Goal: Task Accomplishment & Management: Manage account settings

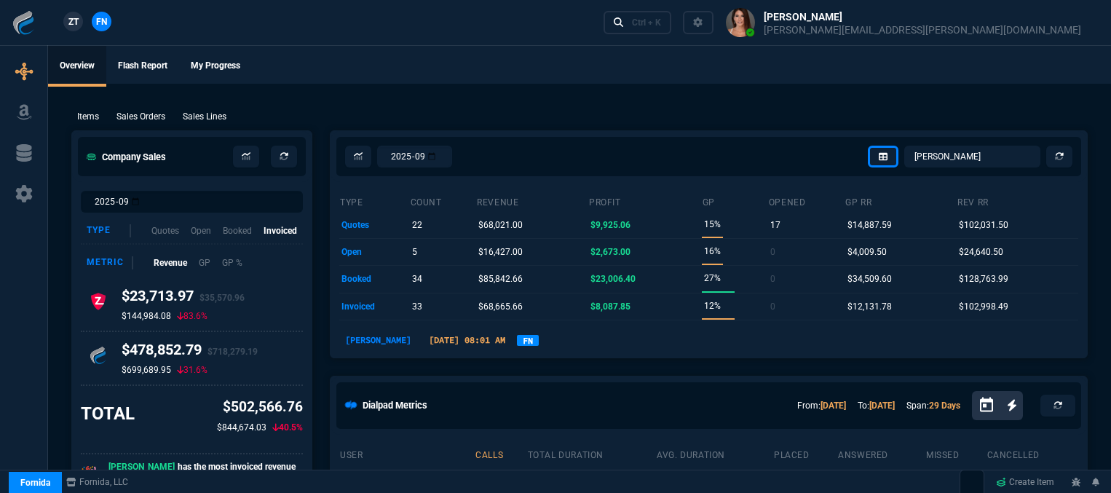
select select "12: [PERSON_NAME]"
click at [661, 26] on div "Ctrl + K" at bounding box center [646, 23] width 29 height 12
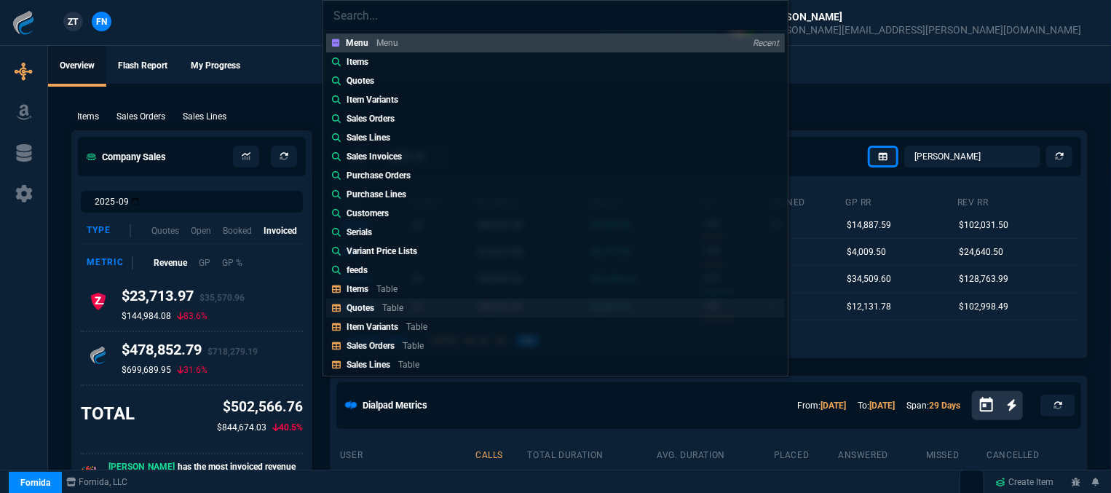
click at [370, 309] on p "Quotes" at bounding box center [361, 308] width 28 height 10
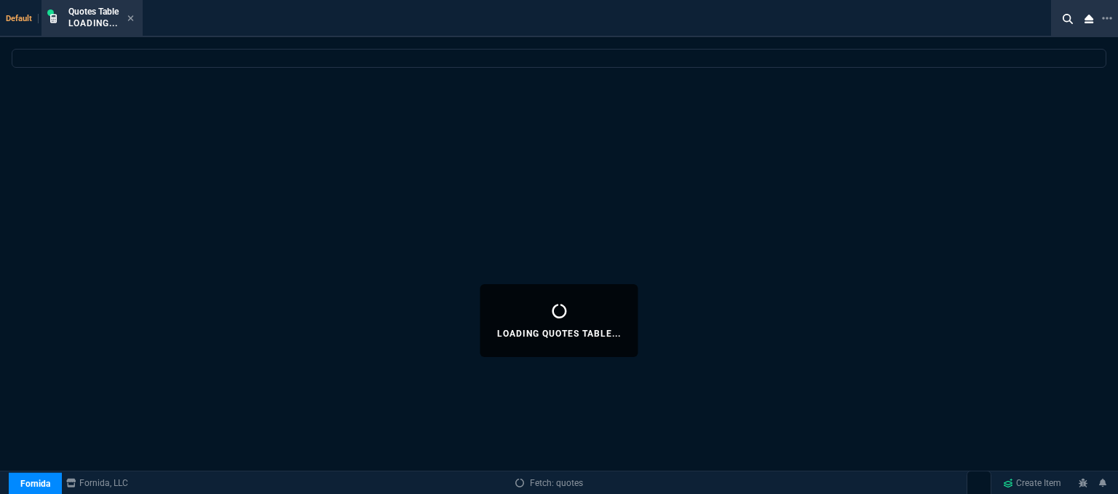
select select
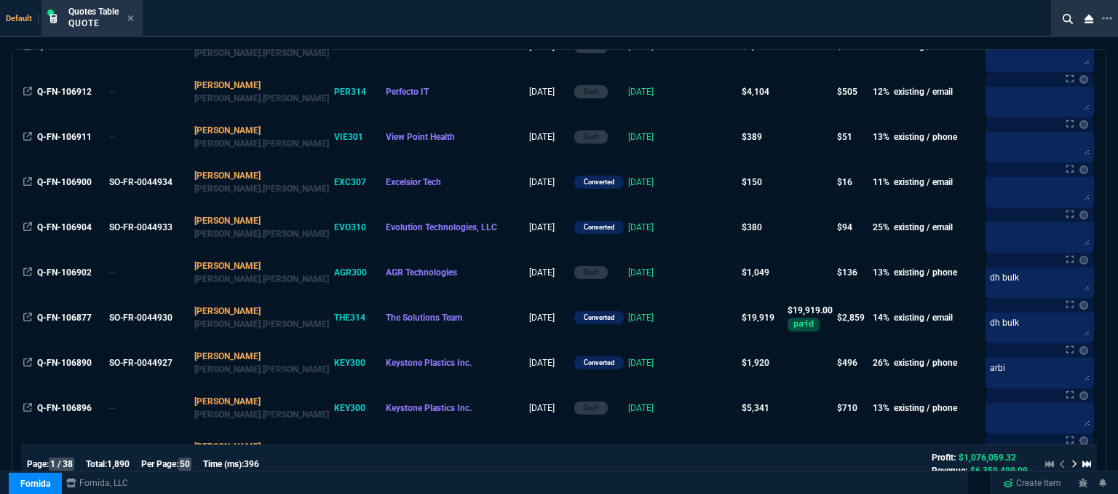
scroll to position [801, 0]
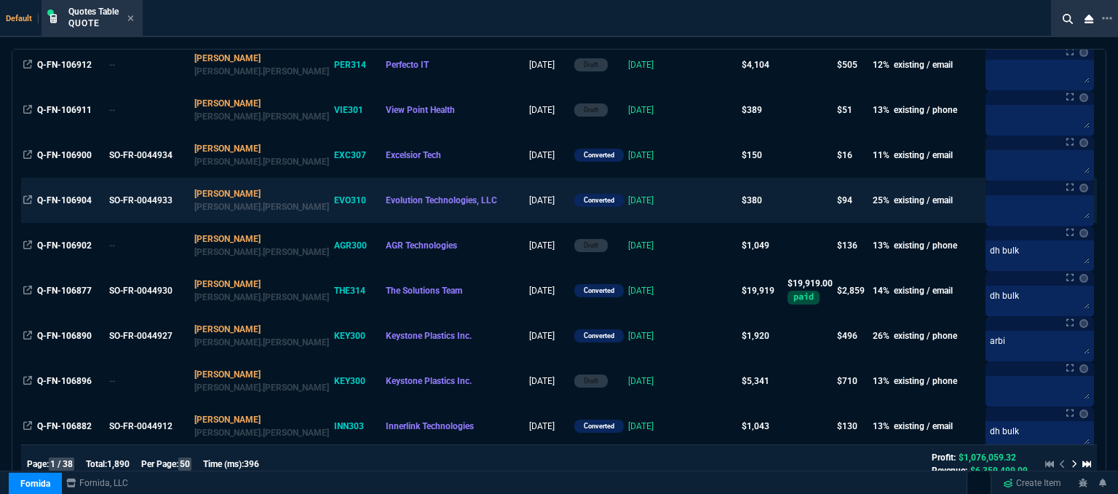
click at [684, 202] on td at bounding box center [712, 200] width 56 height 45
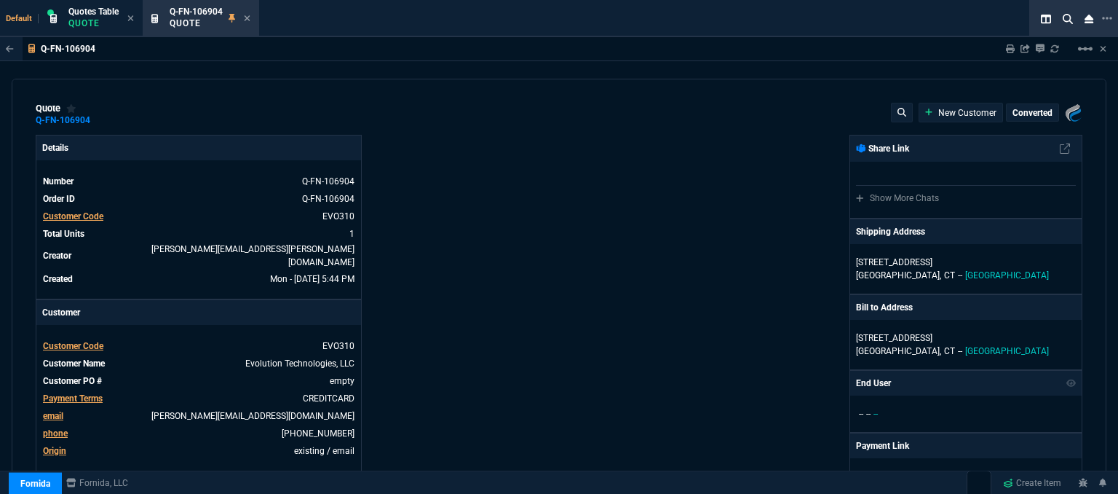
type input "29"
type input "109"
type input "425"
type input "11"
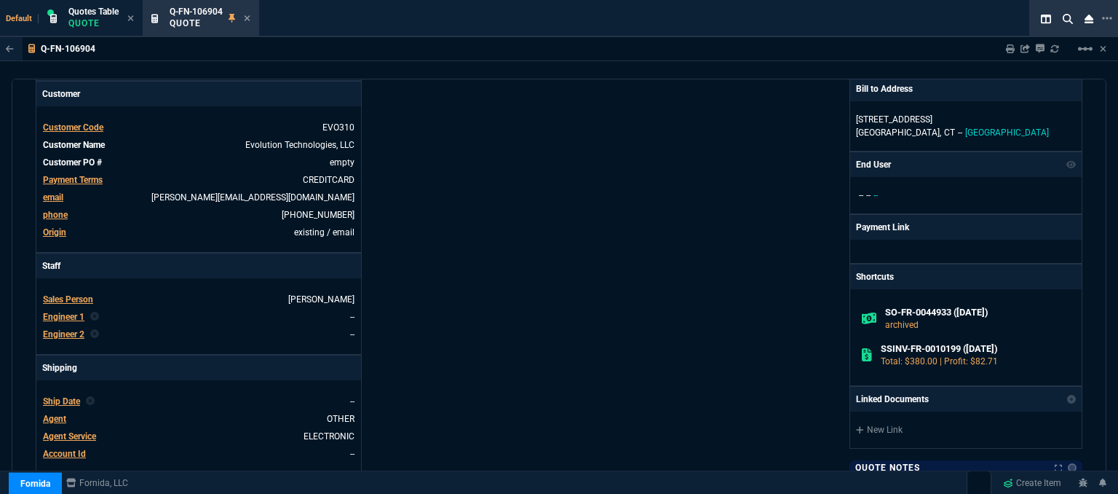
scroll to position [0, 0]
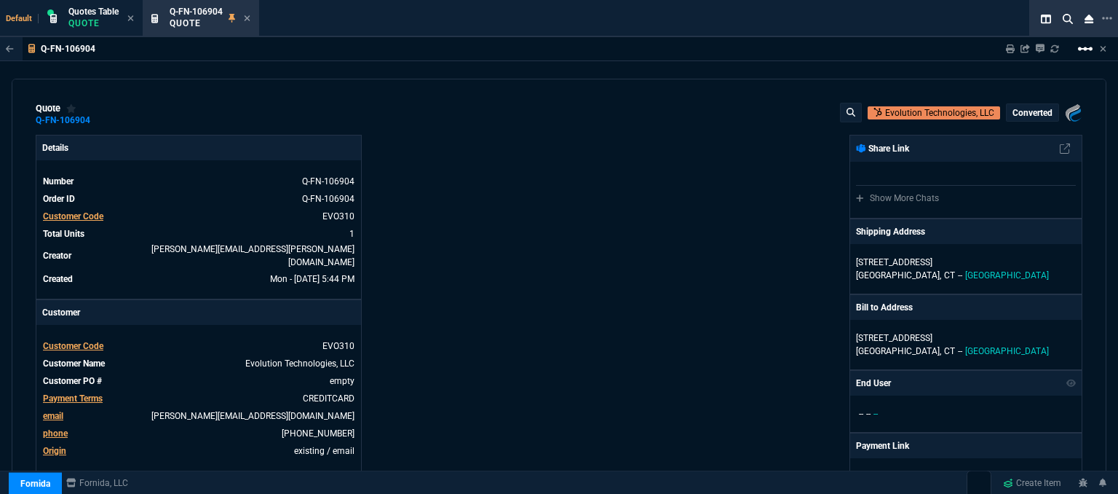
click at [1082, 50] on mat-icon "linear_scale" at bounding box center [1085, 48] width 17 height 17
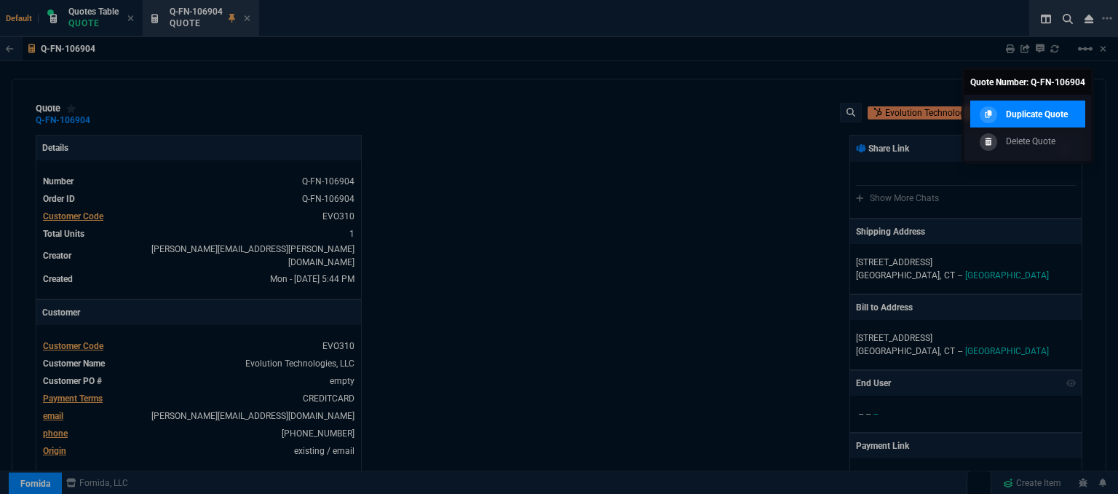
click at [1057, 120] on p "Duplicate Quote" at bounding box center [1037, 114] width 62 height 13
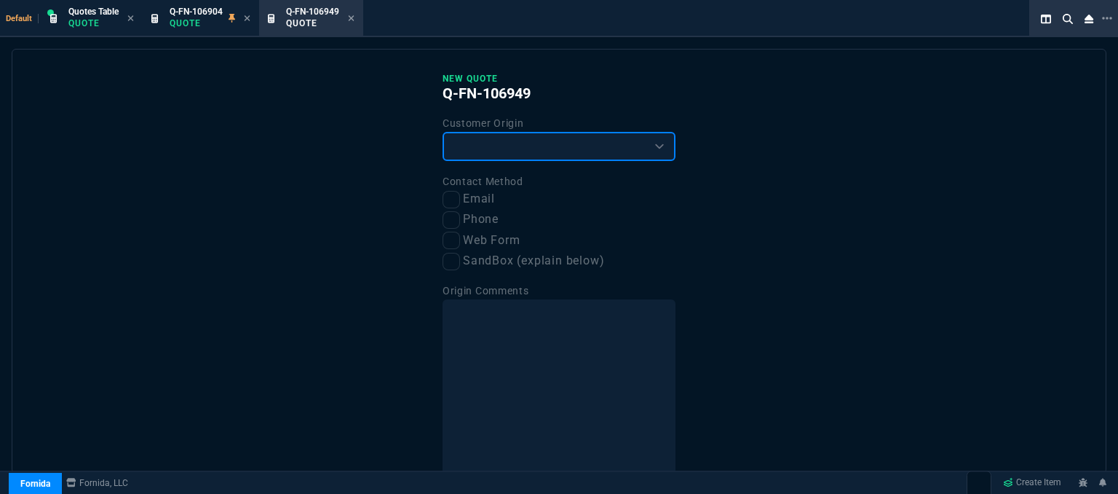
click at [605, 147] on select "Existing Customer Amazon Lead (first order) Website Lead (first order) Called (…" at bounding box center [559, 146] width 233 height 29
select select "existing"
click at [443, 132] on select "Existing Customer Amazon Lead (first order) Website Lead (first order) Called (…" at bounding box center [559, 146] width 233 height 29
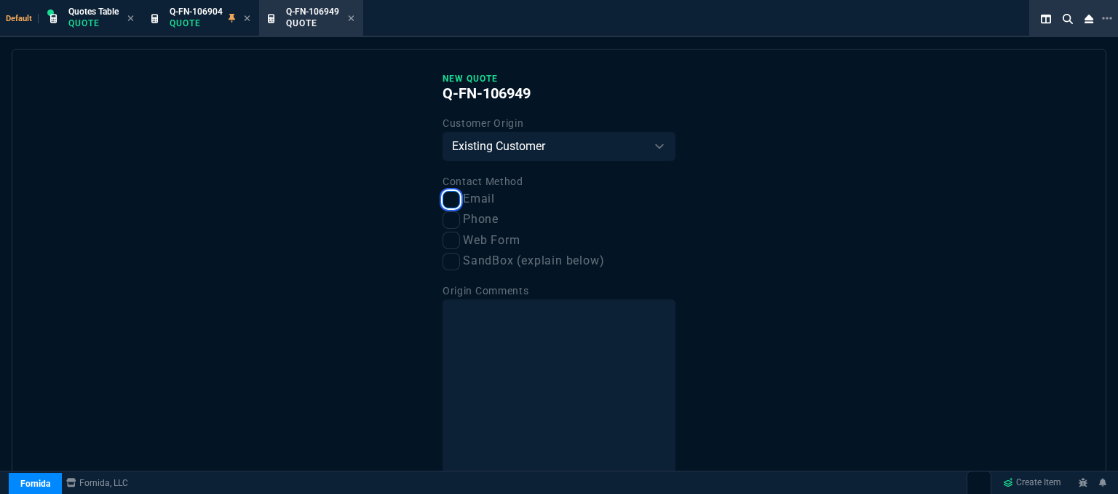
click at [451, 199] on input "Email" at bounding box center [451, 199] width 17 height 17
checkbox input "true"
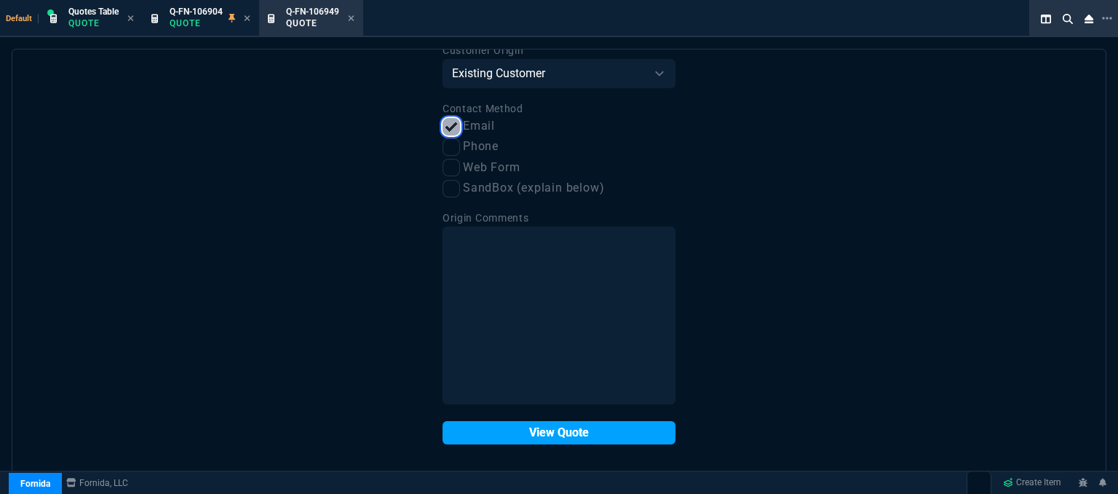
scroll to position [74, 0]
click at [545, 435] on button "View Quote" at bounding box center [559, 431] width 233 height 23
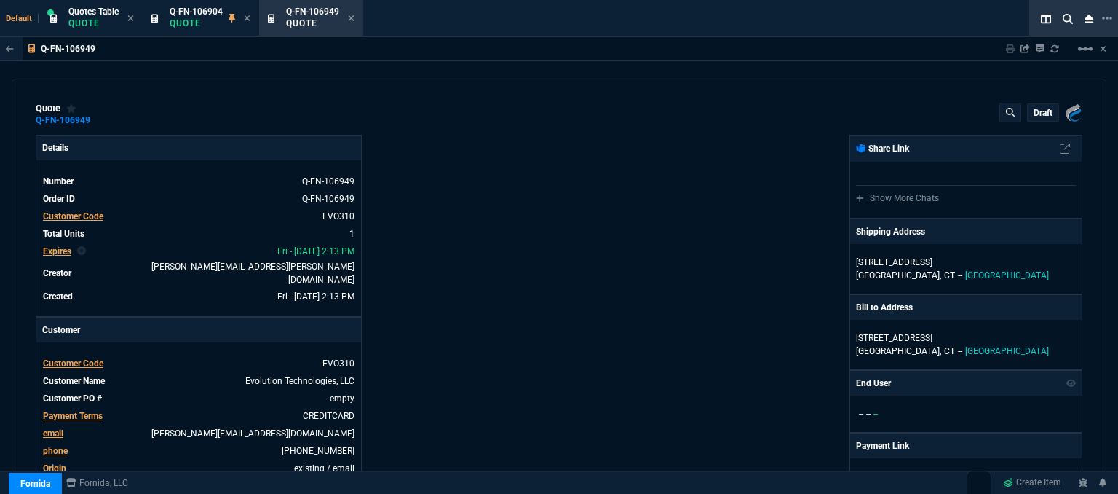
type input "29"
type input "109"
type input "11"
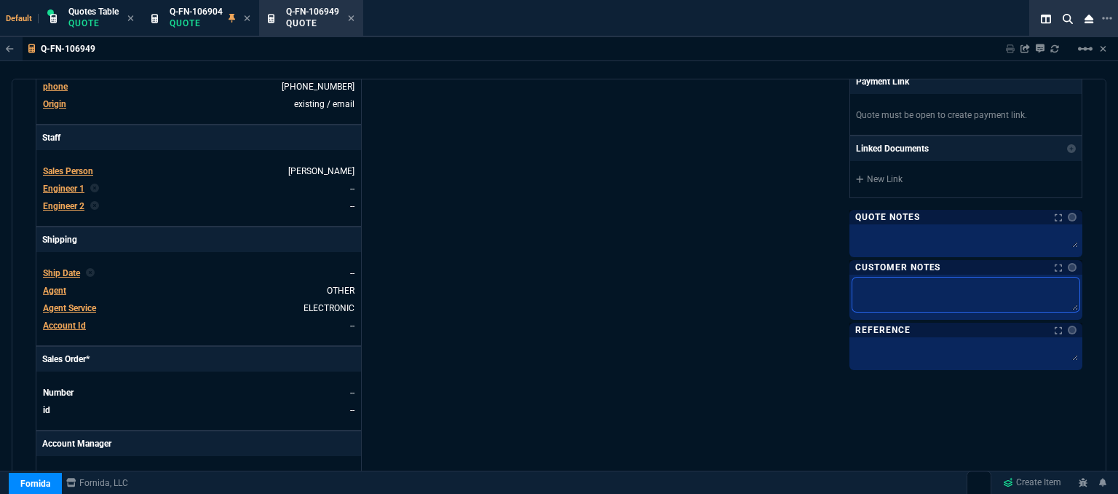
click at [988, 289] on textarea at bounding box center [965, 294] width 227 height 34
type textarea "E"
type textarea "EL"
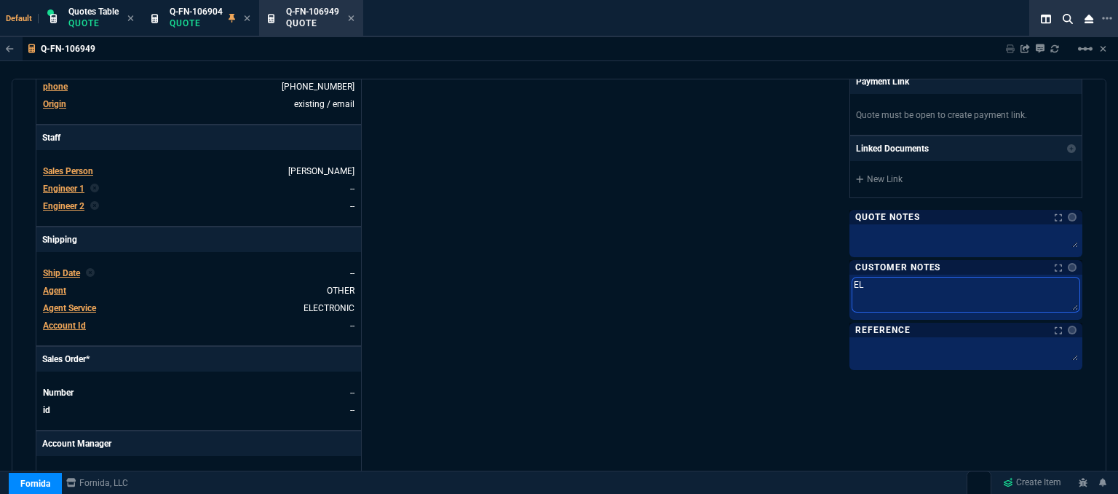
type textarea "ELE"
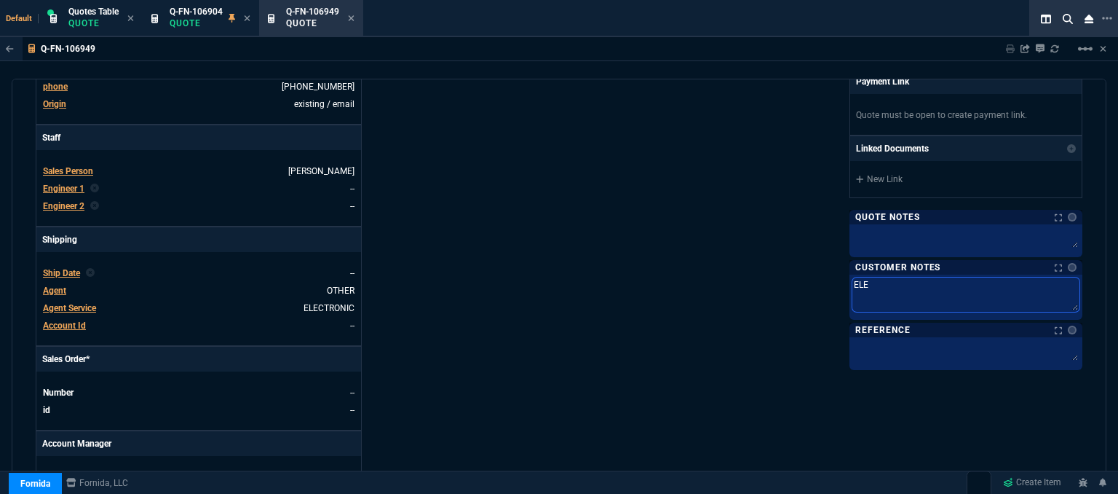
type textarea "ELE"
type textarea "ELEC"
type textarea "ELECT"
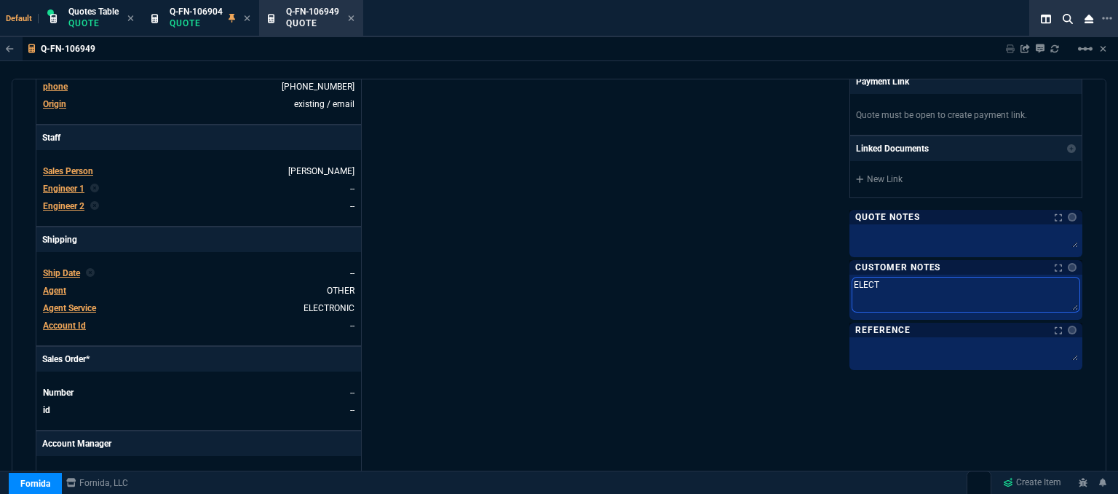
type textarea "ELECTR"
type textarea "ELECTRO"
type textarea "ELECTRON"
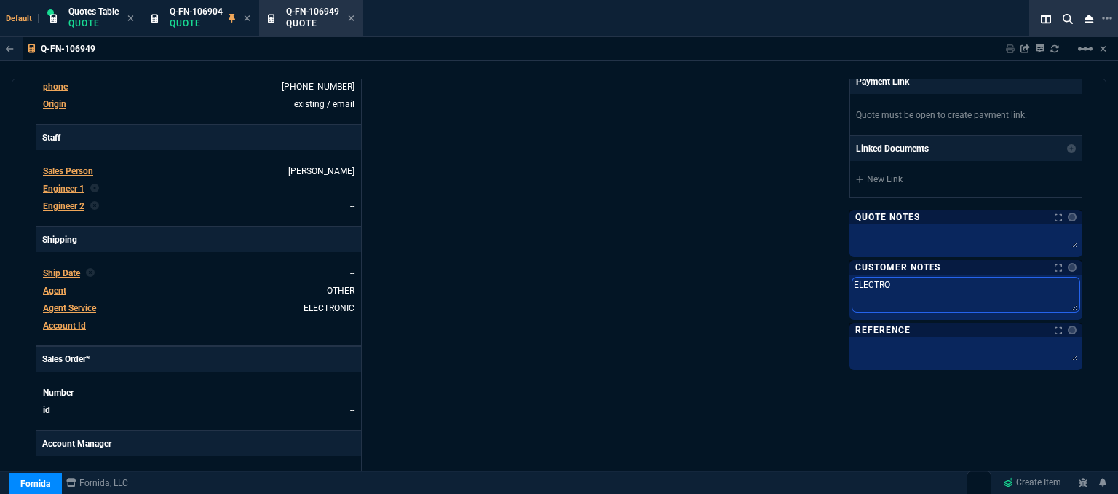
type textarea "ELECTRON"
type textarea "ELECTRONI"
type textarea "ELECTRONIC"
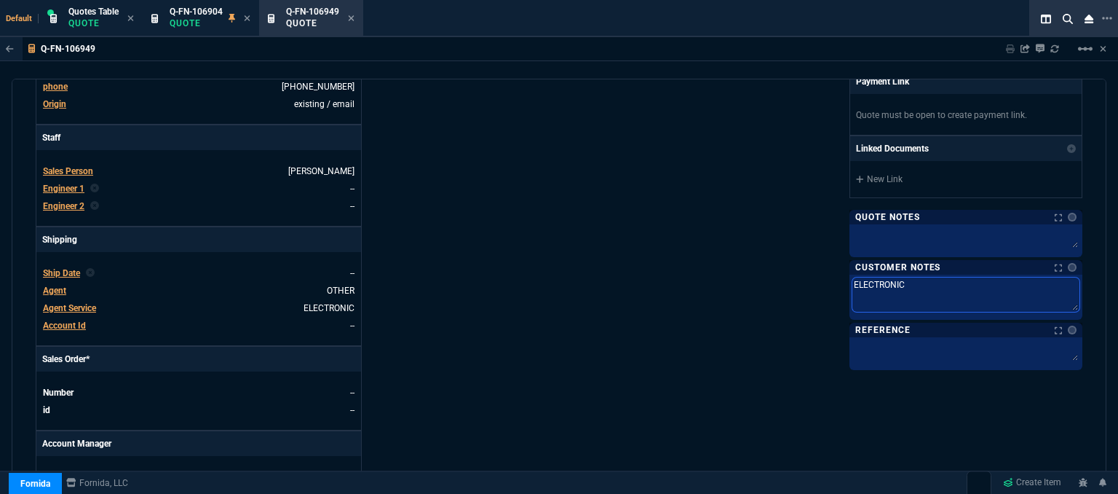
type textarea "ELECTRONIC:"
type textarea "ELECTRONIC: E"
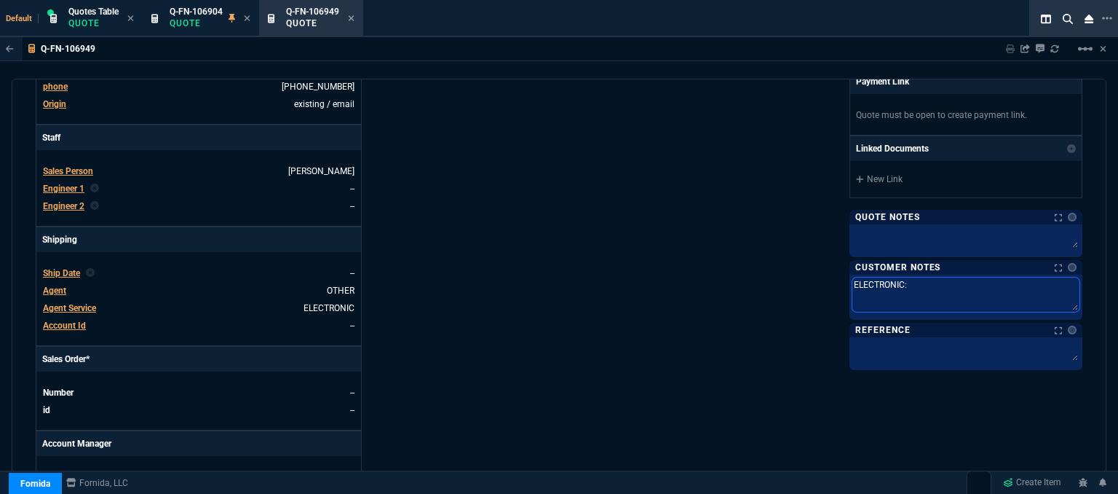
type textarea "ELECTRONIC: E"
type textarea "ELECTRONIC: EM"
type textarea "ELECTRONIC: EMA"
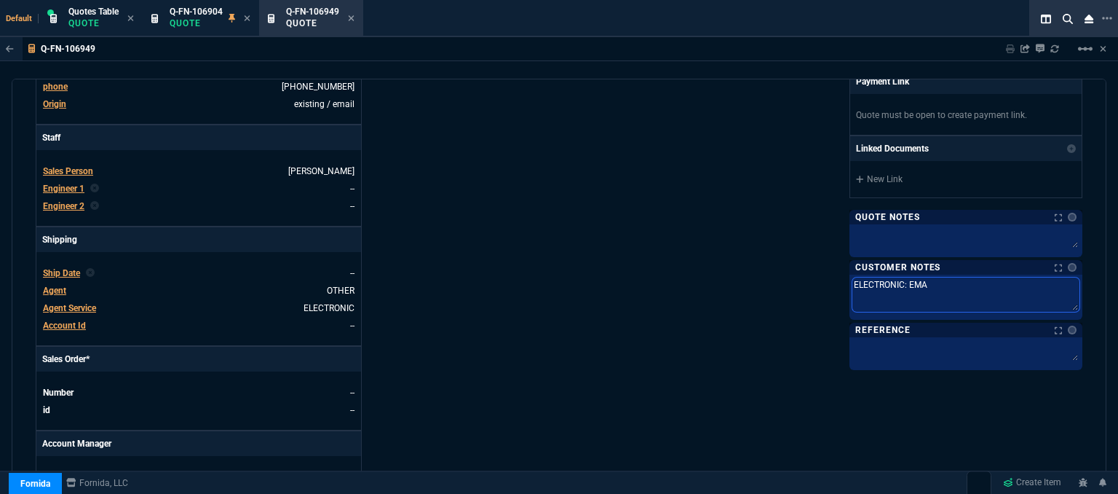
type textarea "ELECTRONIC: EMAI"
type textarea "ELECTRONIC: EMAIL"
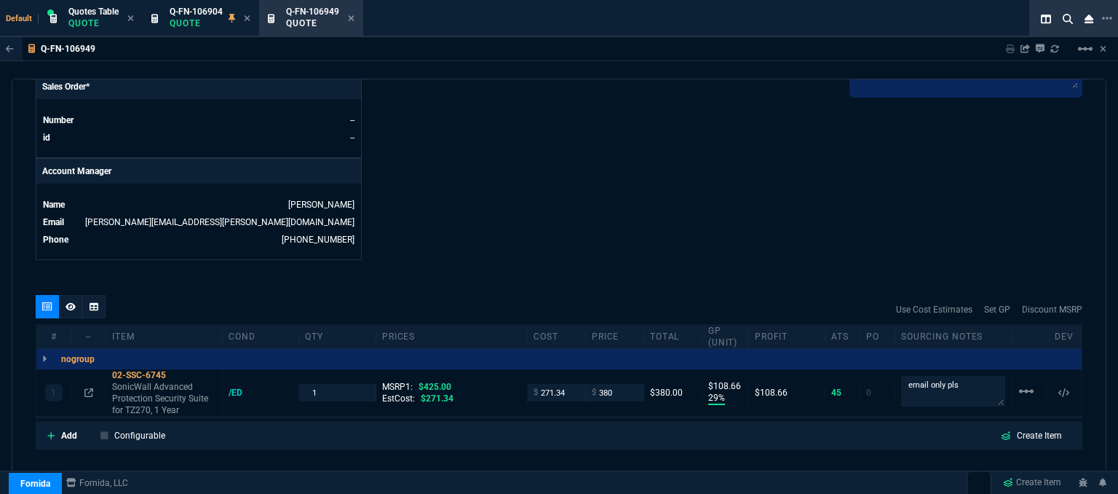
scroll to position [745, 0]
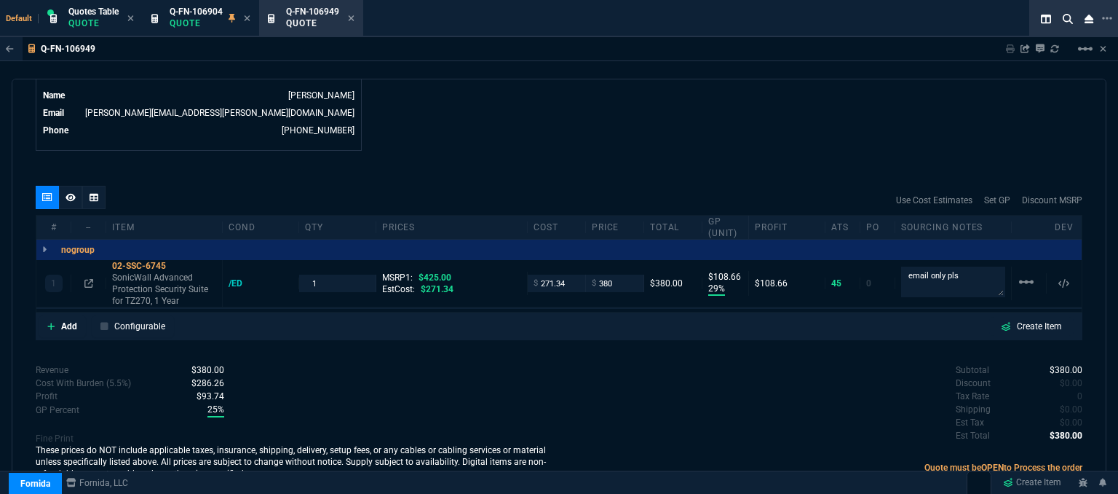
type textarea "ELECTRONIC: EMAIL"
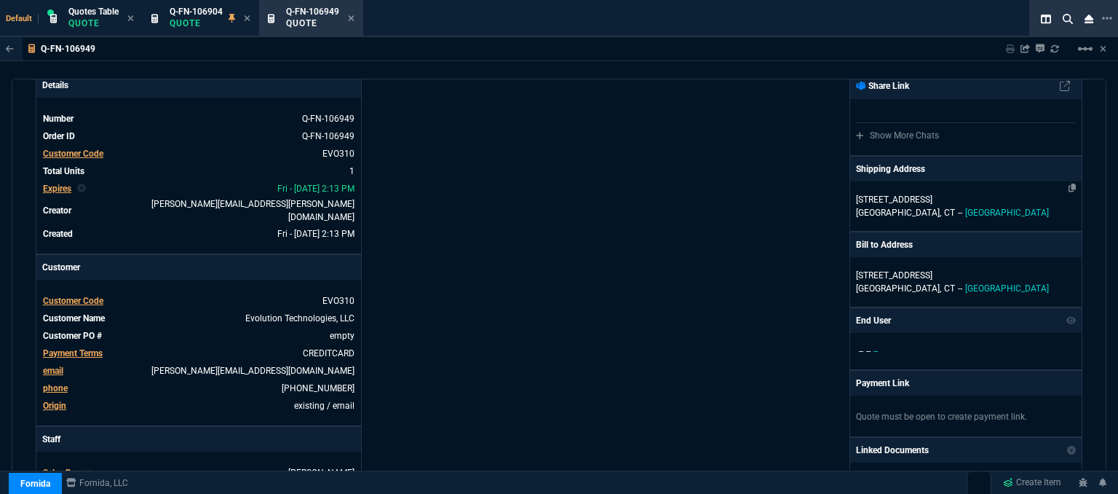
scroll to position [0, 0]
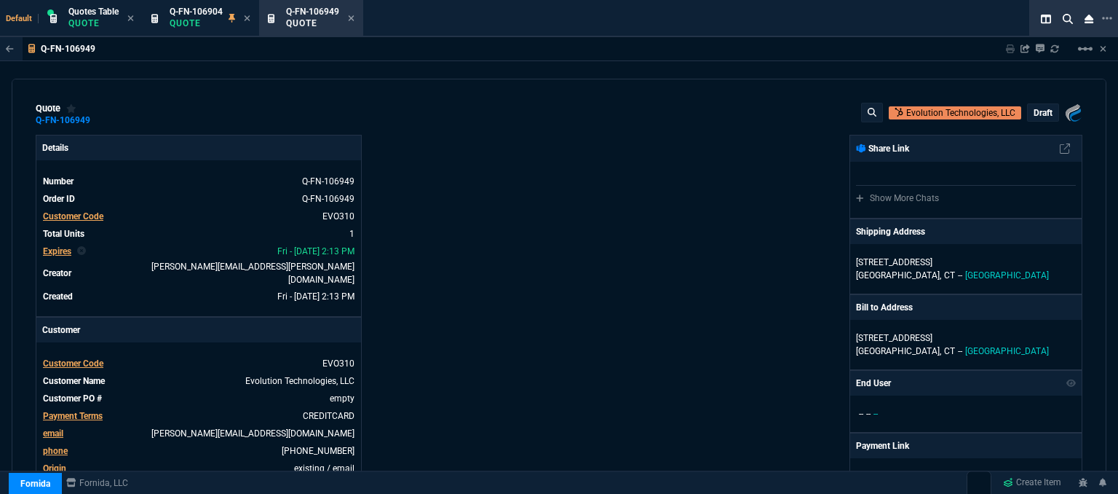
click at [1034, 111] on p "draft" at bounding box center [1043, 113] width 19 height 12
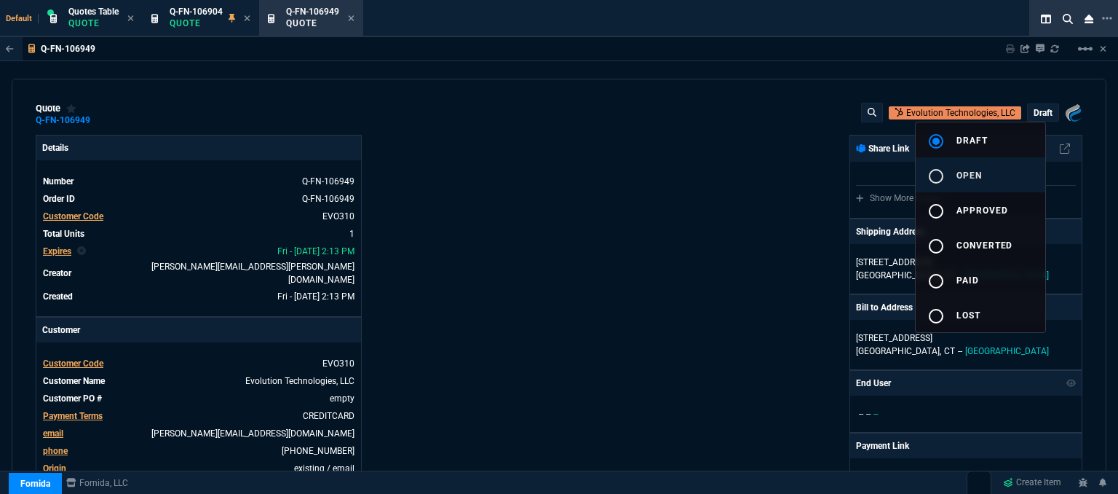
click at [1003, 181] on button "radio_button_unchecked open" at bounding box center [981, 174] width 130 height 35
click at [687, 210] on div at bounding box center [559, 247] width 1118 height 494
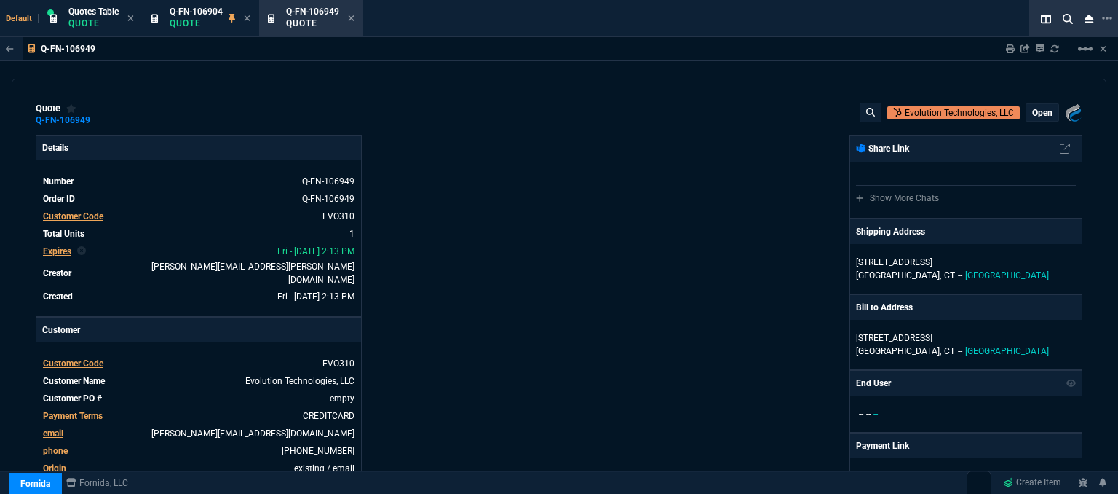
type input "29"
type input "109"
type input "11"
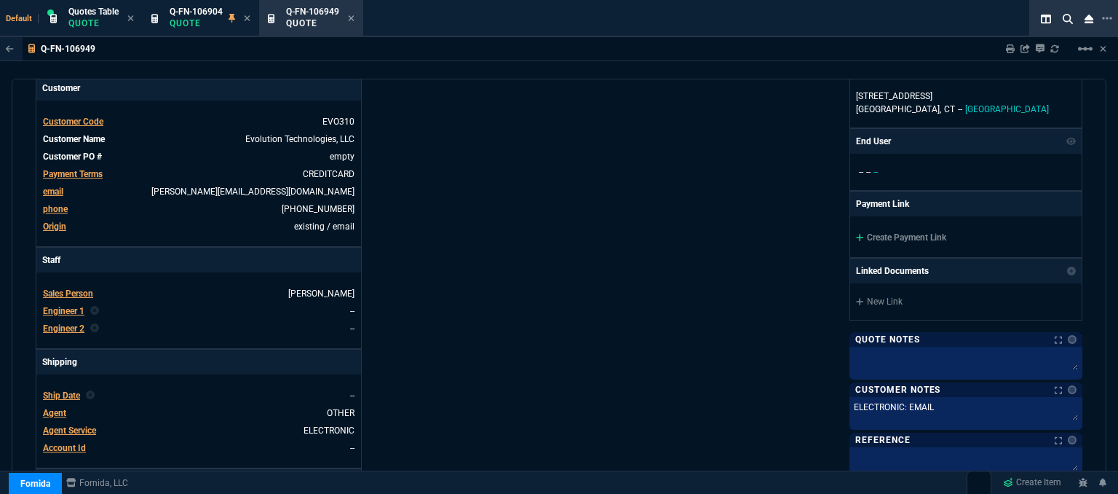
scroll to position [218, 0]
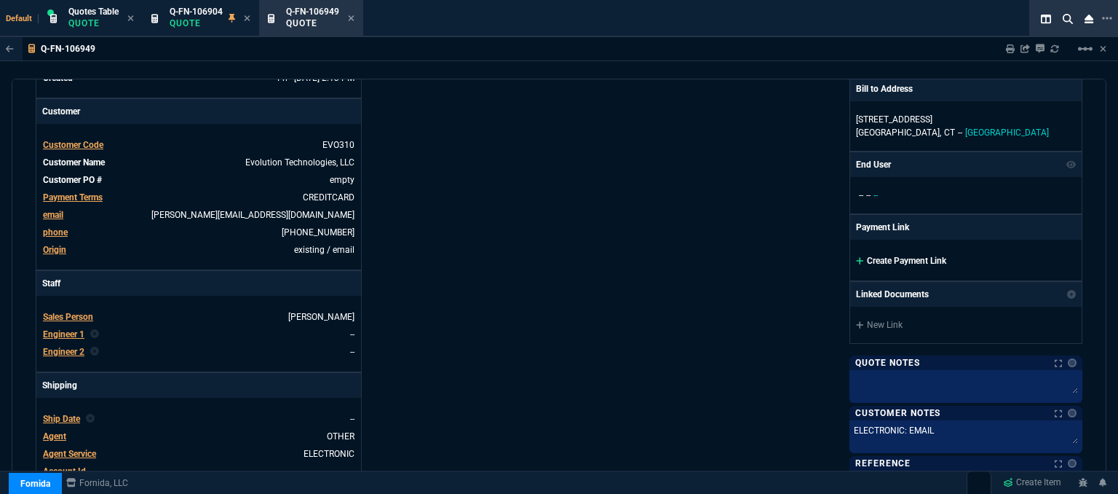
click at [856, 258] on icon at bounding box center [860, 260] width 8 height 9
click at [856, 259] on icon at bounding box center [859, 260] width 7 height 7
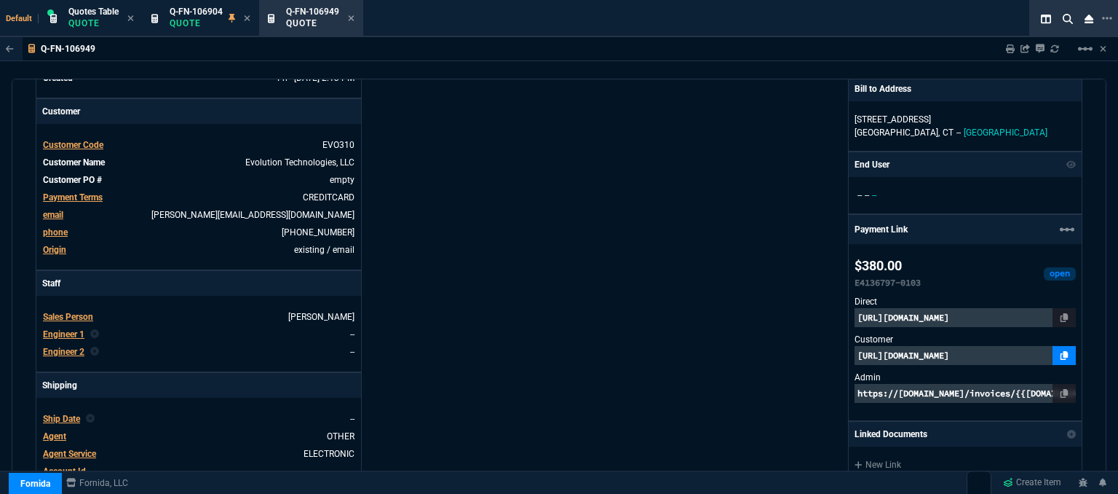
click at [1061, 356] on link at bounding box center [1064, 355] width 23 height 19
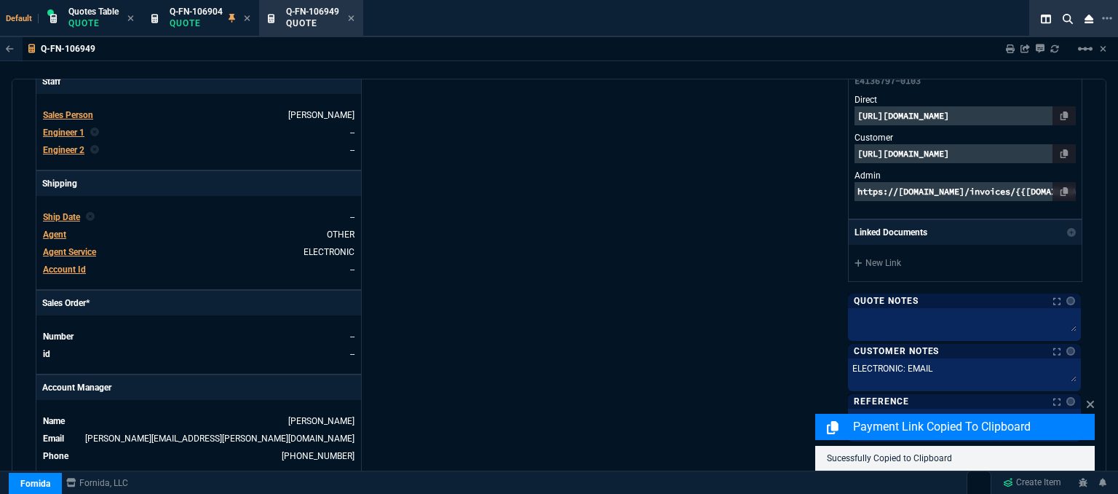
scroll to position [743, 0]
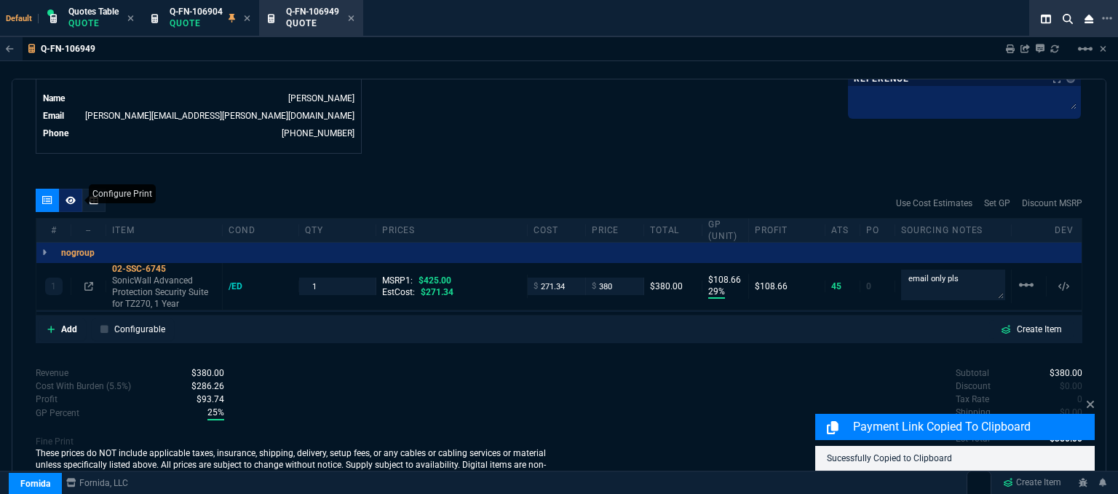
click at [79, 189] on div at bounding box center [70, 200] width 23 height 23
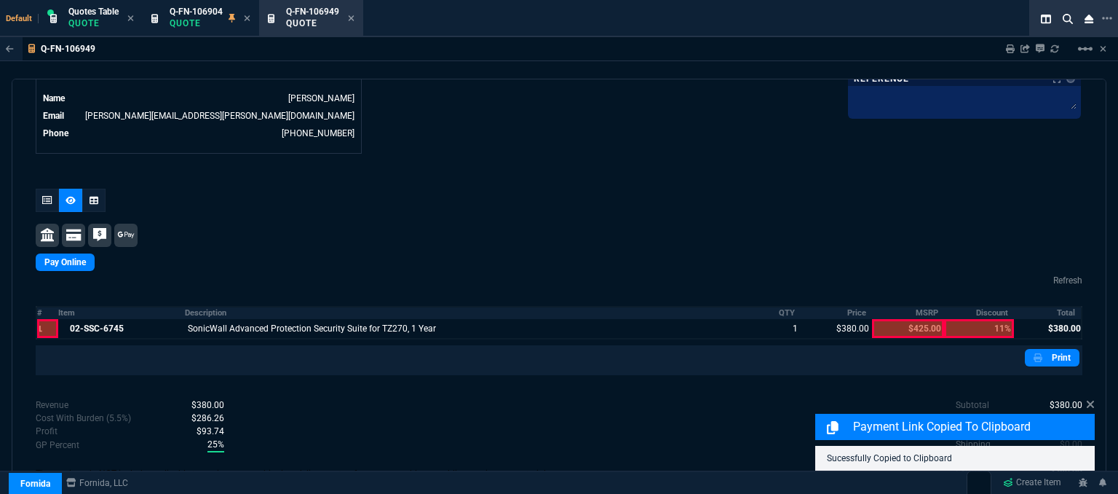
scroll to position [740, 0]
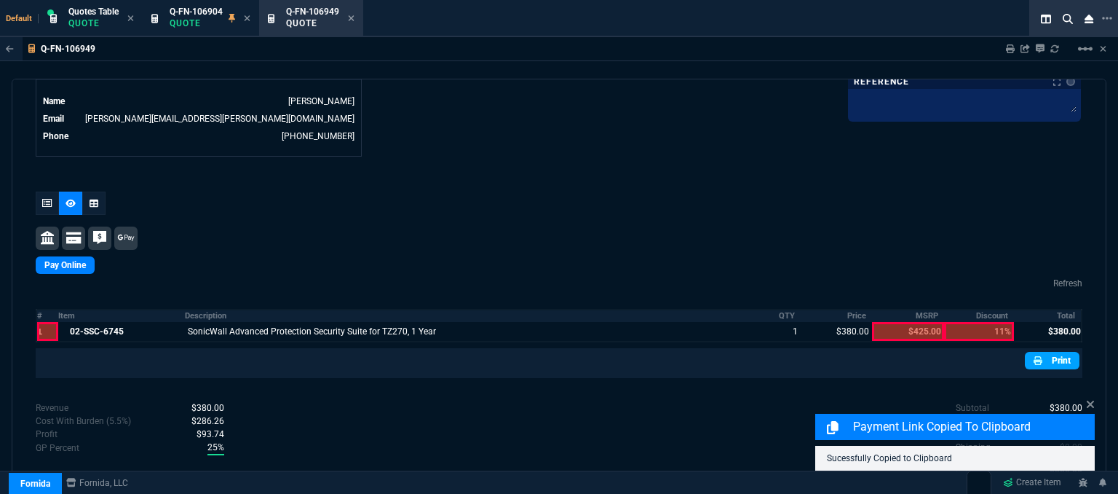
click at [1054, 352] on link "Print" at bounding box center [1052, 360] width 55 height 17
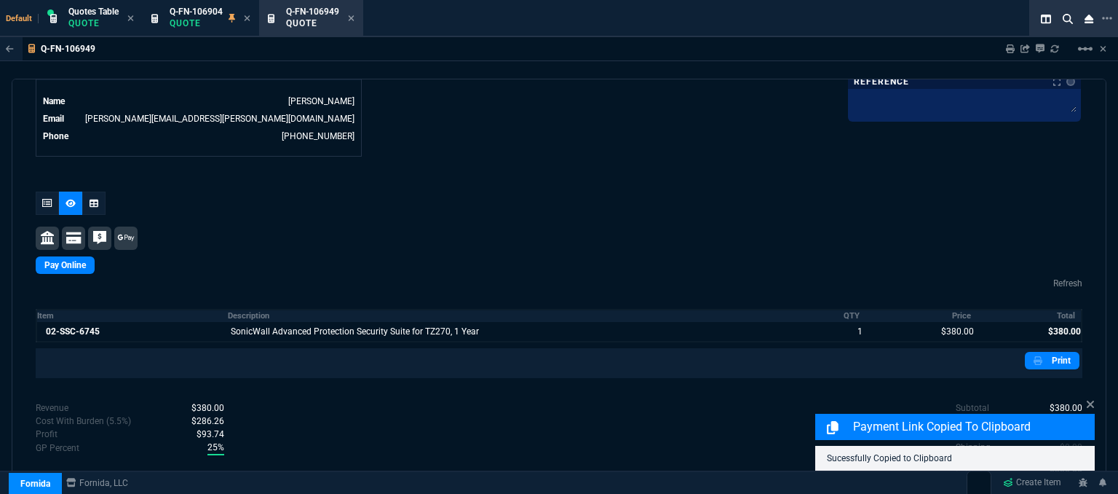
scroll to position [764, 0]
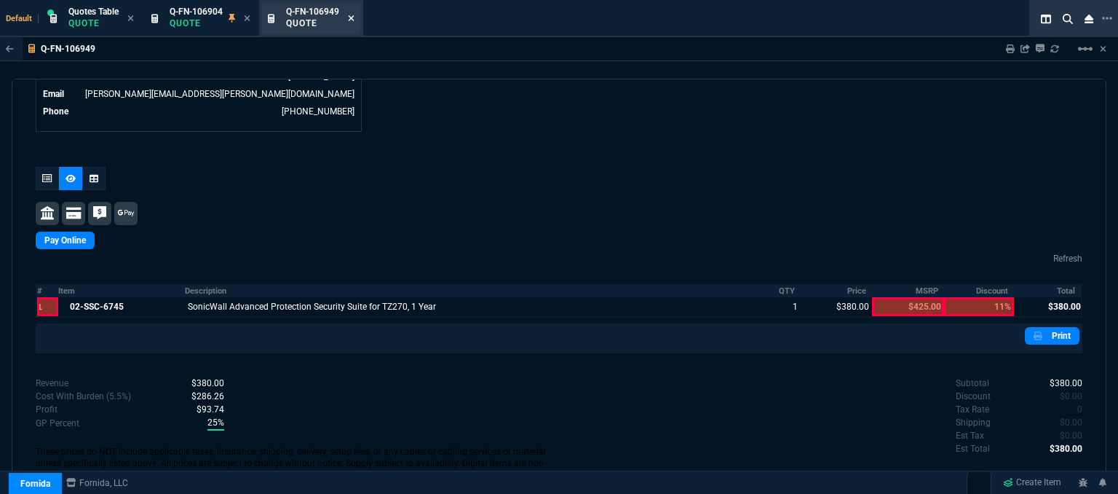
click at [349, 15] on icon at bounding box center [351, 18] width 7 height 9
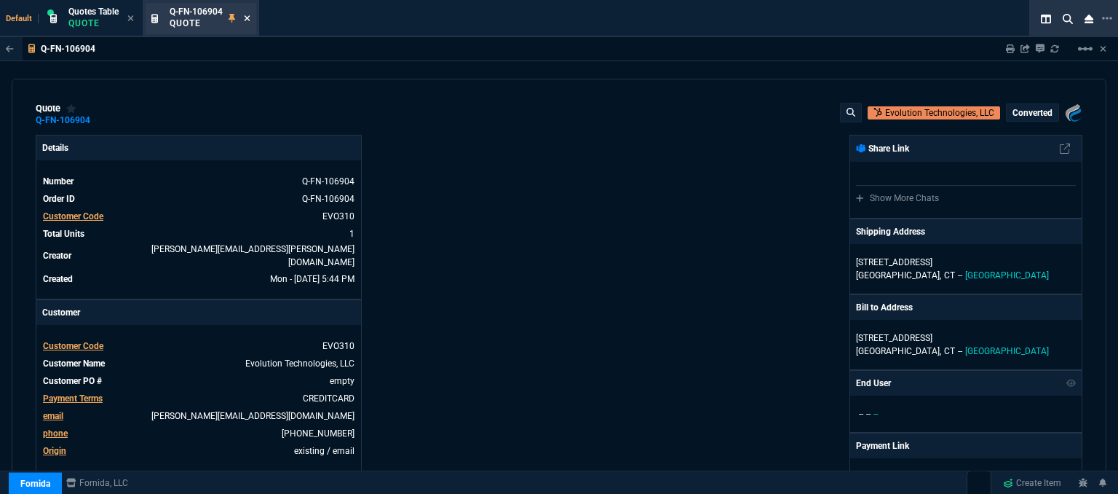
click at [245, 17] on icon at bounding box center [247, 18] width 7 height 9
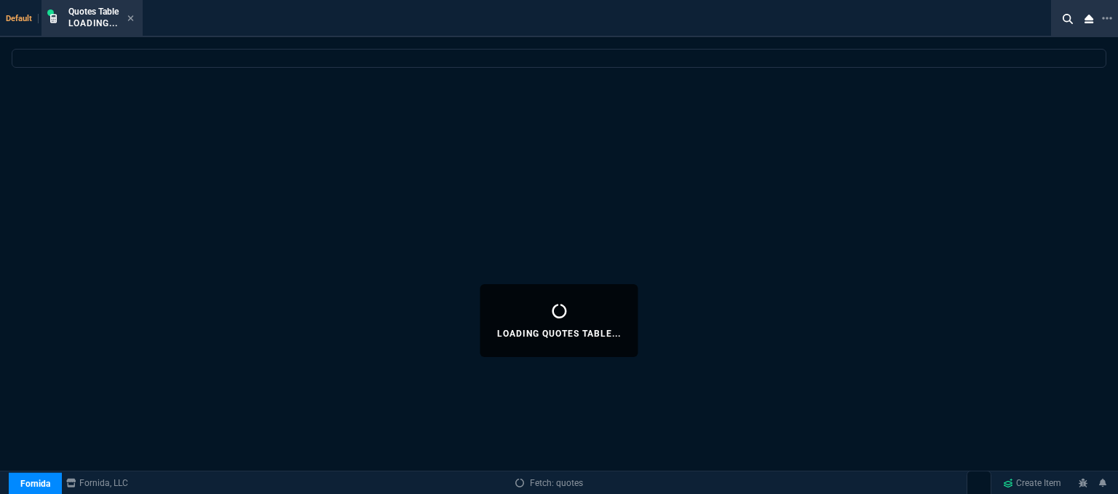
select select
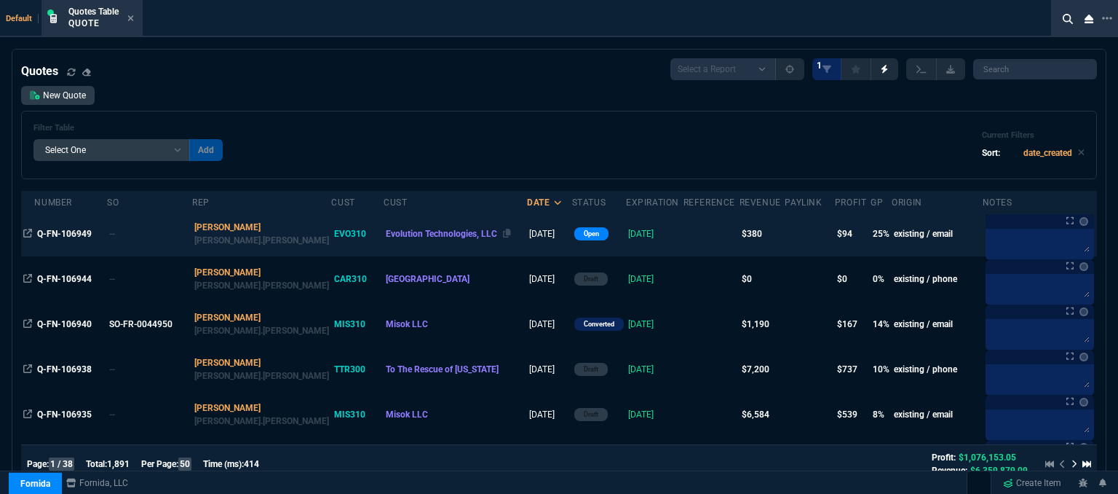
click at [451, 234] on div "Evolution Technologies, LLC" at bounding box center [455, 233] width 139 height 13
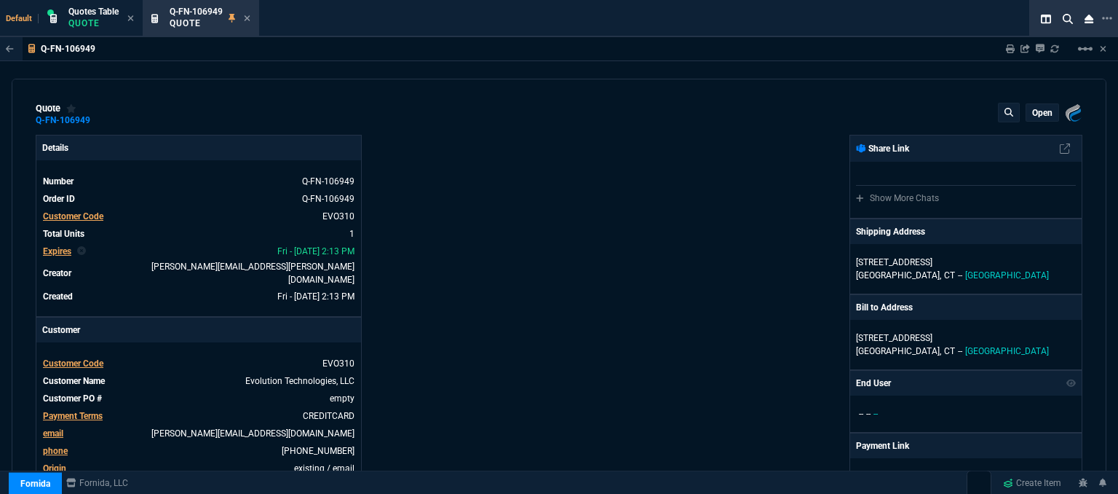
type input "29"
type input "109"
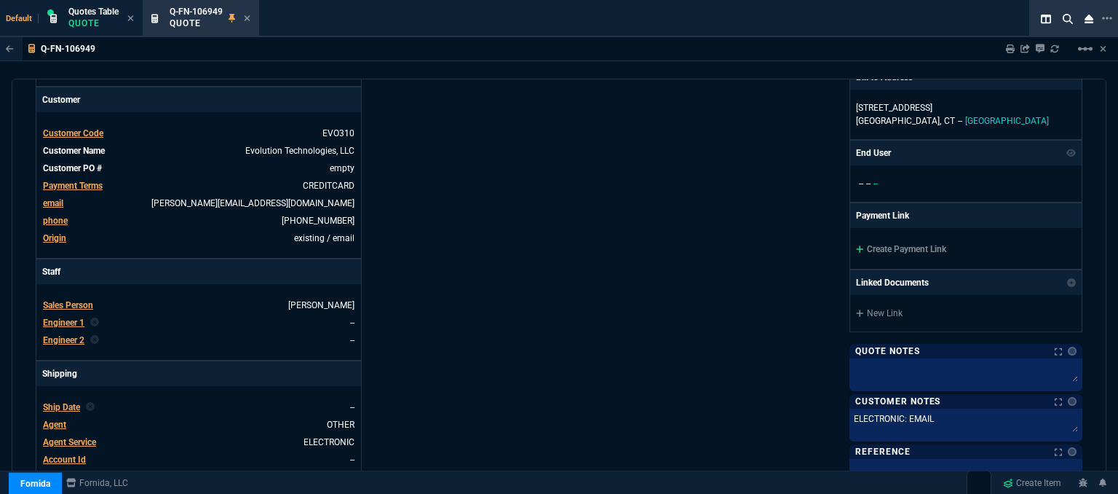
scroll to position [364, 0]
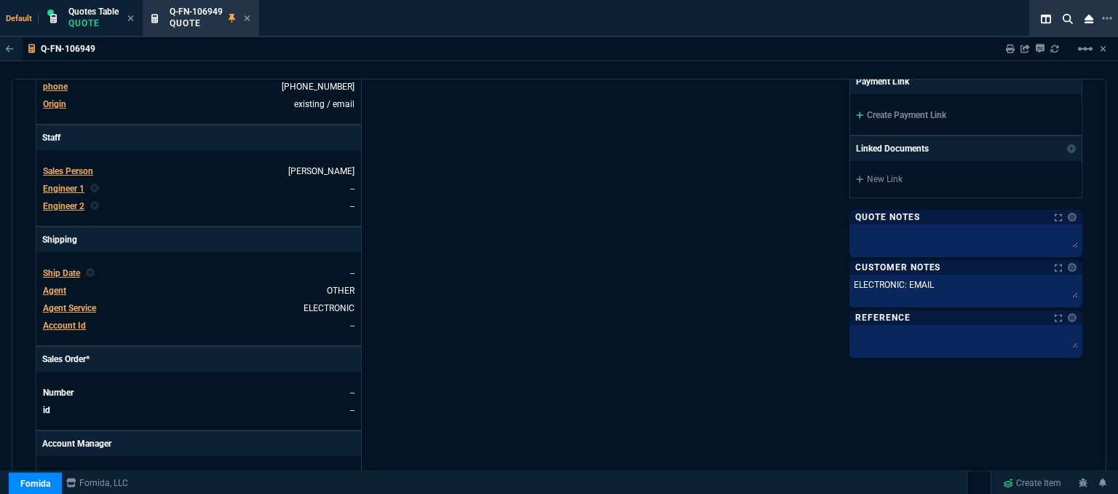
type input "425"
type input "11"
click at [856, 111] on icon at bounding box center [860, 115] width 8 height 9
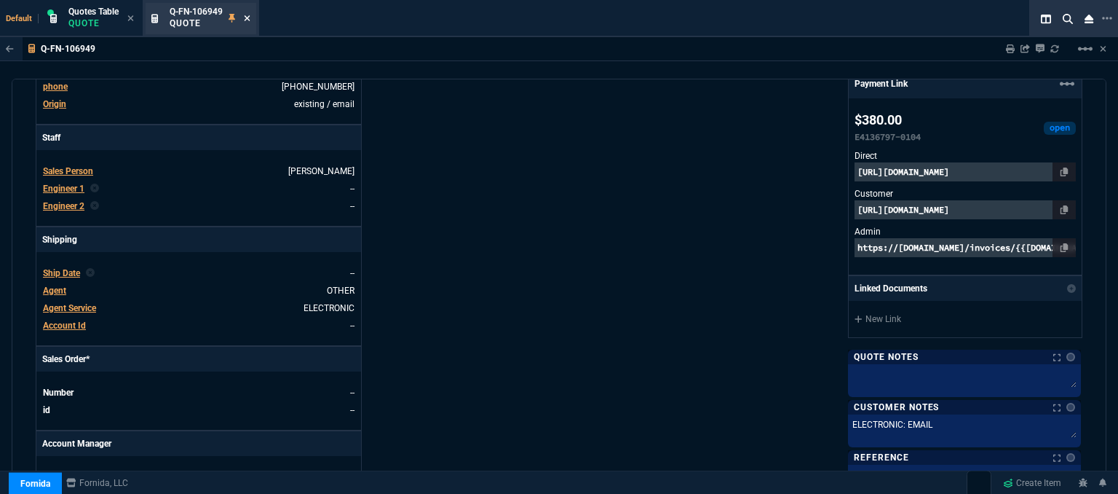
click at [249, 18] on icon at bounding box center [248, 18] width 6 height 6
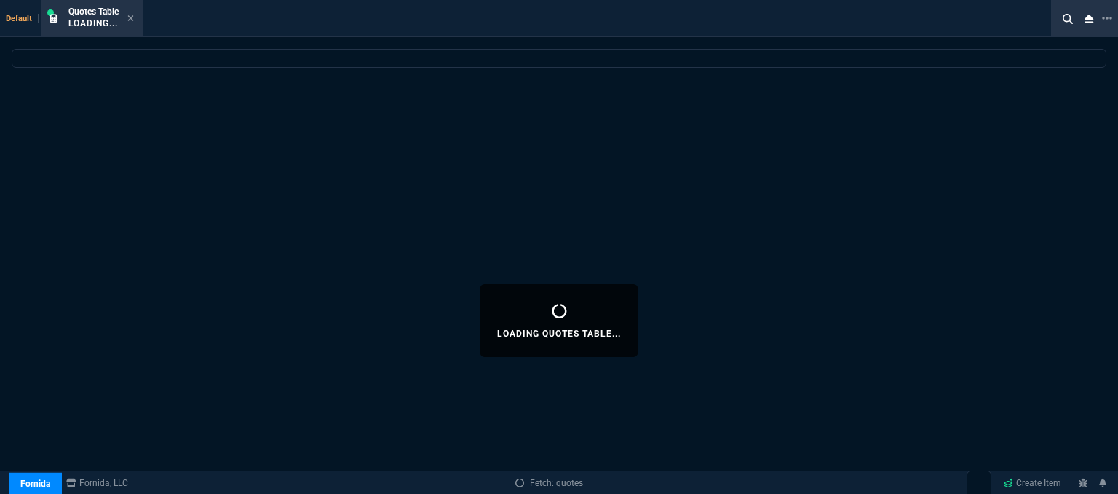
select select
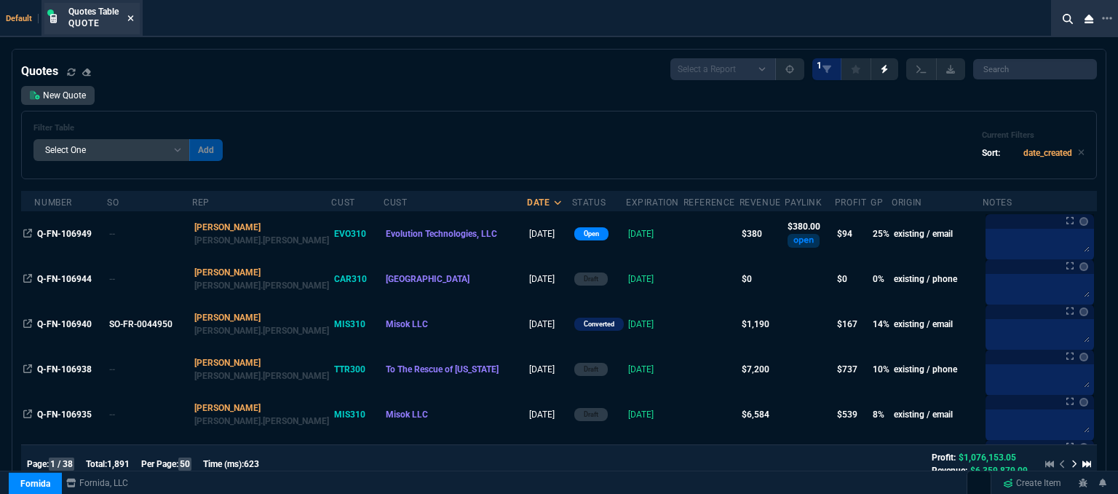
click at [131, 17] on icon at bounding box center [131, 18] width 6 height 6
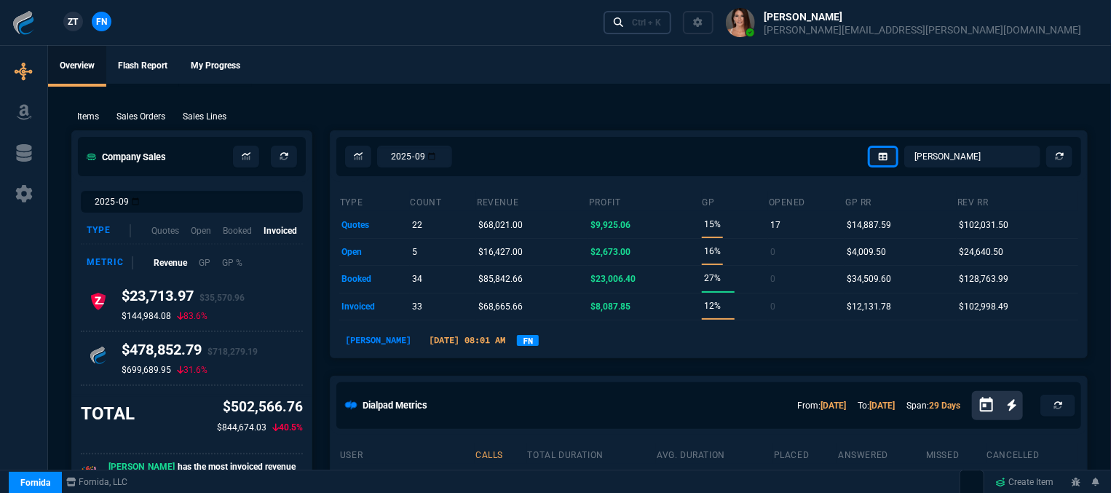
click at [661, 25] on div "Ctrl + K" at bounding box center [646, 23] width 29 height 12
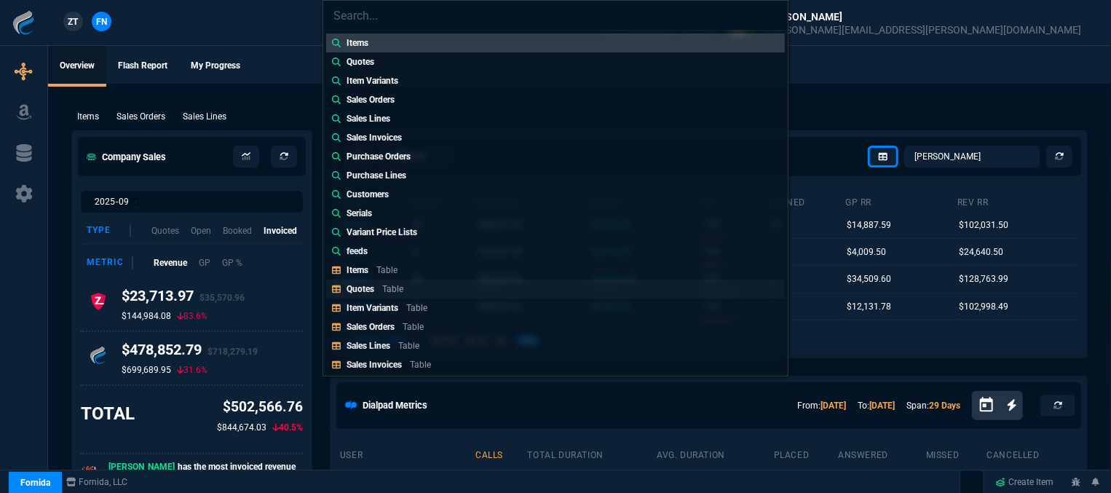
click at [446, 281] on link "Quotes Table" at bounding box center [555, 289] width 459 height 19
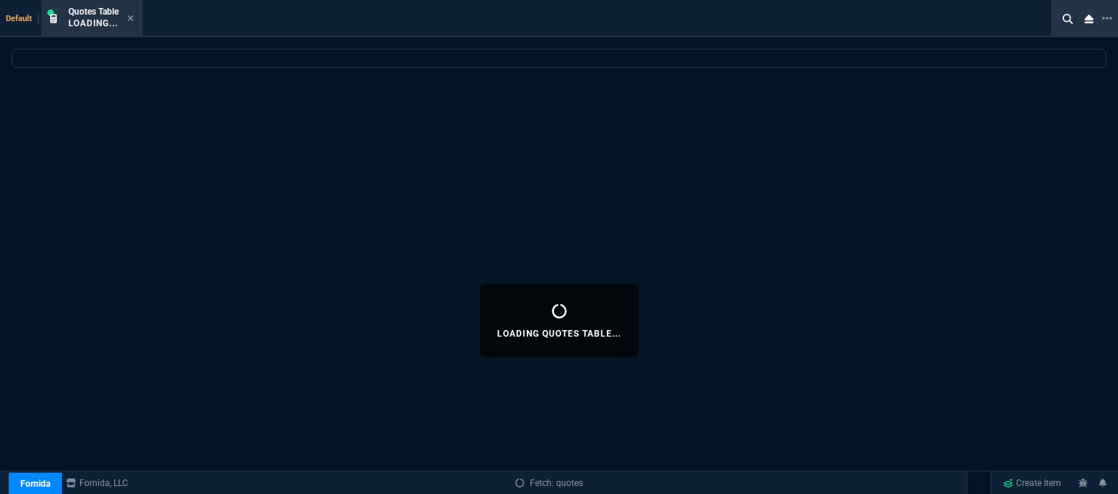
select select
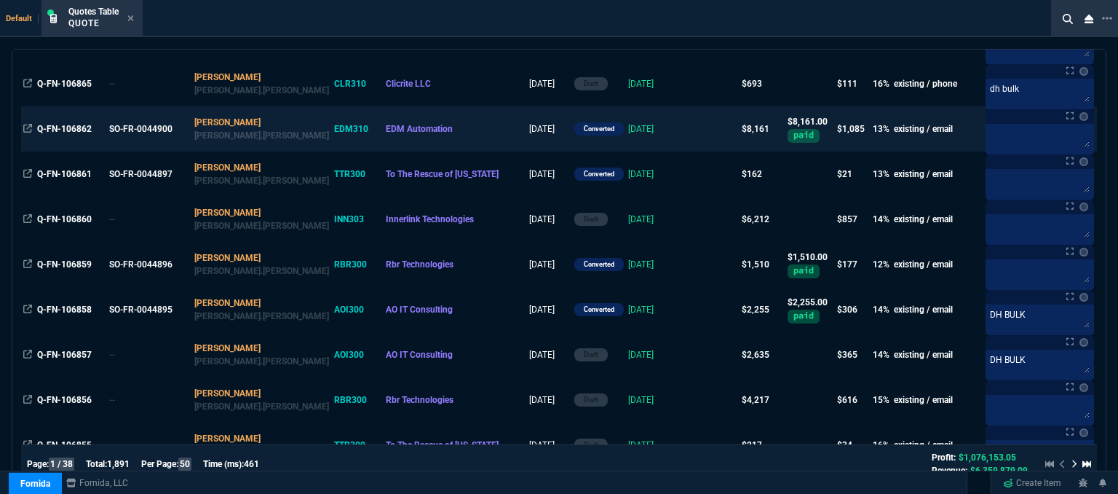
scroll to position [1674, 0]
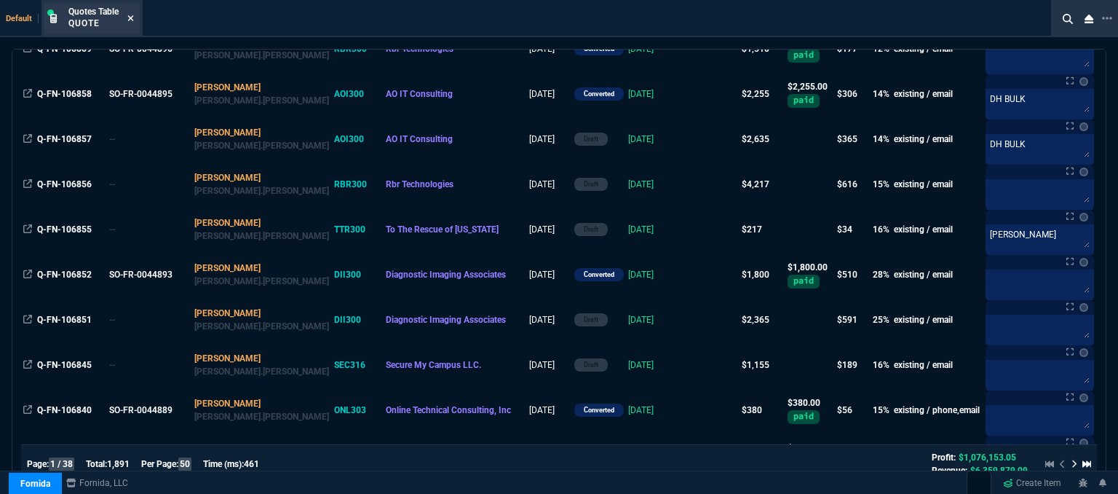
click at [129, 15] on icon at bounding box center [130, 18] width 7 height 9
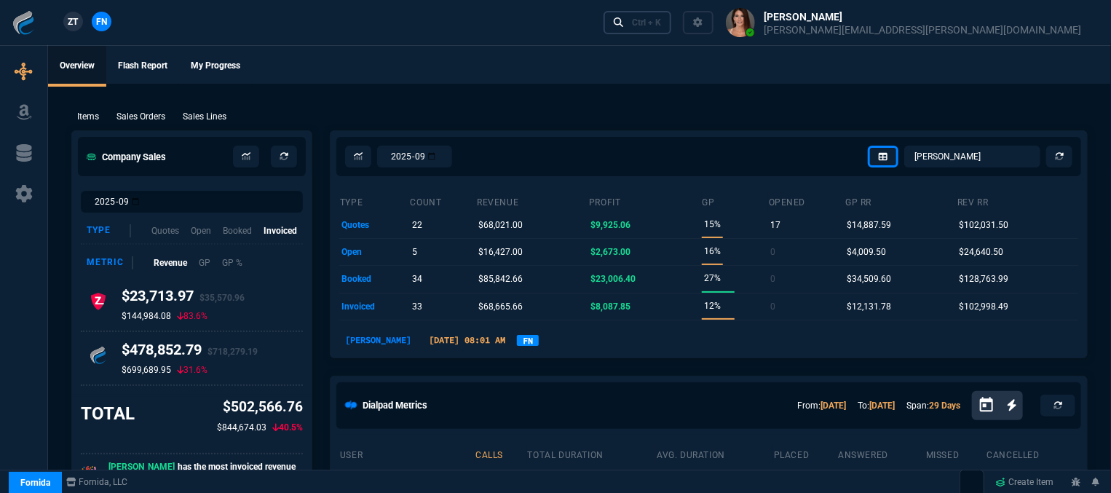
click at [661, 22] on div "Ctrl + K" at bounding box center [646, 23] width 29 height 12
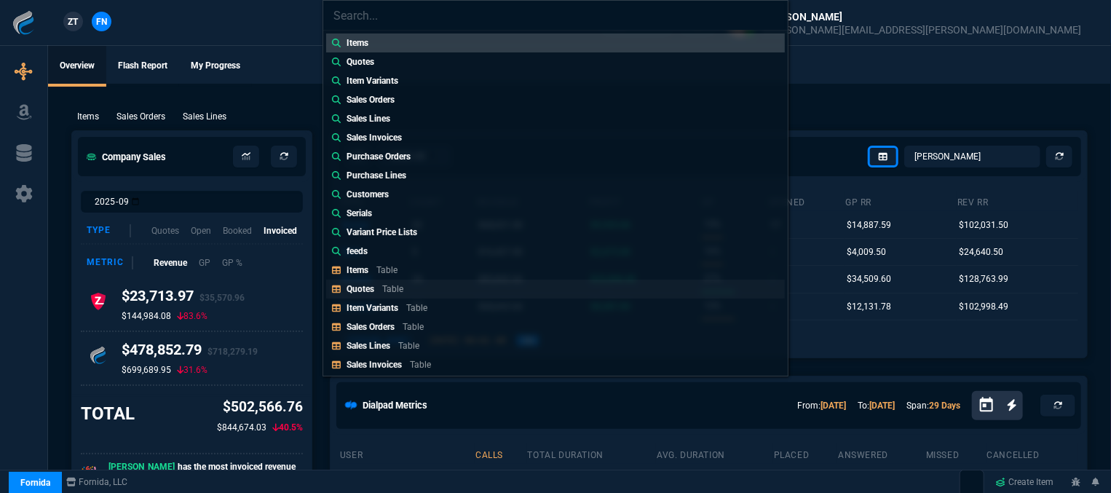
click at [446, 296] on link "Quotes Table" at bounding box center [555, 289] width 459 height 19
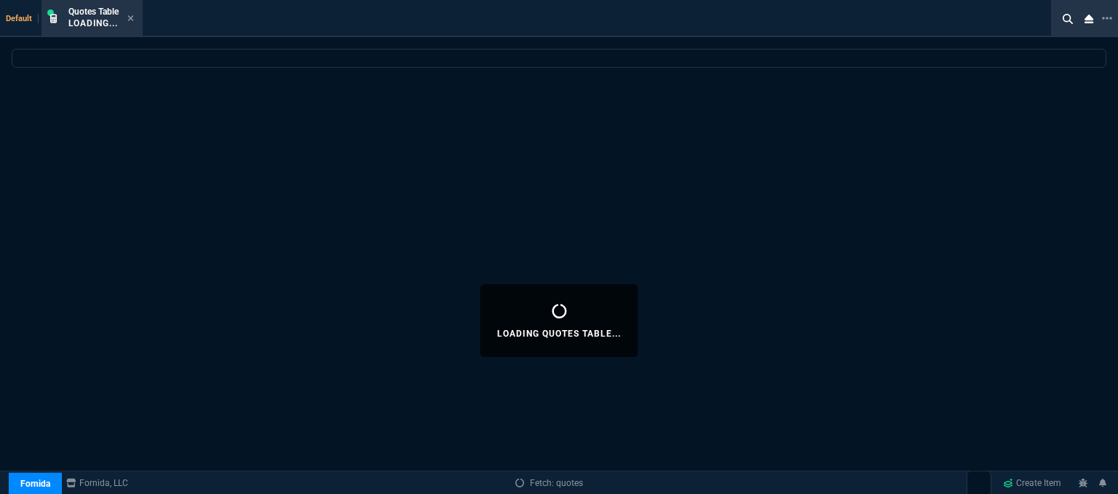
select select
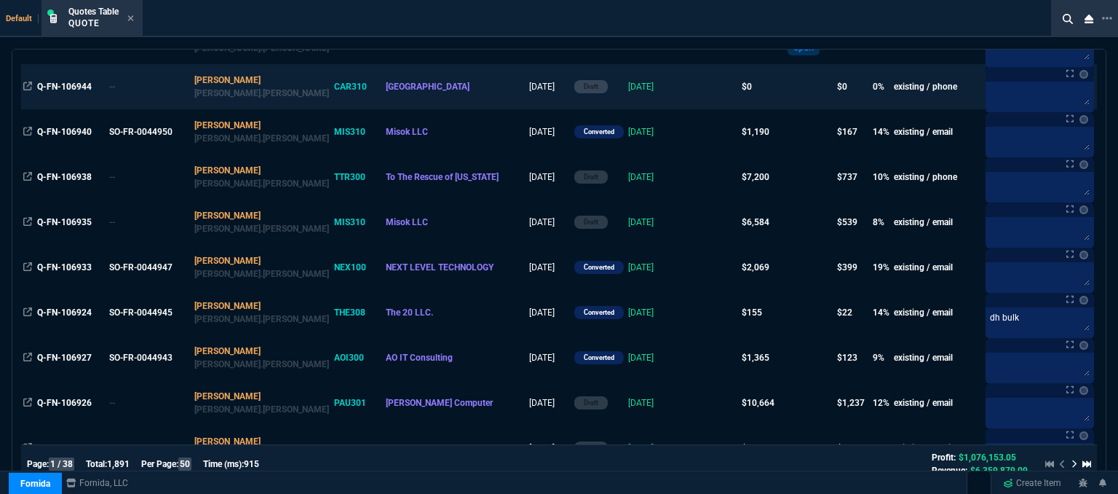
scroll to position [291, 0]
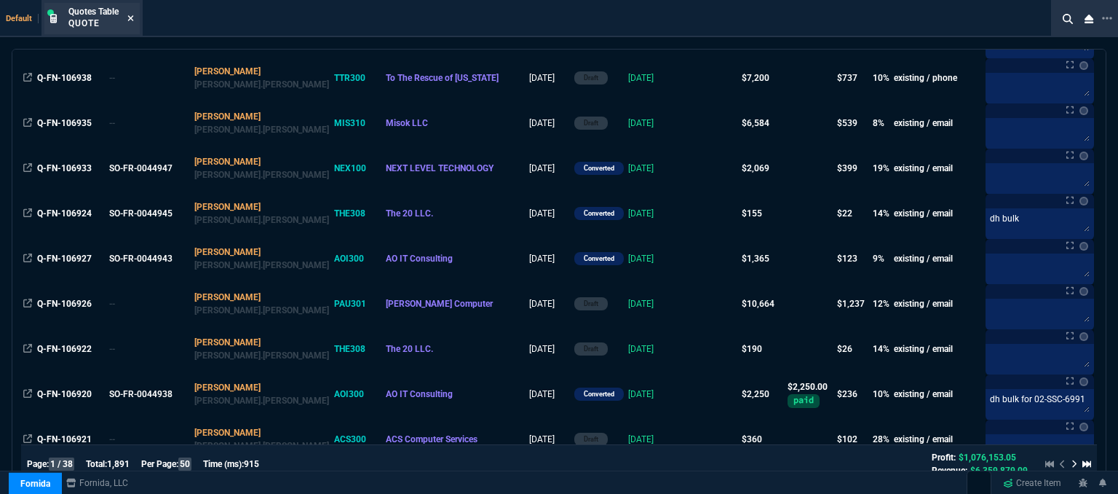
click at [132, 17] on icon at bounding box center [130, 18] width 7 height 9
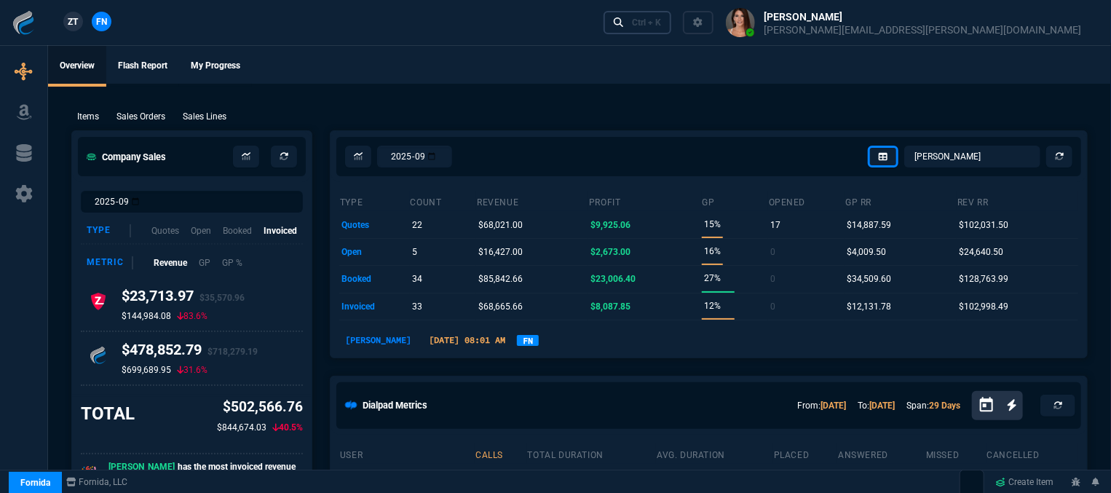
click at [661, 23] on div "Ctrl + K" at bounding box center [646, 23] width 29 height 12
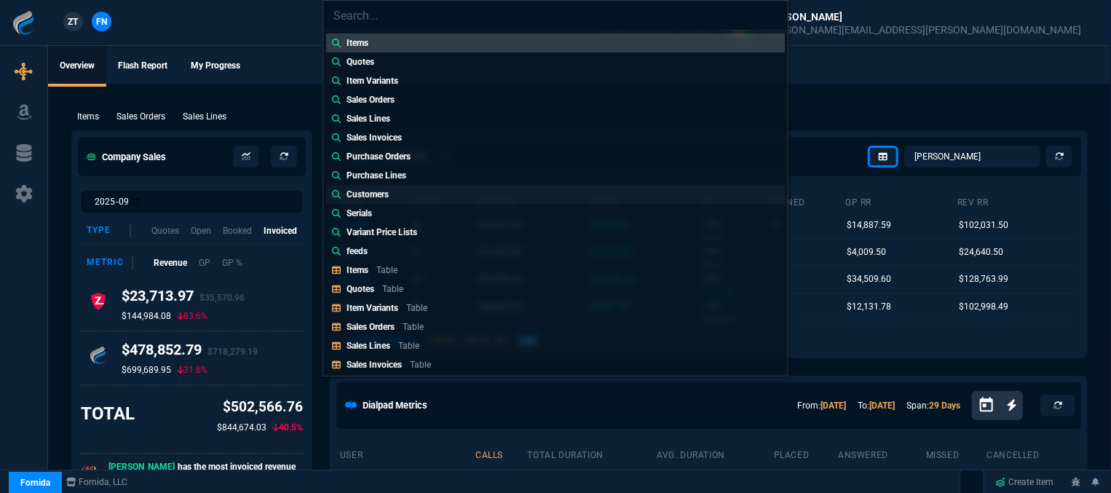
click at [424, 194] on link "Customers" at bounding box center [555, 194] width 459 height 19
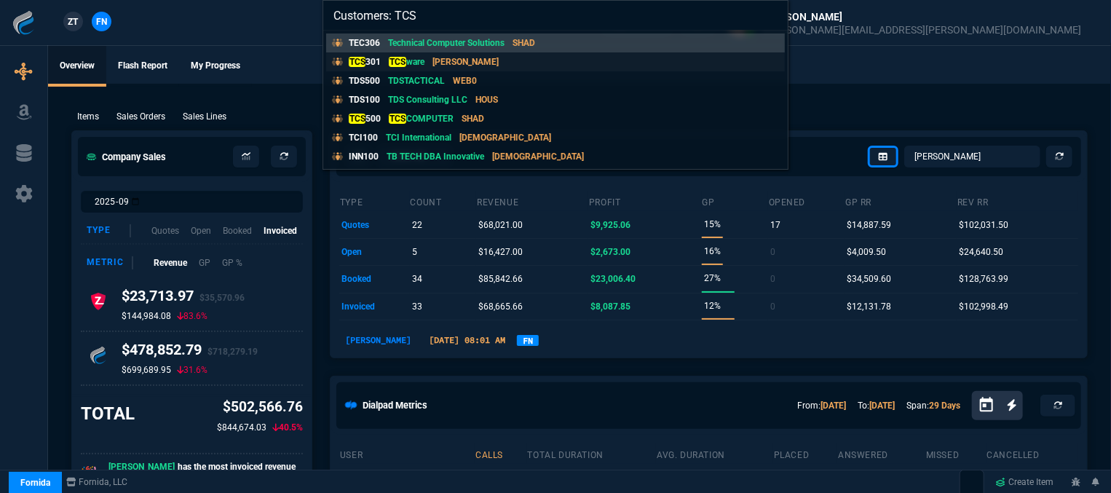
type input "Customers: TCS"
click at [489, 66] on link "TCS 301 TCS [PERSON_NAME]" at bounding box center [555, 61] width 459 height 19
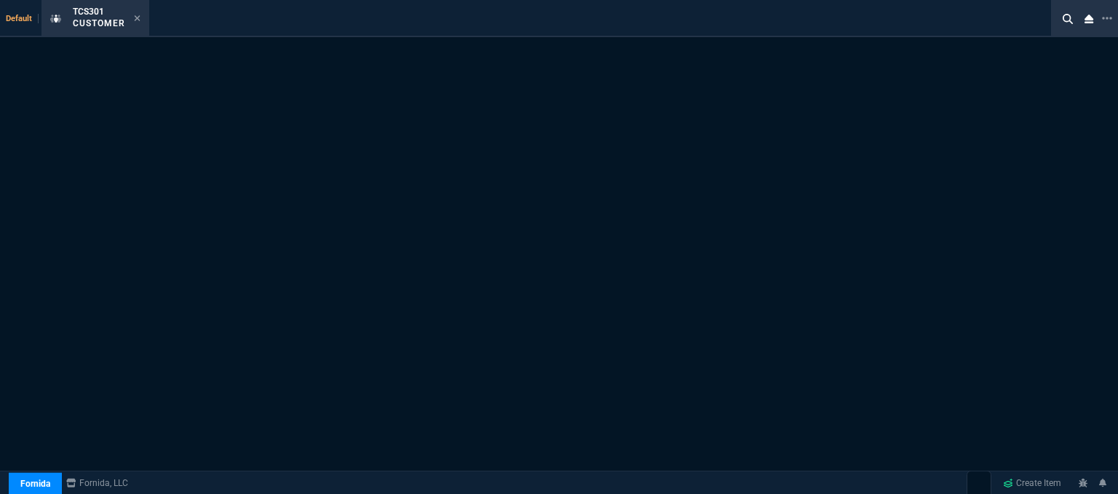
select select "1: quotes"
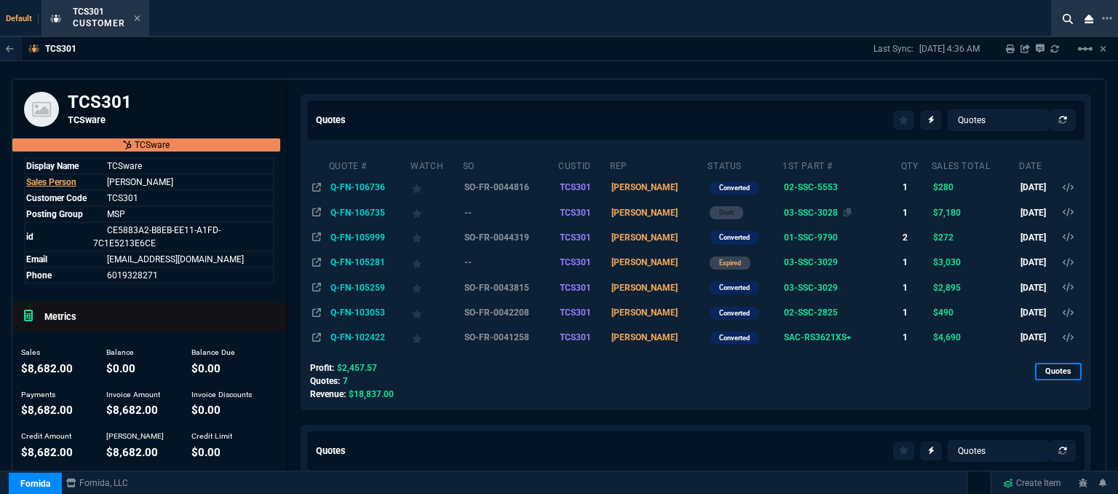
click at [831, 207] on div "03-SSC-3028" at bounding box center [841, 212] width 114 height 13
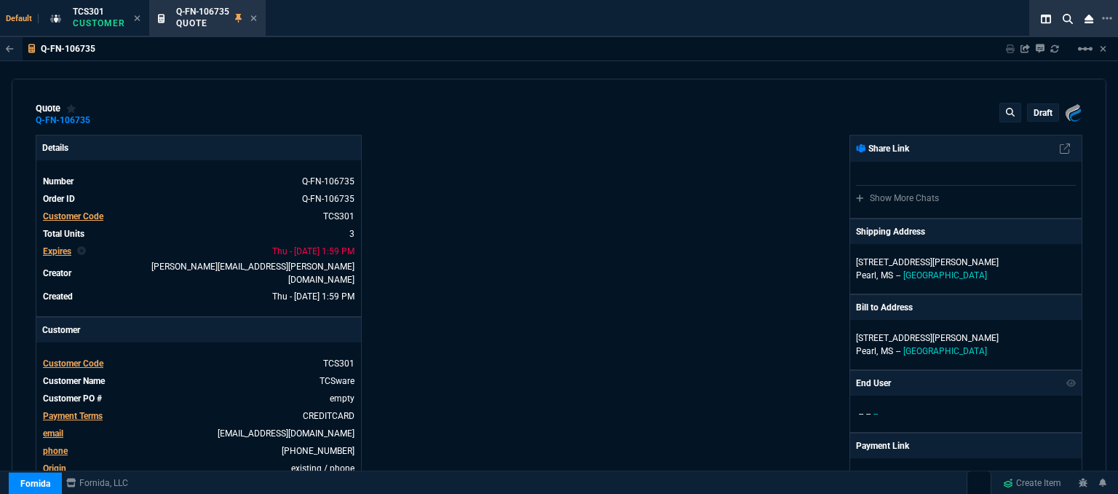
type input "17"
type input "550"
type input "4964.65"
type input "19"
type input "689"
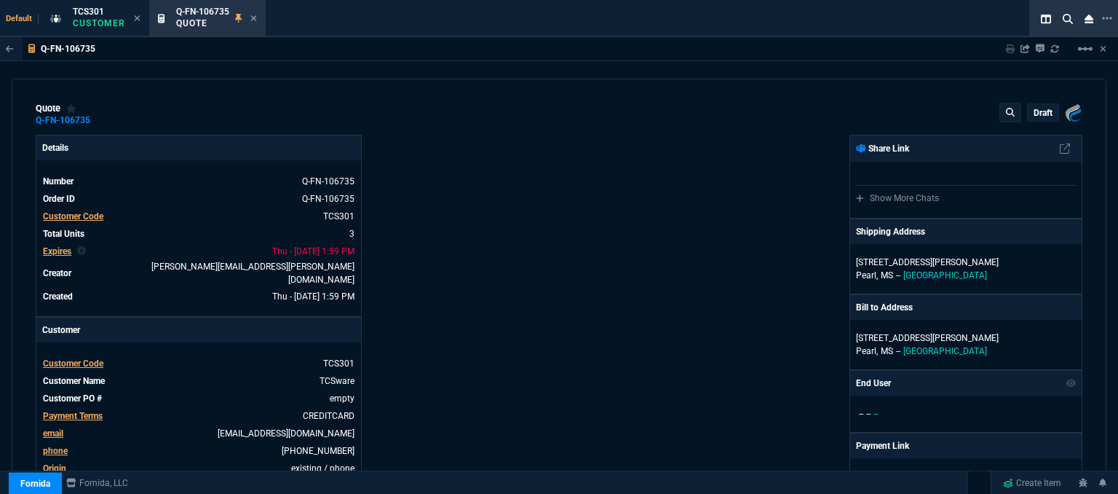
type input "4964.65"
type input "18"
type input "51"
type input "33"
type input "28"
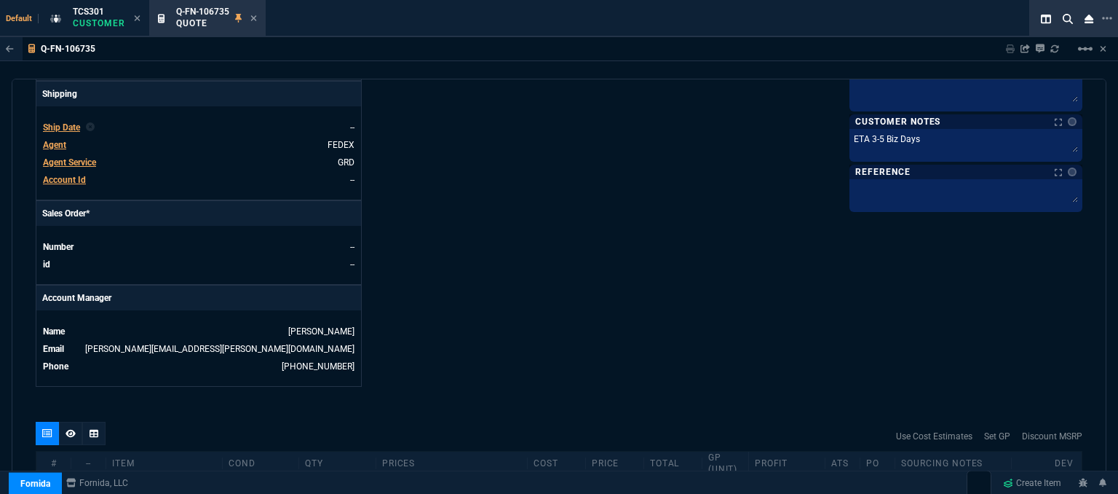
scroll to position [842, 0]
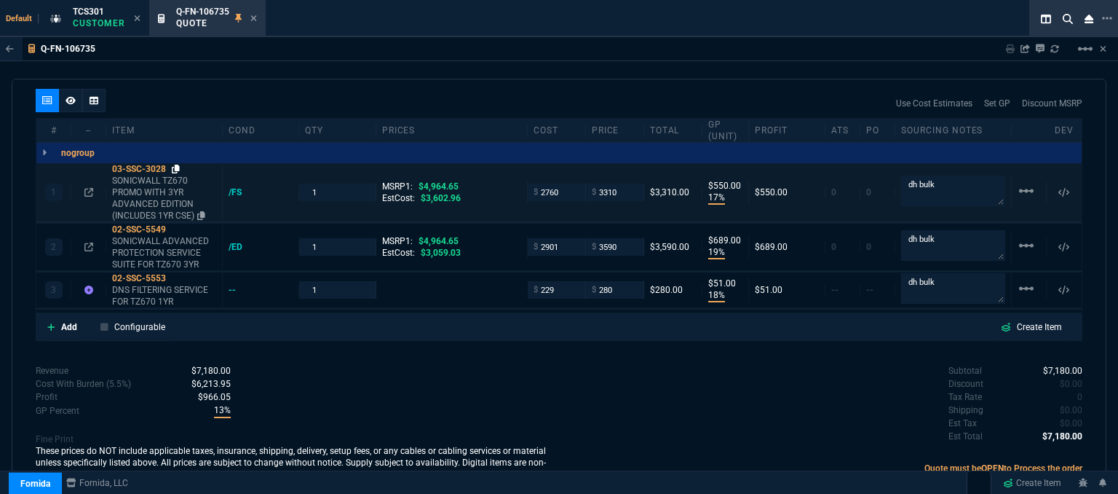
click at [174, 165] on icon at bounding box center [176, 169] width 8 height 9
click at [176, 165] on icon at bounding box center [176, 169] width 8 height 9
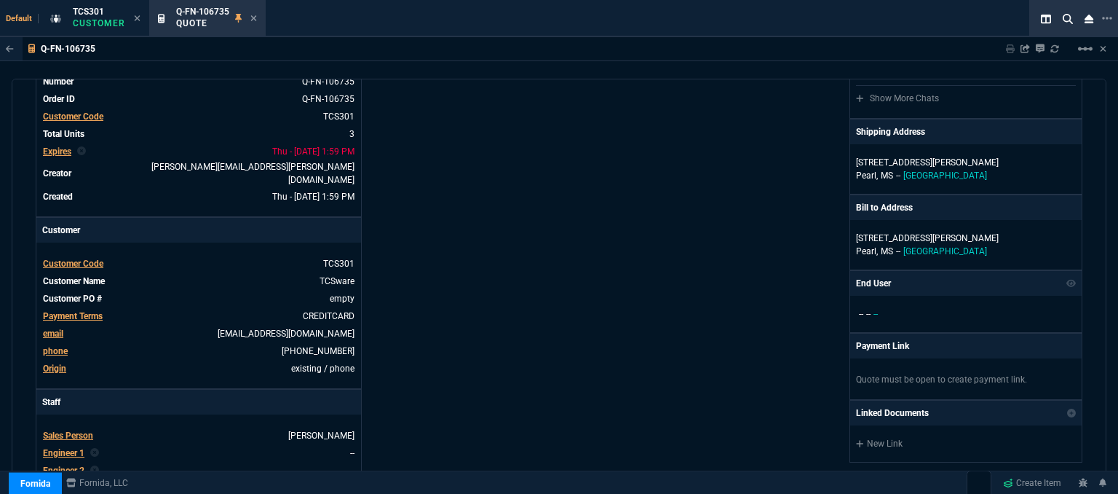
scroll to position [0, 0]
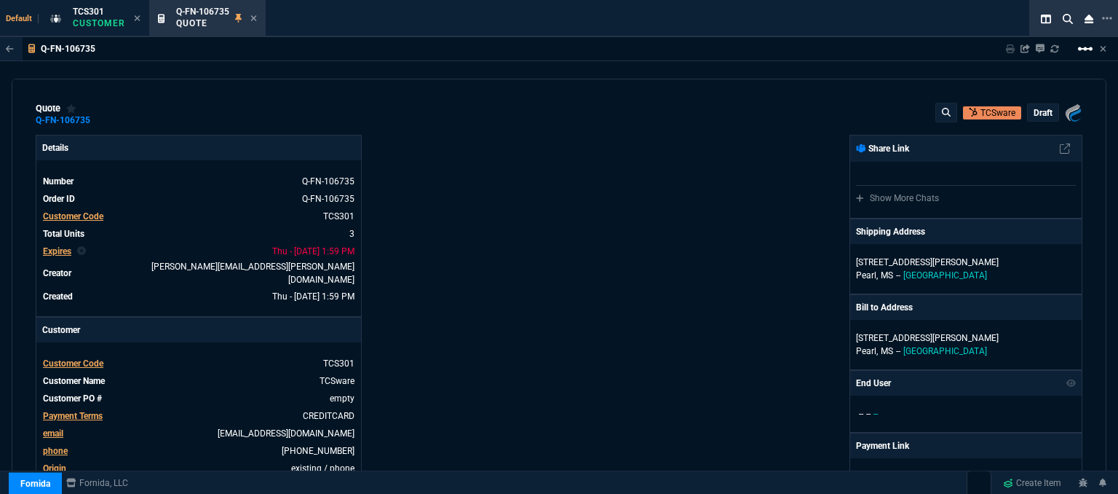
click at [1084, 52] on mat-icon "linear_scale" at bounding box center [1085, 48] width 17 height 17
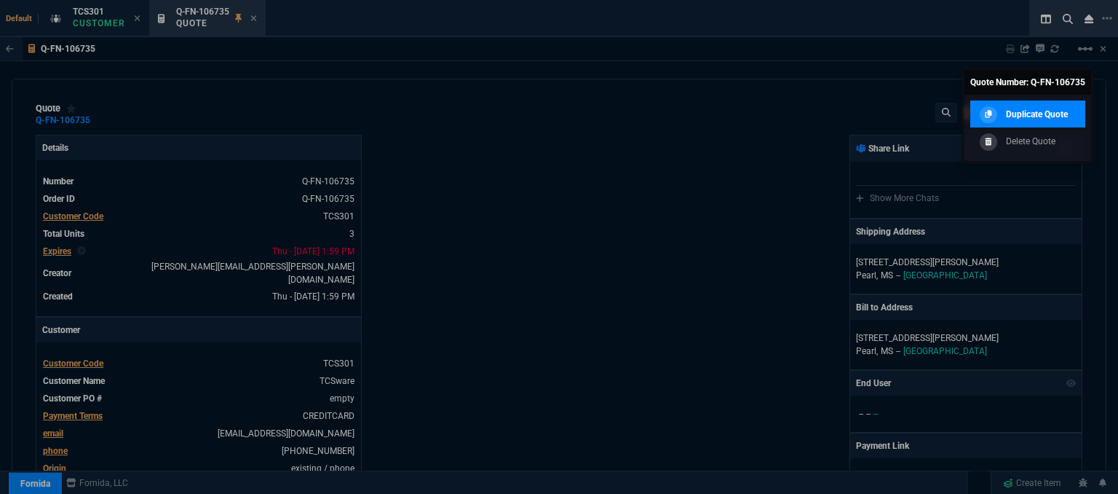
click at [1026, 120] on div "Duplicate Quote" at bounding box center [1022, 114] width 92 height 16
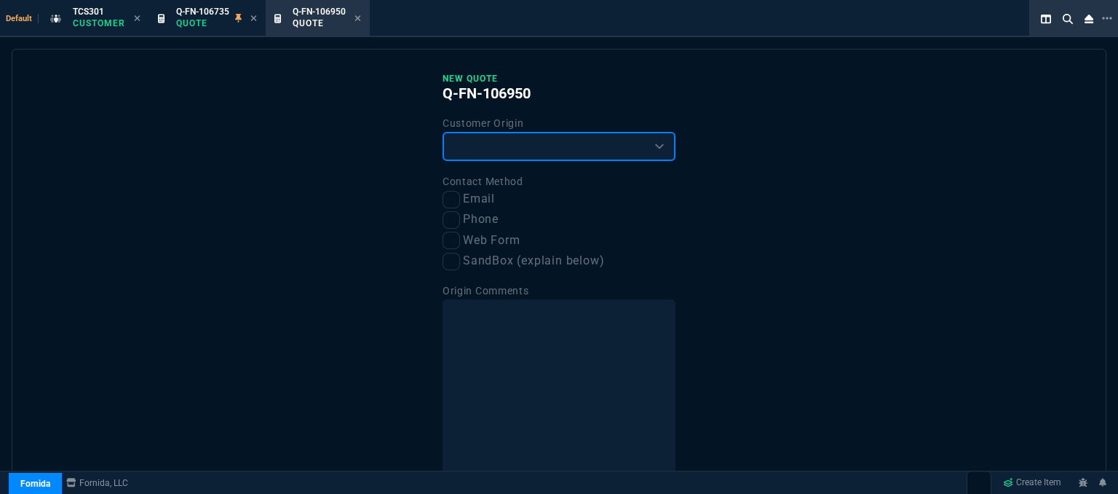
click at [496, 142] on select "Existing Customer Amazon Lead (first order) Website Lead (first order) Called (…" at bounding box center [559, 146] width 233 height 29
select select "existing"
click at [443, 132] on select "Existing Customer Amazon Lead (first order) Website Lead (first order) Called (…" at bounding box center [559, 146] width 233 height 29
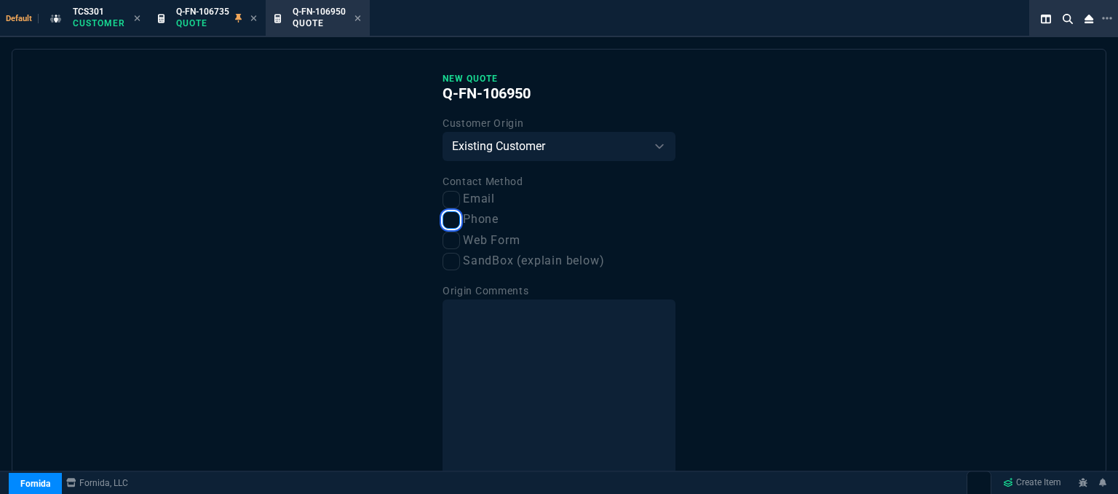
click at [448, 218] on input "Phone" at bounding box center [451, 219] width 17 height 17
checkbox input "true"
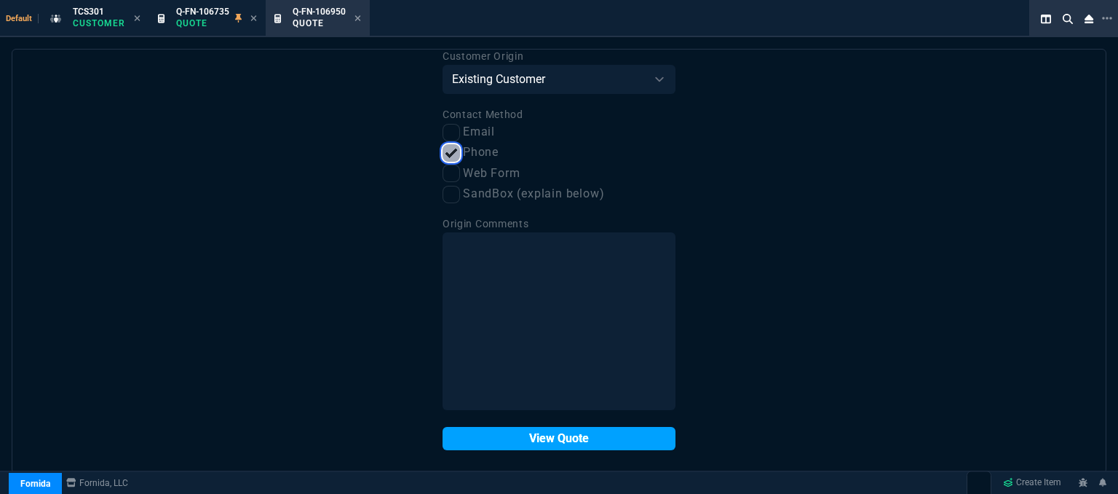
scroll to position [74, 0]
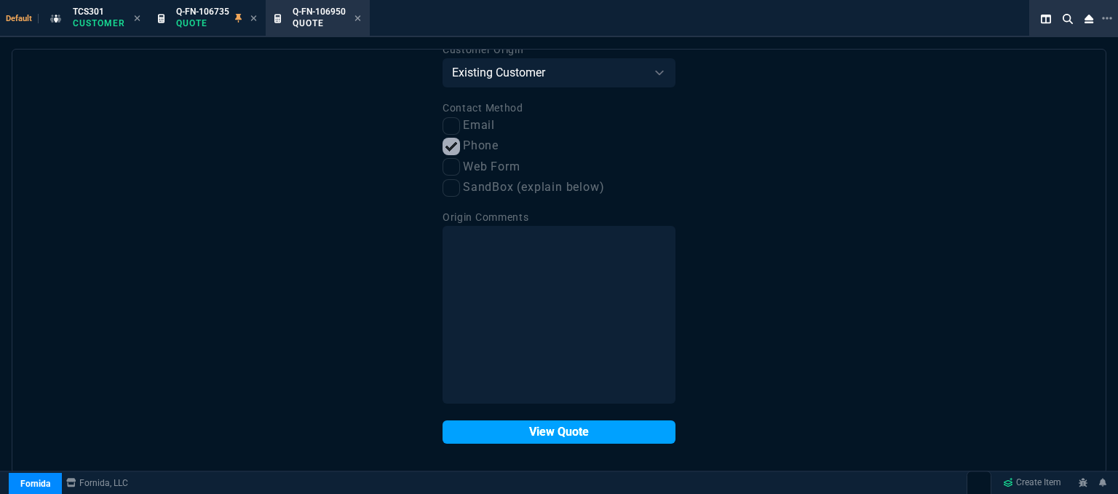
click at [545, 432] on button "View Quote" at bounding box center [559, 431] width 233 height 23
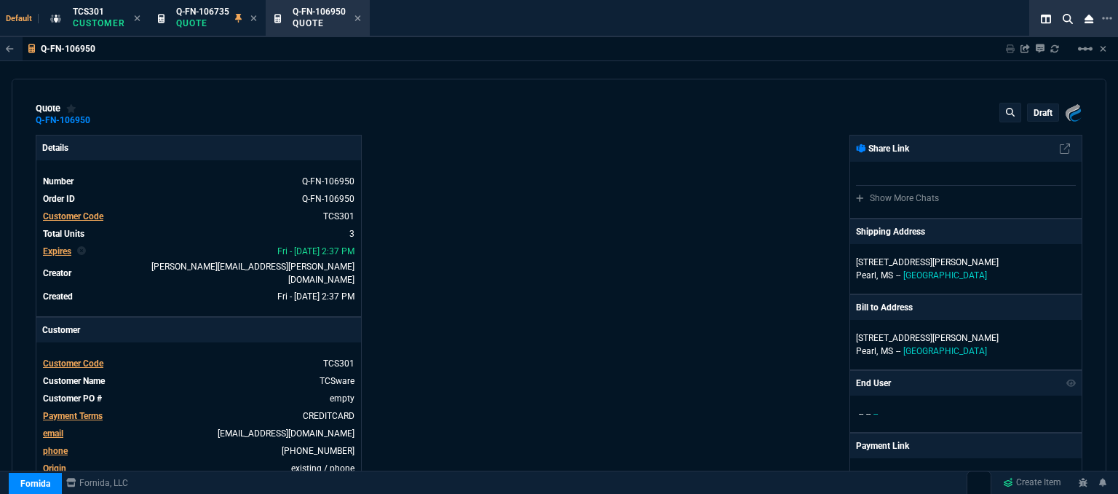
type input "17"
type input "550"
type input "19"
type input "689"
type input "18"
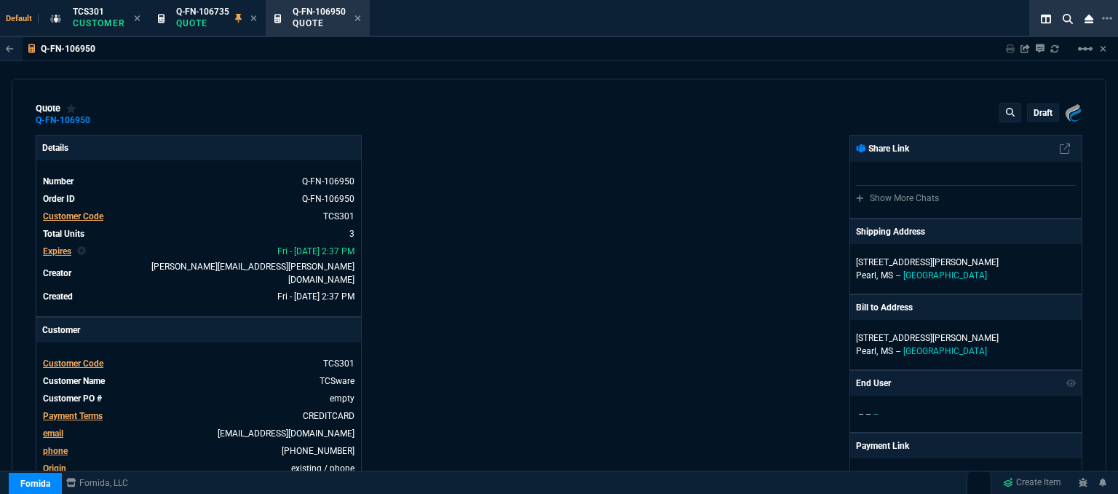
type input "51"
type input "33"
type input "28"
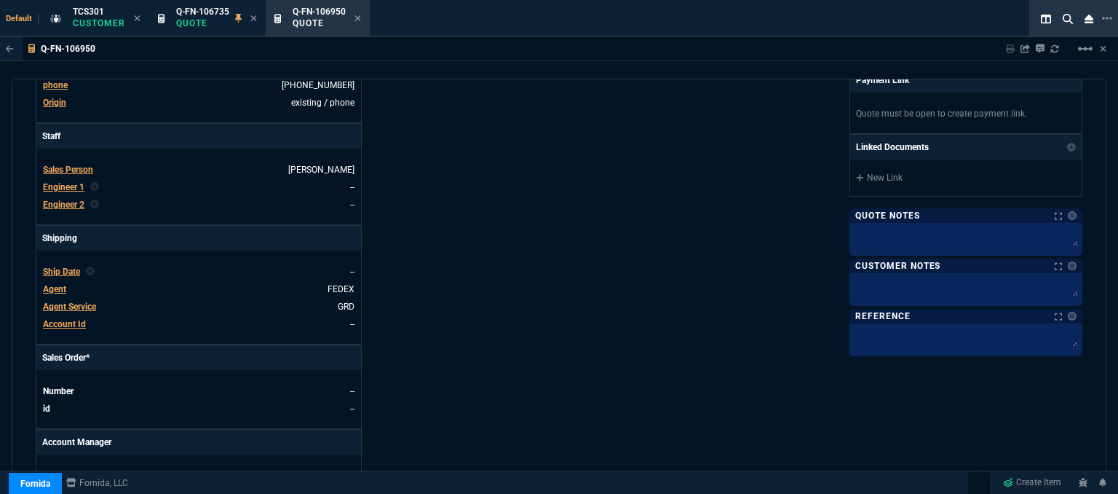
scroll to position [364, 0]
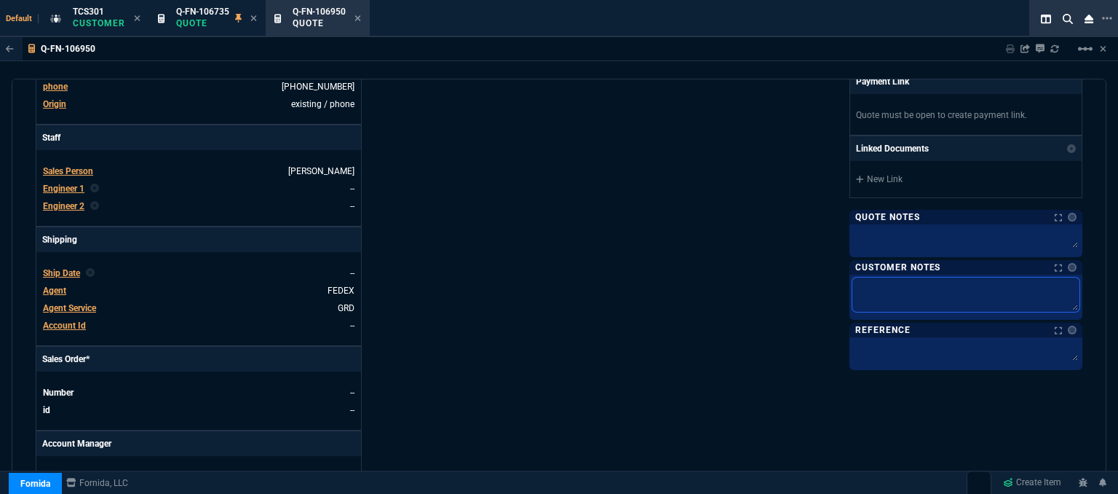
click at [911, 292] on textarea at bounding box center [965, 294] width 227 height 34
type textarea "E"
type textarea "ET"
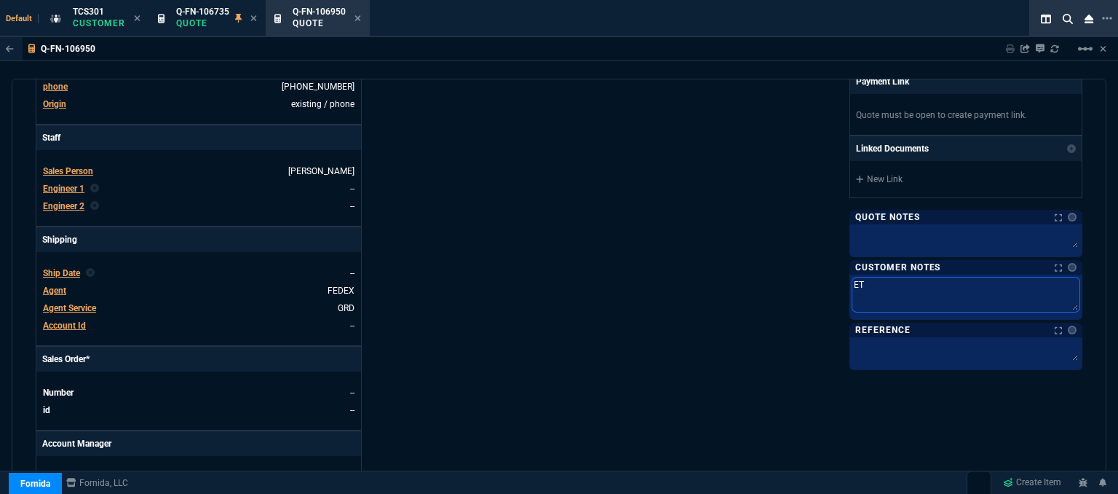
type textarea "ETA"
type textarea "ETA 7"
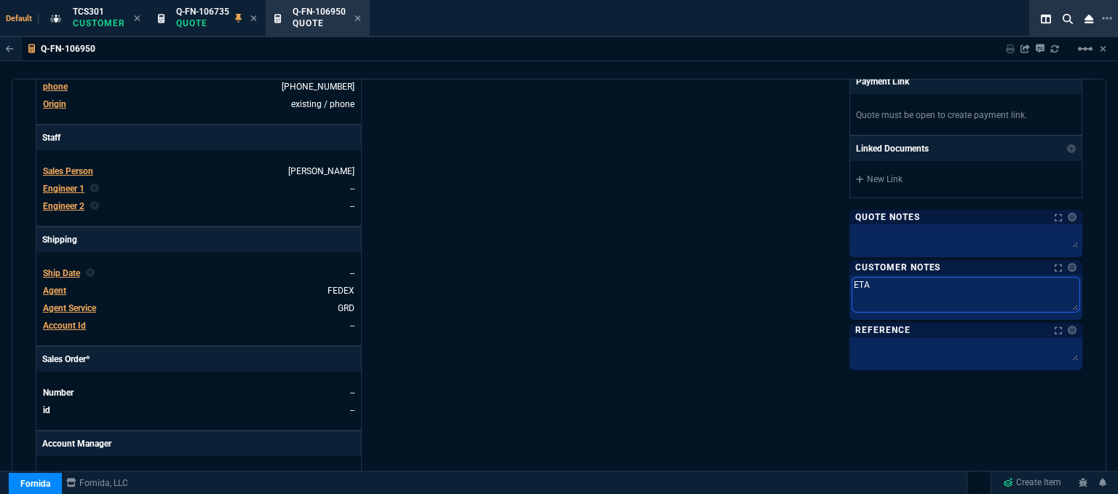
type textarea "ETA 7"
type textarea "ETA 7-"
type textarea "ETA 7-1"
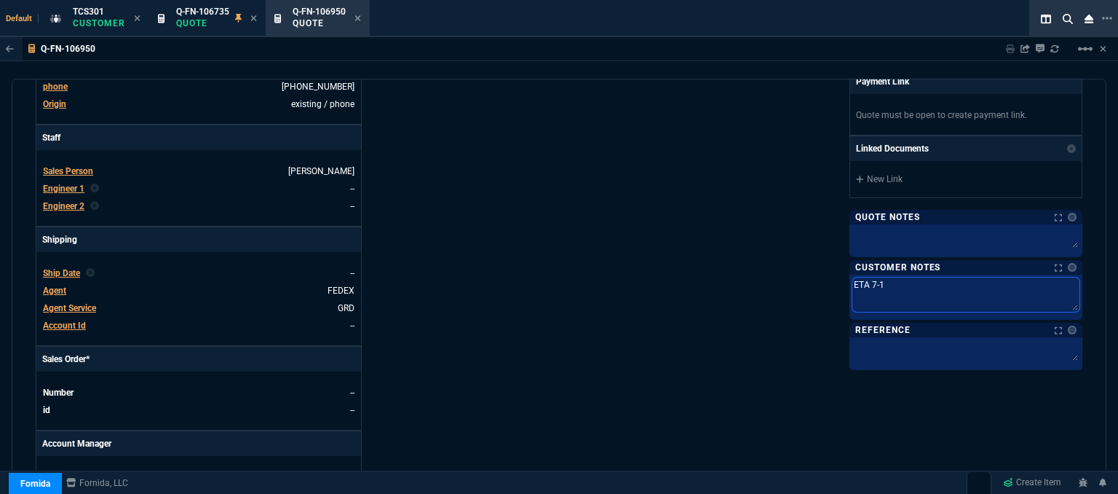
type textarea "ETA 7-10"
type textarea "ETA 7-10 B"
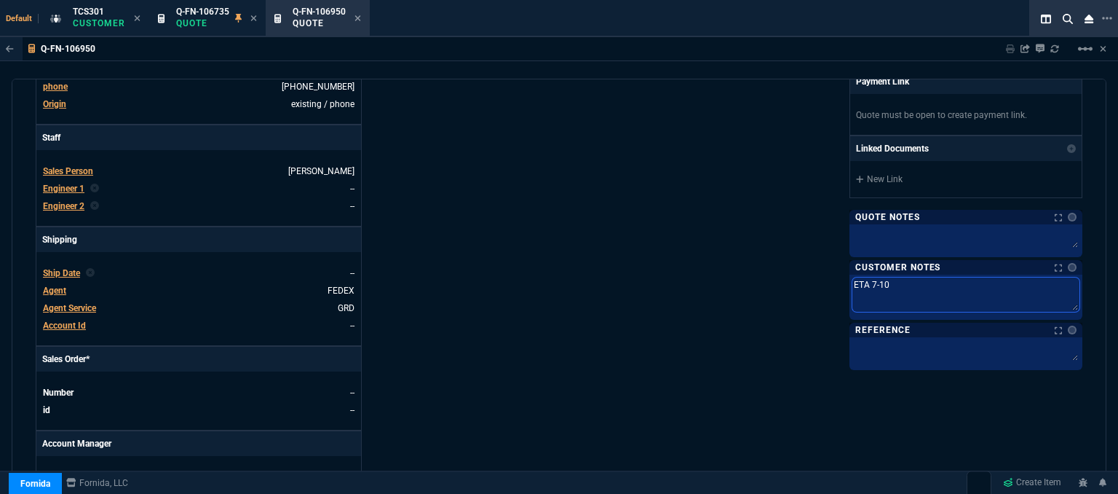
type textarea "ETA 7-10 B"
type textarea "ETA 7-10 Bi"
type textarea "ETA 7-10 Biz"
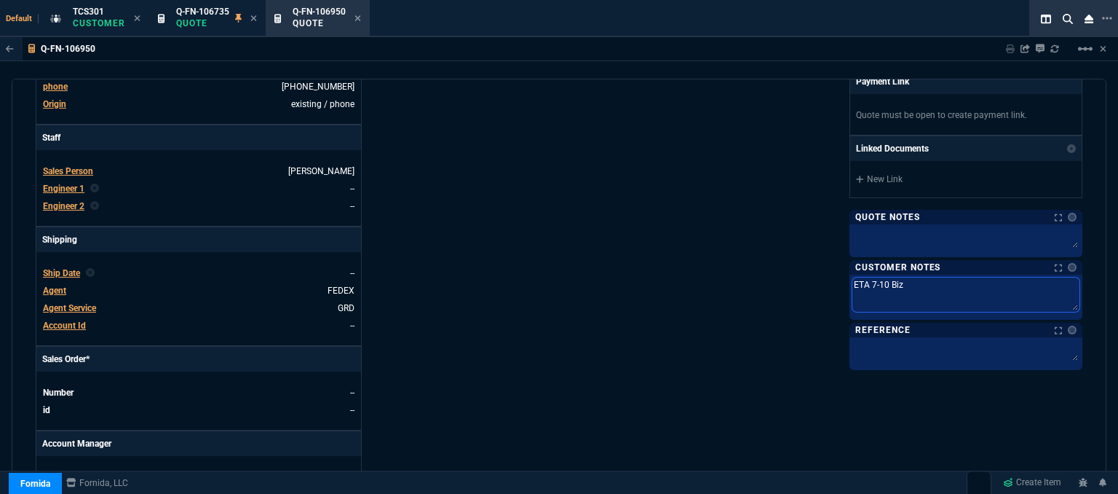
type textarea "ETA 7-10 Biz"
type textarea "ETA 7-10 Biz D"
type textarea "ETA 7-10 Biz Da"
type textarea "ETA 7-10 Biz Dat"
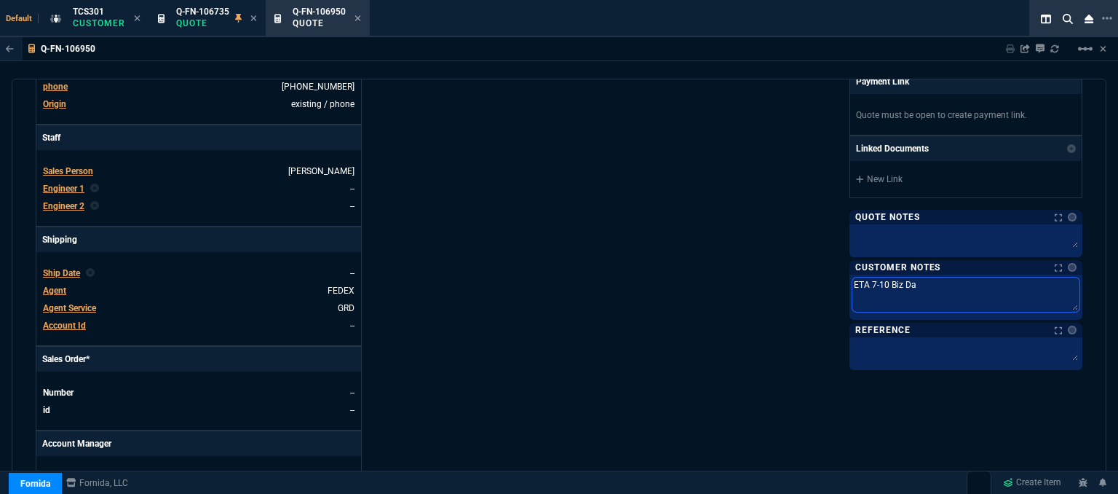
type textarea "ETA 7-10 Biz Dat"
type textarea "ETA 7-10 Biz Da"
type textarea "ETA 7-10 Biz Day"
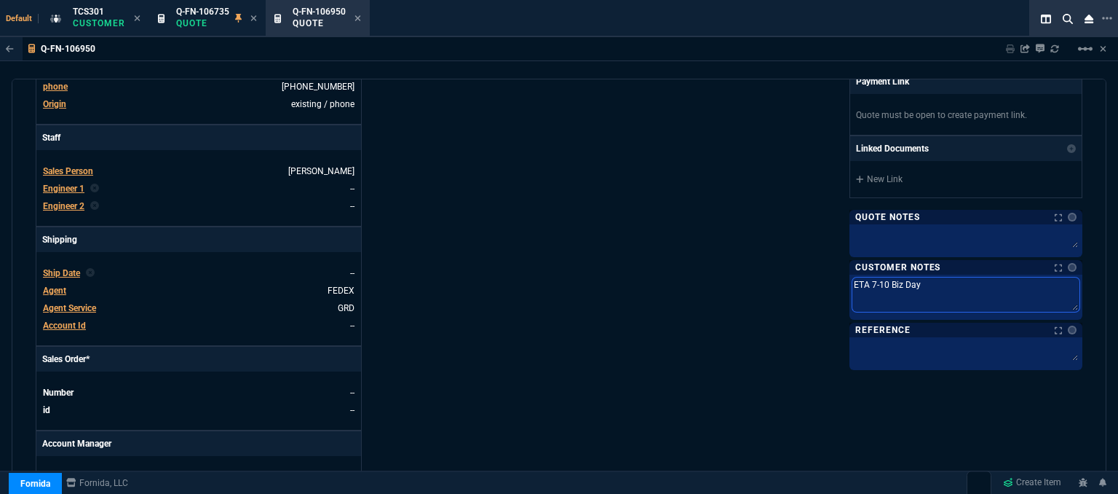
type textarea "ETA 7-10 Biz Days"
click at [658, 296] on div "Fornida, LLC [STREET_ADDRESS] Share Link Show More Chats Shipping Address [STRE…" at bounding box center [820, 151] width 523 height 761
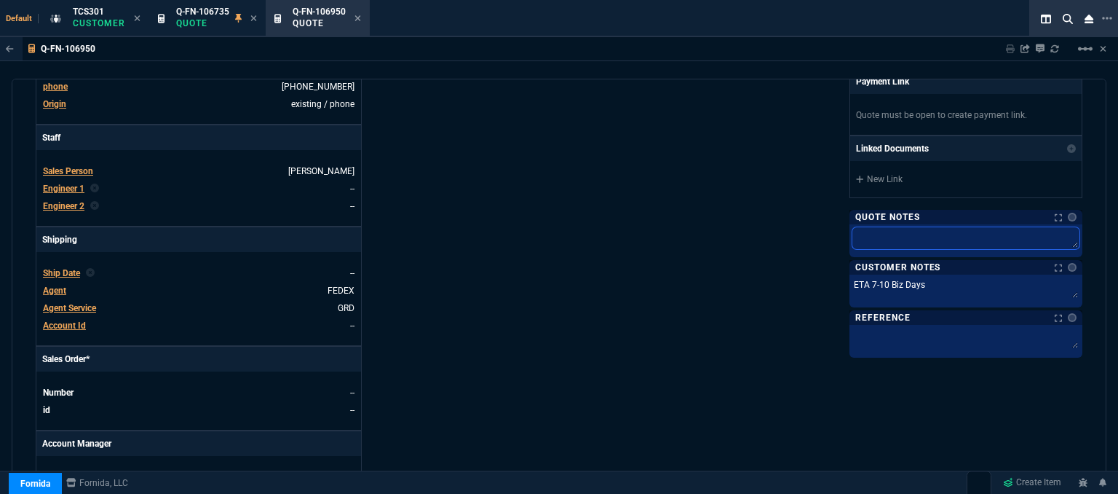
click at [894, 242] on textarea at bounding box center [965, 238] width 227 height 22
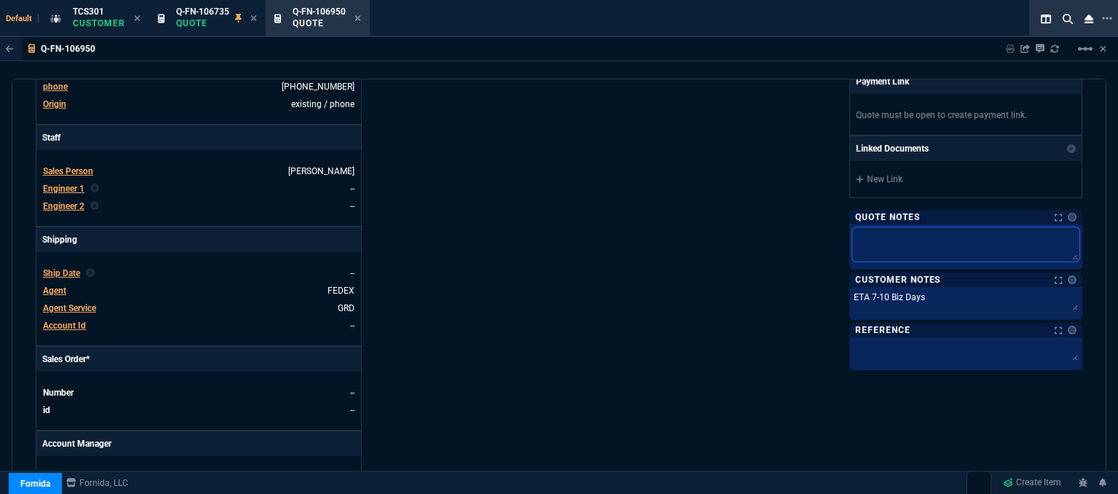
type textarea "d"
type textarea "dh"
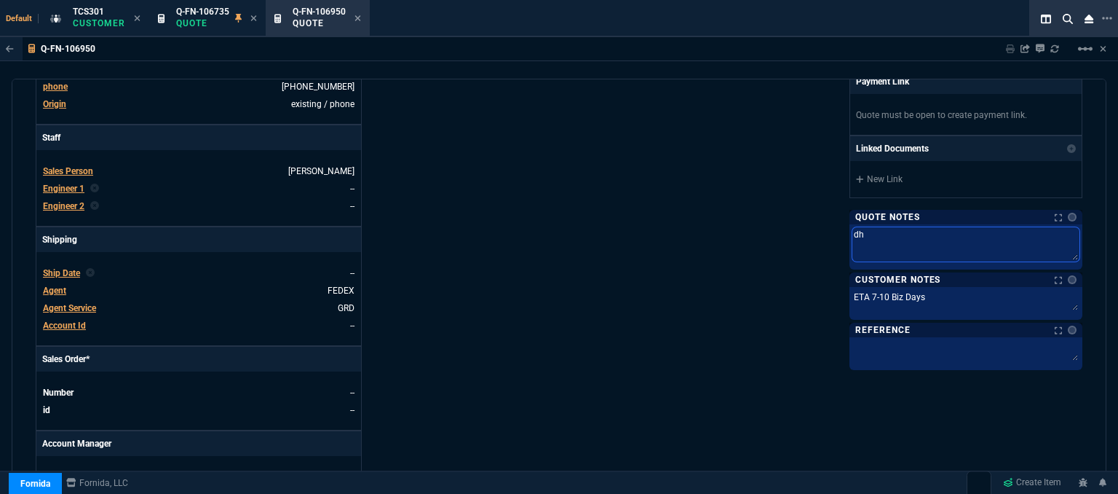
type textarea "dh"
type textarea "dh b"
type textarea "dh bu"
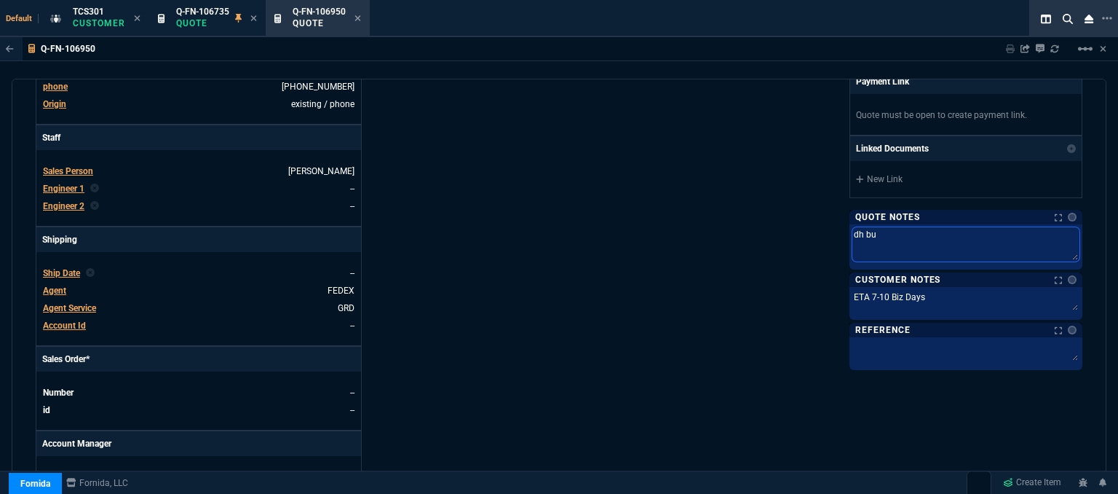
type textarea "dh bul"
type textarea "dh bulk"
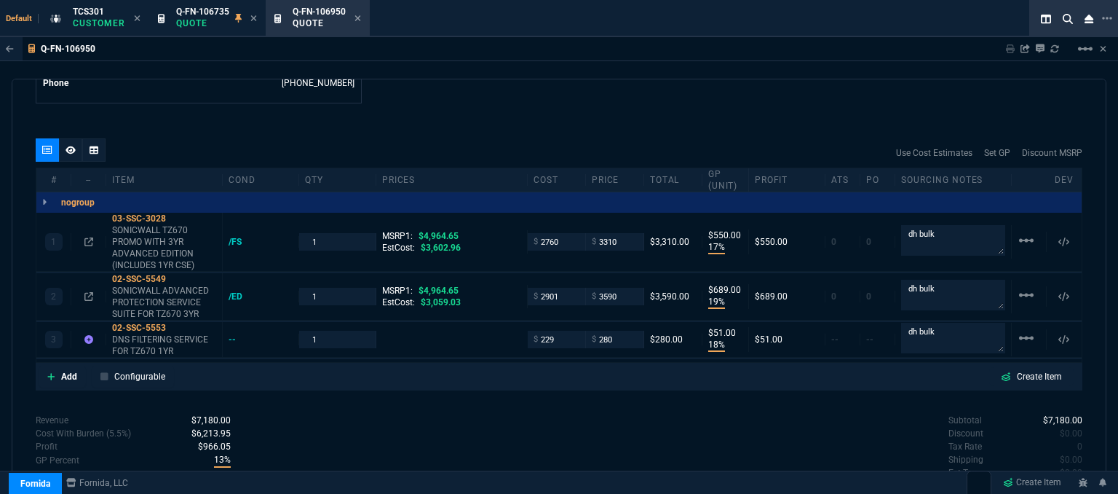
scroll to position [801, 0]
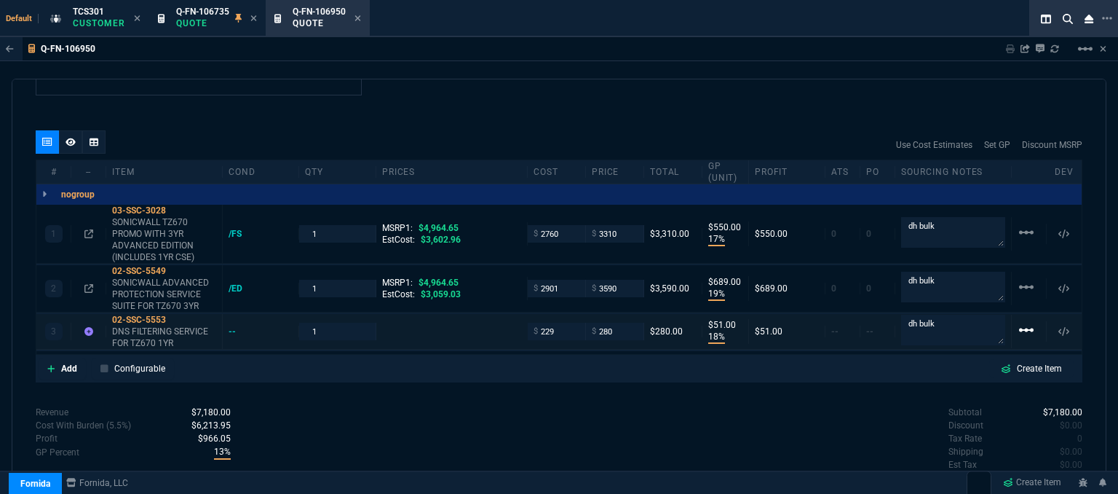
type textarea "dh bulk"
click at [1019, 321] on mat-icon "linear_scale" at bounding box center [1026, 329] width 17 height 17
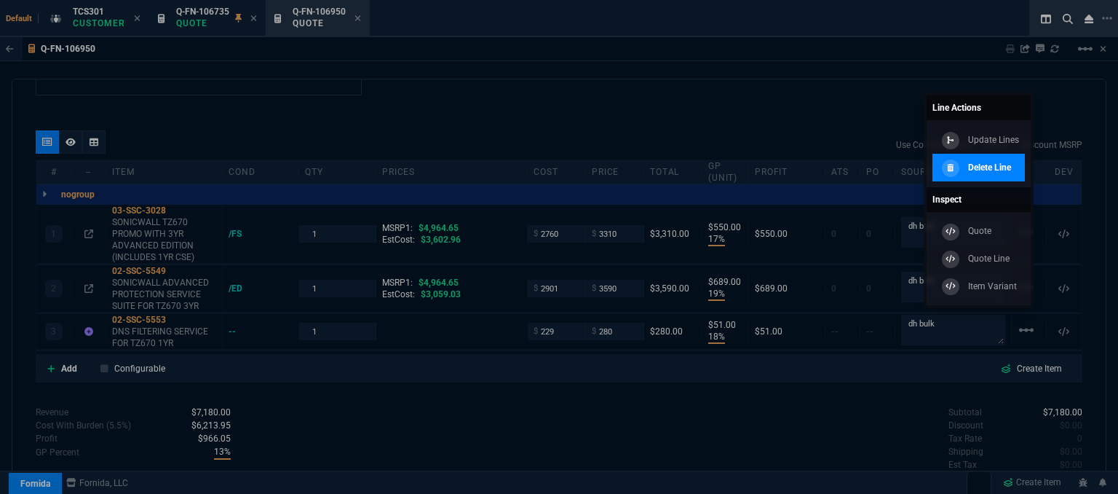
click at [972, 173] on p "Delete Line" at bounding box center [989, 167] width 43 height 13
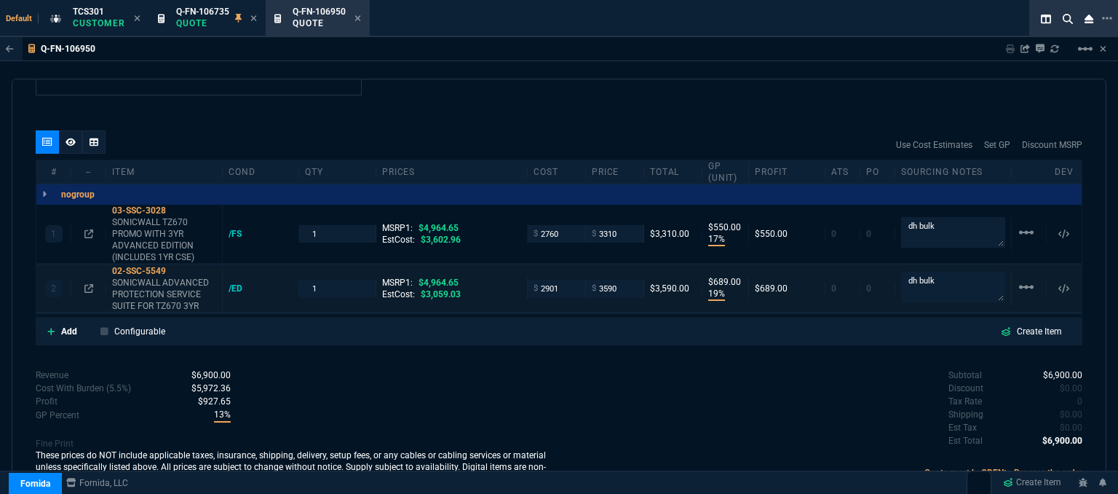
type input "17"
type input "550"
type input "19"
type input "689"
type input "33"
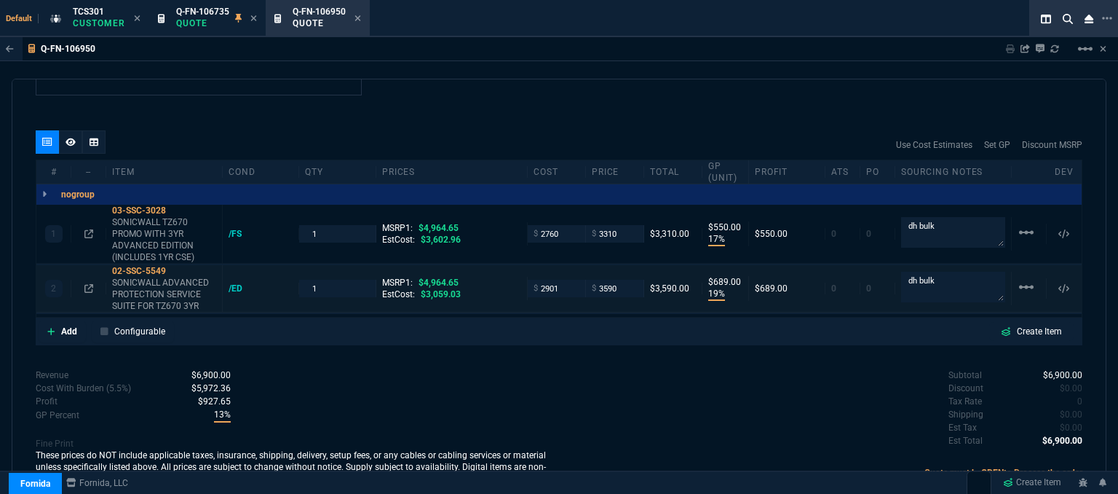
type input "28"
click at [1021, 278] on mat-icon "linear_scale" at bounding box center [1026, 286] width 17 height 17
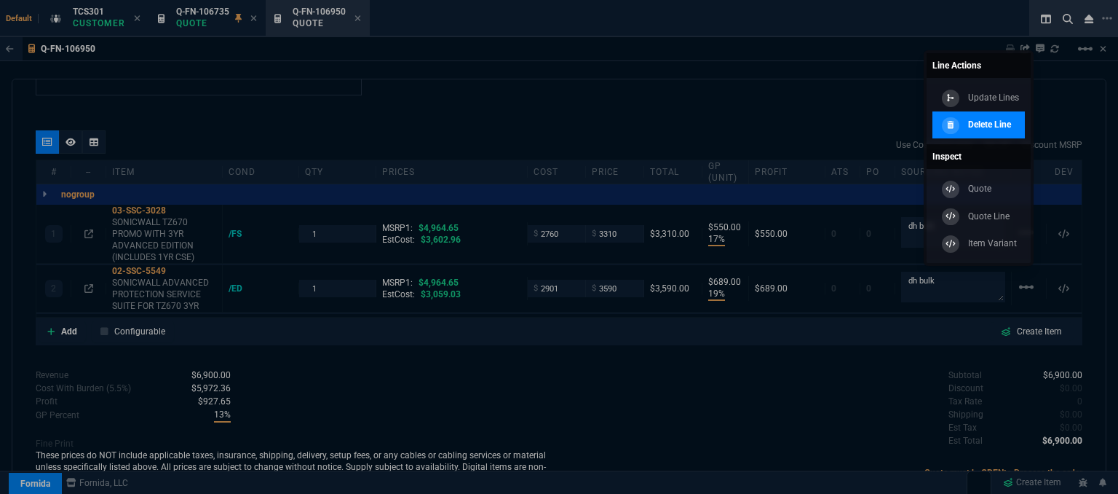
click at [983, 135] on link "Delete Line" at bounding box center [979, 125] width 92 height 28
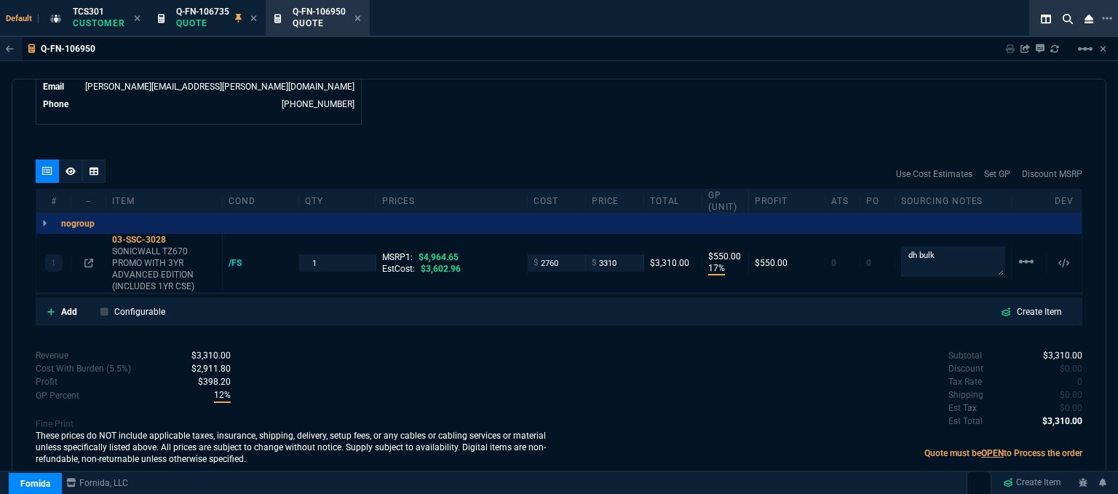
scroll to position [758, 0]
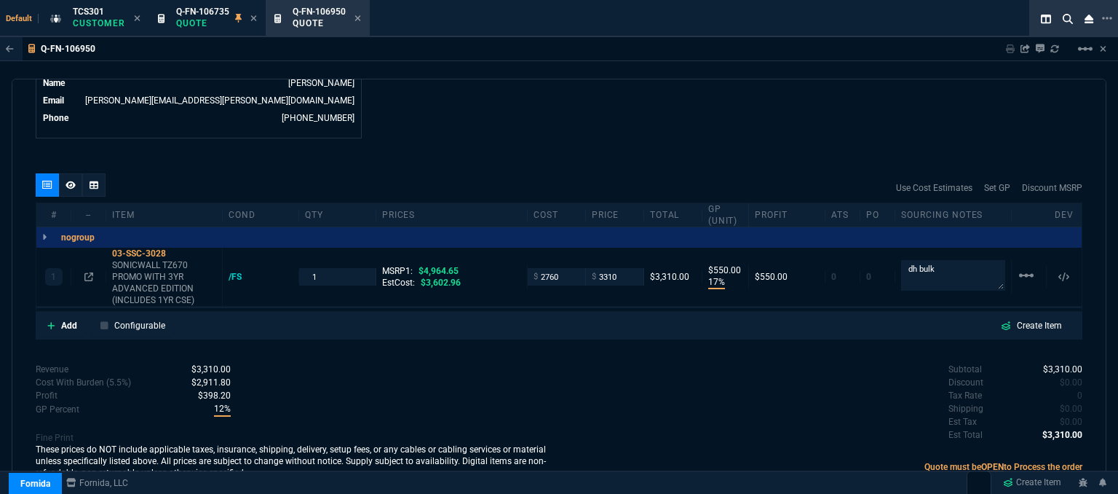
type input "17"
type input "550"
type input "33"
click at [178, 249] on icon at bounding box center [176, 253] width 8 height 9
click at [557, 268] on input "2760" at bounding box center [557, 276] width 46 height 17
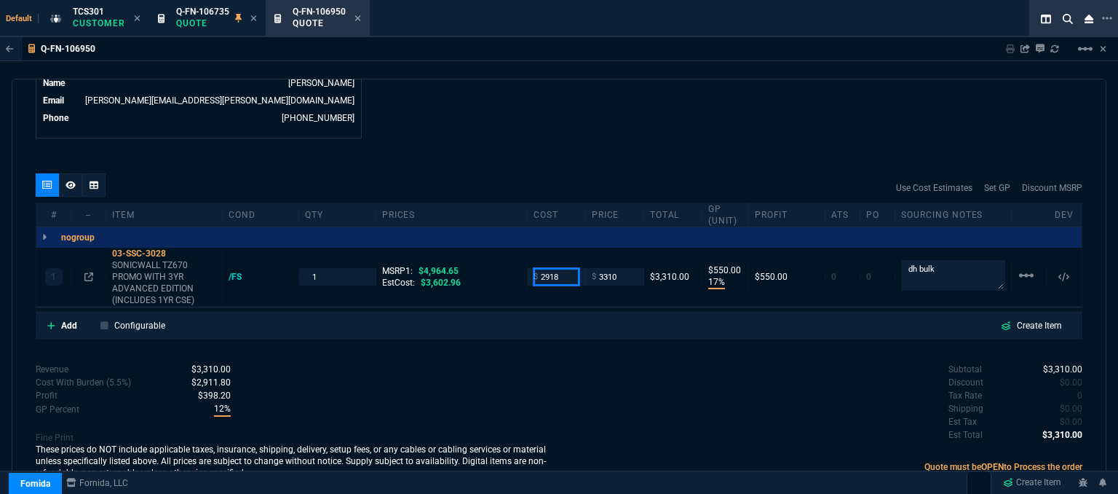
type input "2918"
type input "12"
type input "392"
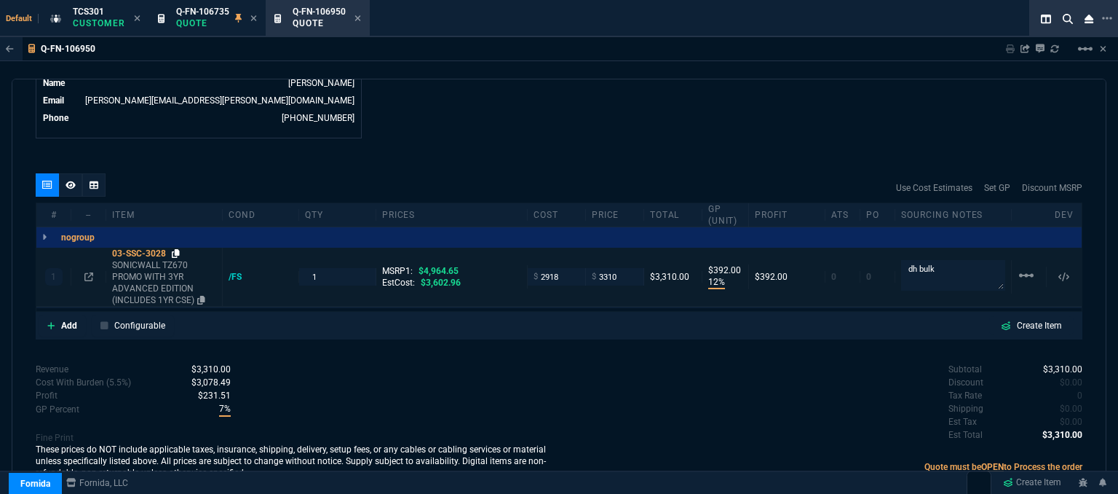
click at [180, 249] on icon at bounding box center [176, 253] width 8 height 9
click at [178, 249] on icon at bounding box center [176, 253] width 8 height 9
click at [620, 268] on input "3310" at bounding box center [615, 276] width 46 height 17
type input "3389"
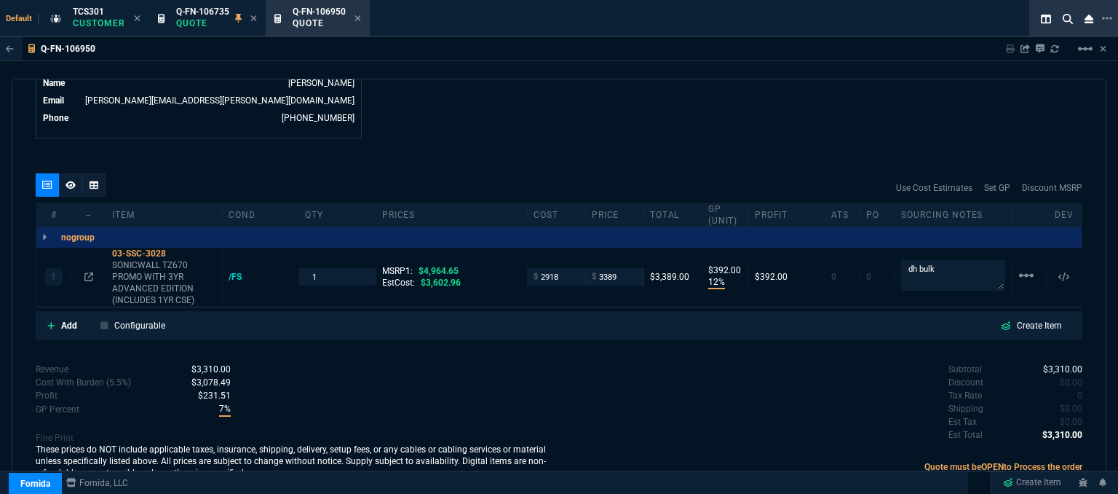
type input "3389"
type input "14"
type input "471"
type input "32"
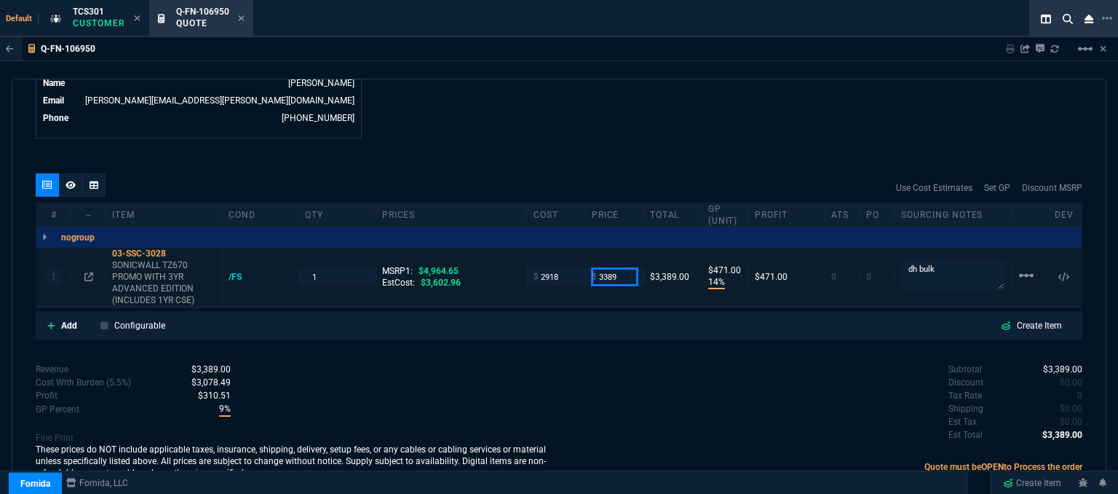
click at [620, 268] on input "3389" at bounding box center [615, 276] width 46 height 17
type input "3416"
type input "15"
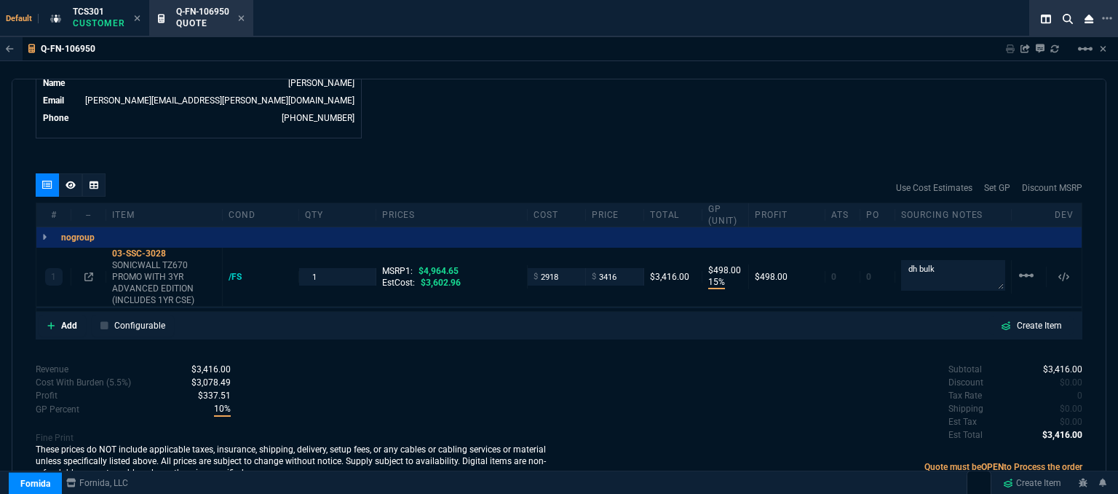
type input "498"
type input "31"
click at [87, 272] on icon at bounding box center [88, 276] width 9 height 9
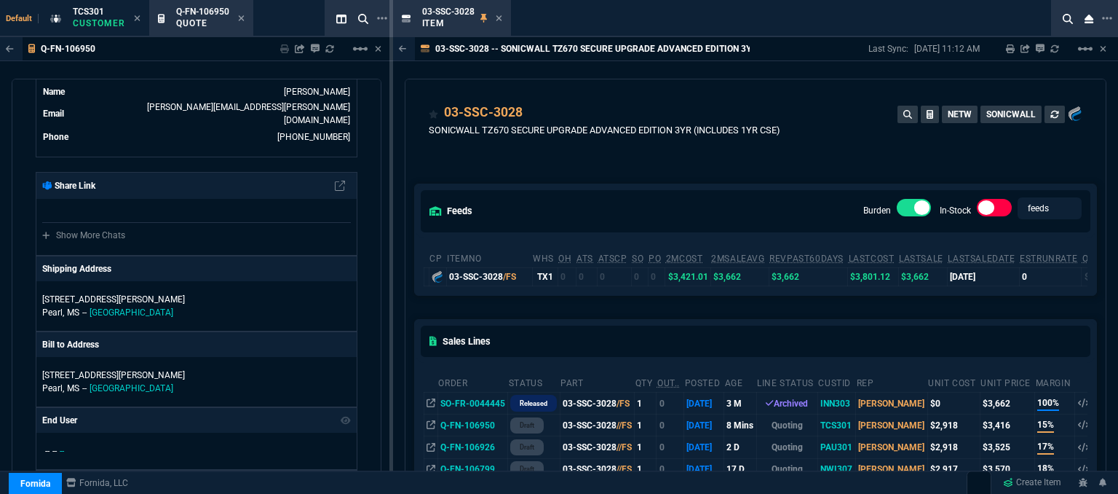
scroll to position [73, 0]
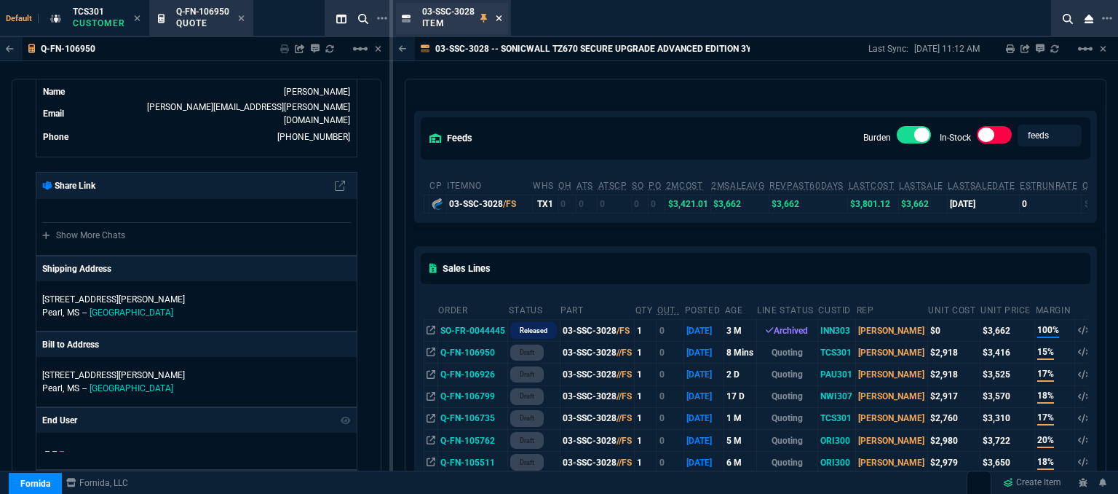
click at [502, 14] on icon at bounding box center [499, 18] width 7 height 9
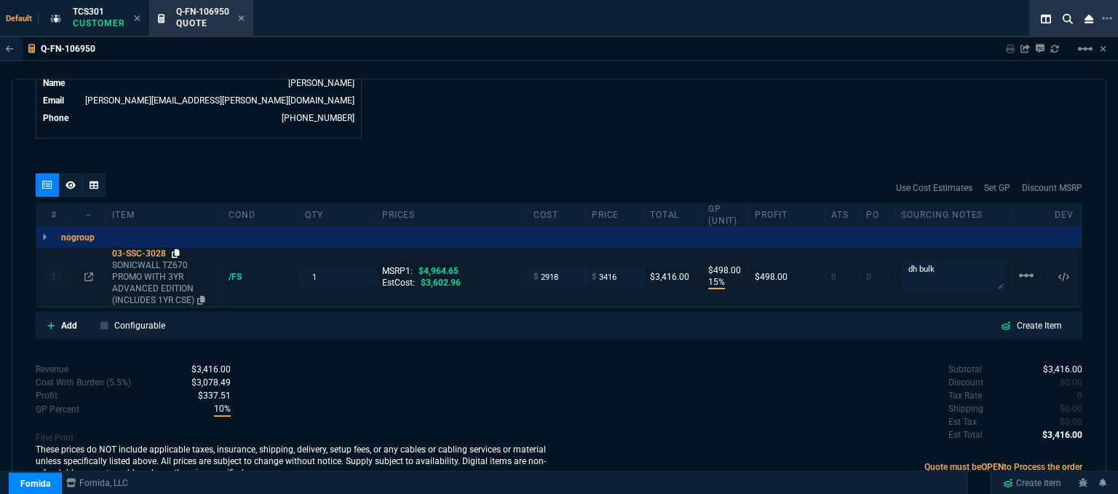
click at [174, 249] on icon at bounding box center [176, 253] width 8 height 9
click at [627, 268] on input "3416" at bounding box center [615, 276] width 46 height 17
type input "3426"
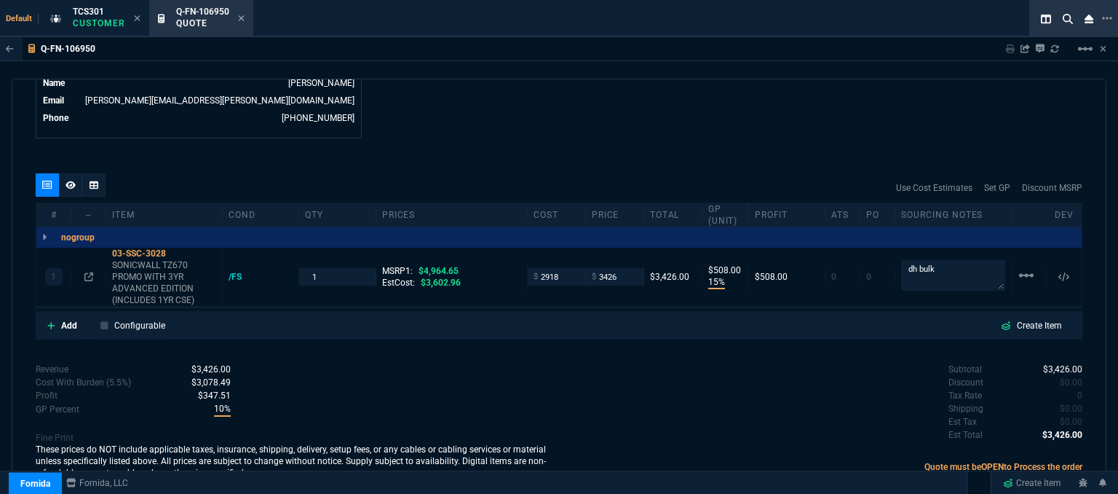
type input "508"
click at [52, 321] on icon at bounding box center [51, 325] width 8 height 9
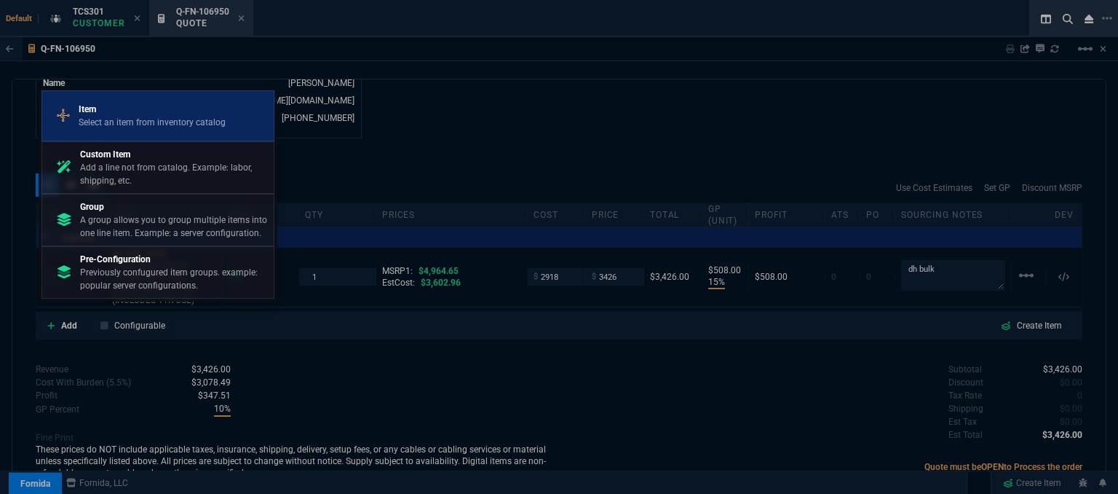
click at [146, 137] on link "Item Select an item from inventory catalog" at bounding box center [157, 115] width 233 height 51
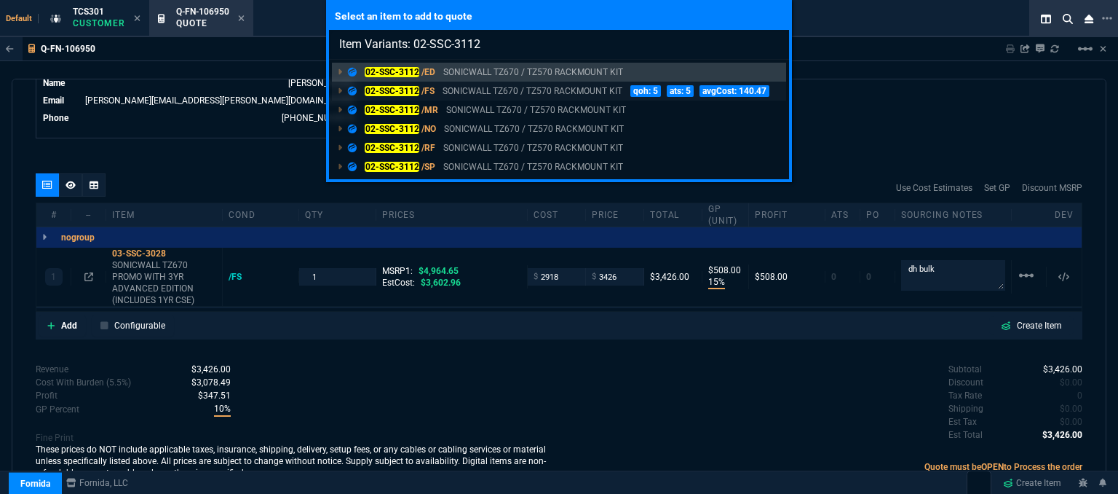
type input "Item Variants: 02-SSC-3112"
click at [496, 88] on p "SONICWALL TZ670 / TZ570 RACKMOUNT KIT" at bounding box center [533, 90] width 180 height 13
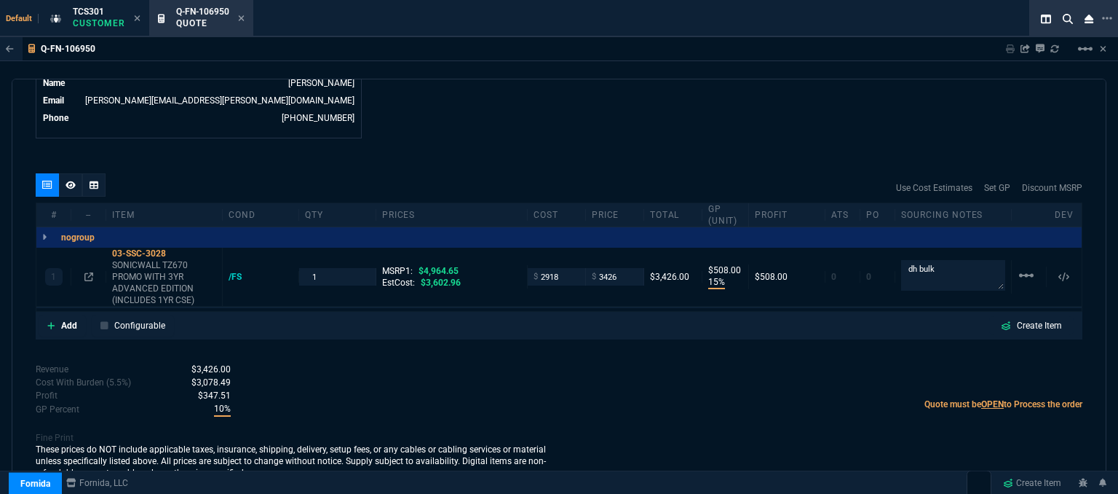
scroll to position [754, 0]
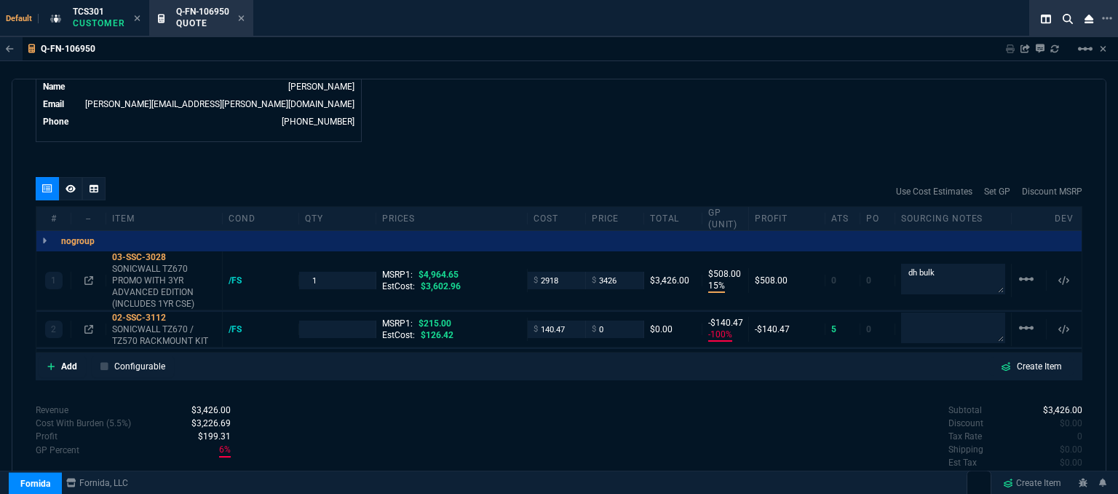
type input "15"
type input "508"
type input "-100"
type input "-140"
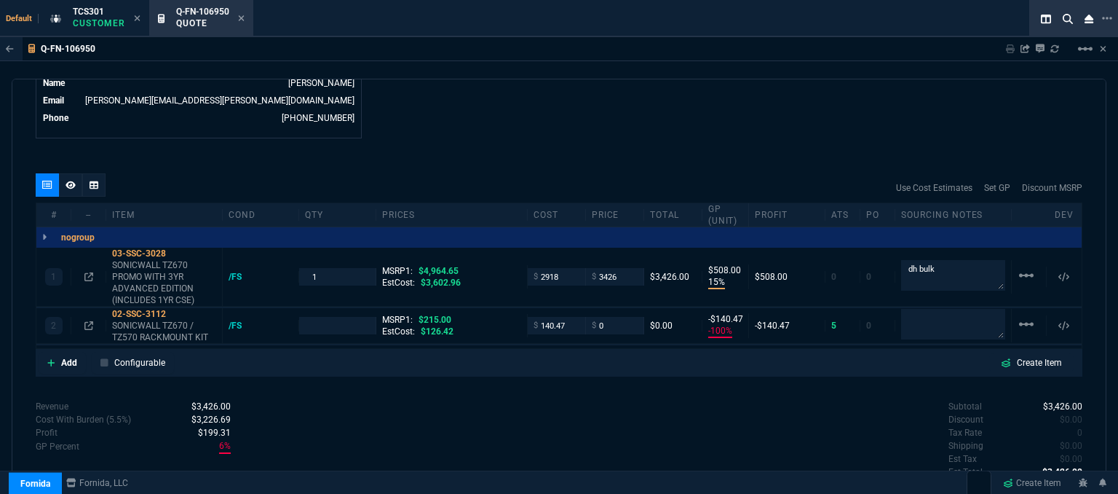
type input "31"
type input "100"
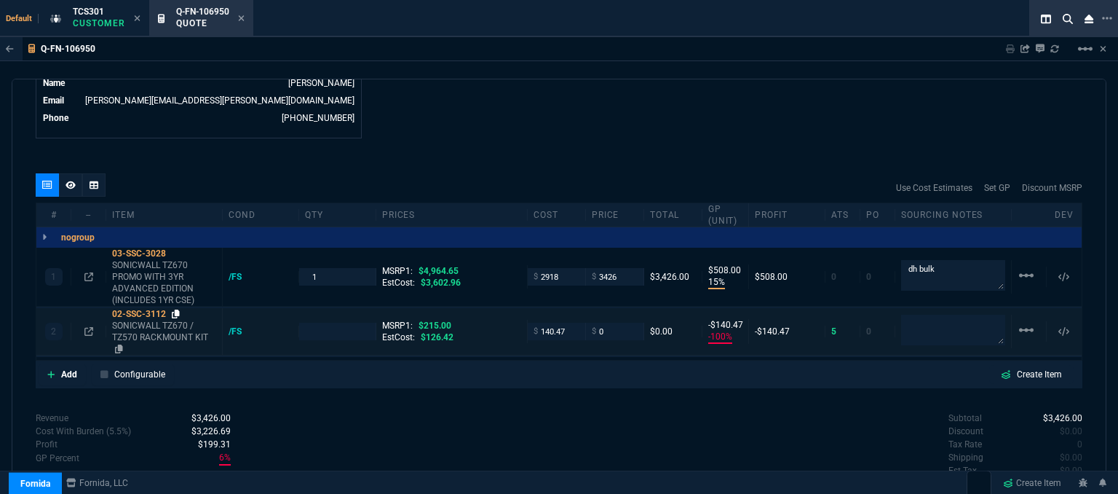
click at [178, 309] on icon at bounding box center [176, 313] width 8 height 9
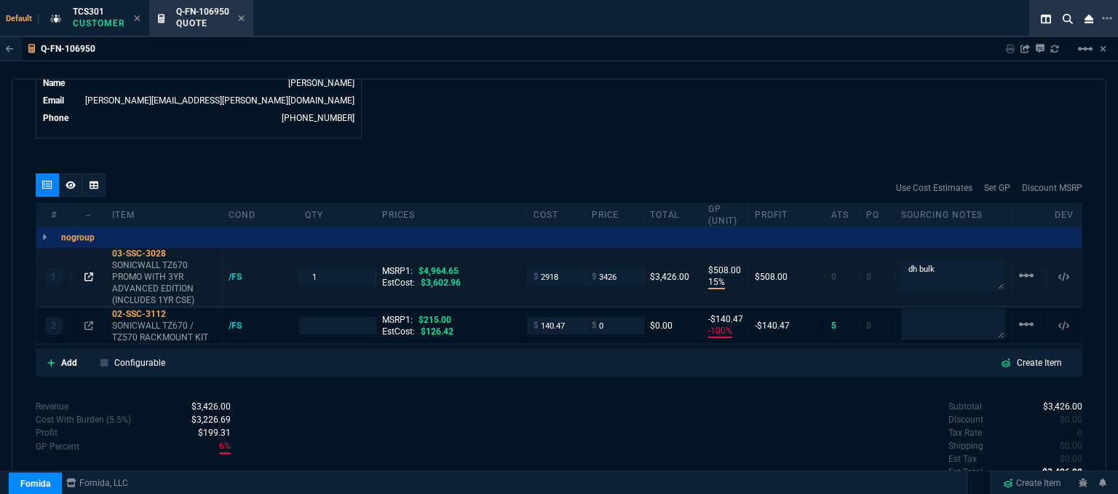
click at [85, 272] on icon at bounding box center [88, 276] width 9 height 9
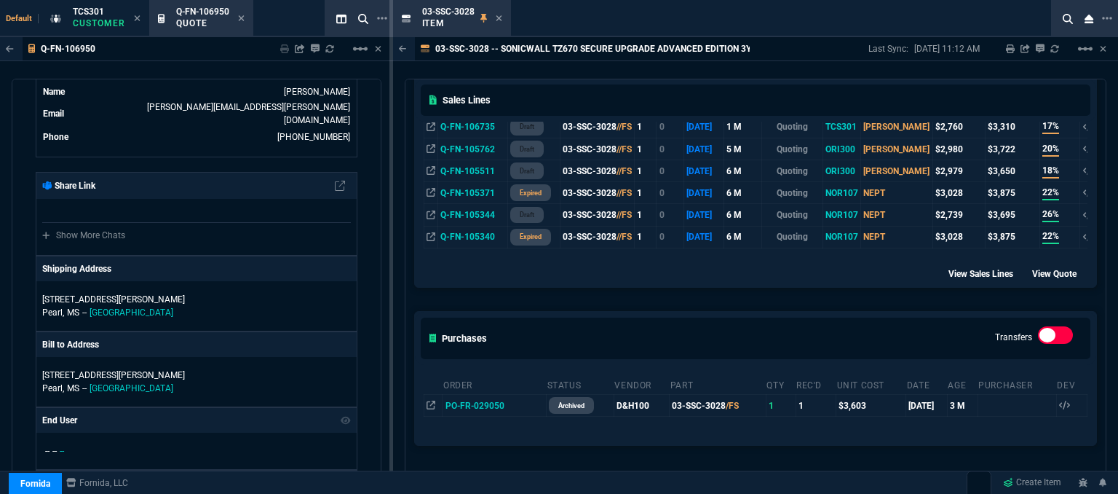
scroll to position [218, 0]
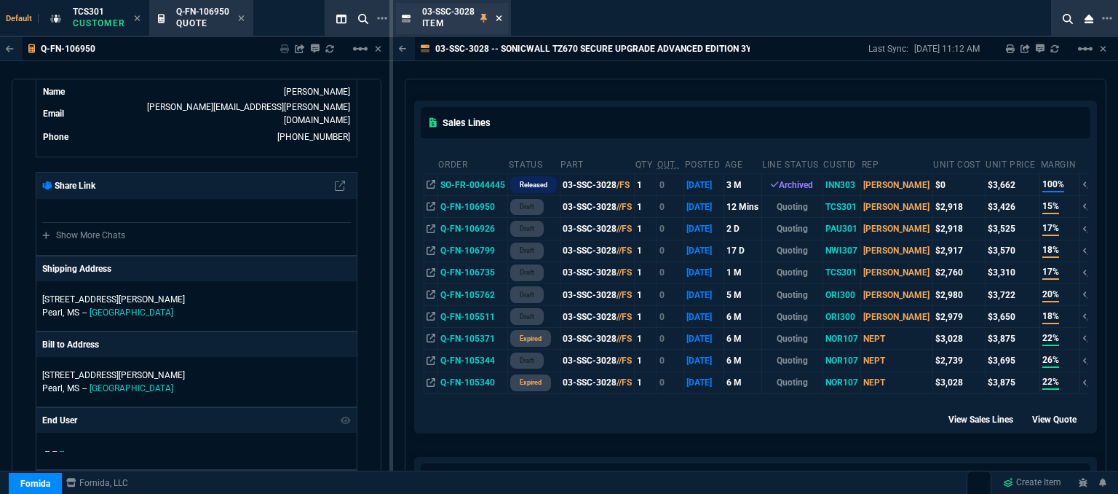
click at [500, 16] on icon at bounding box center [499, 18] width 6 height 6
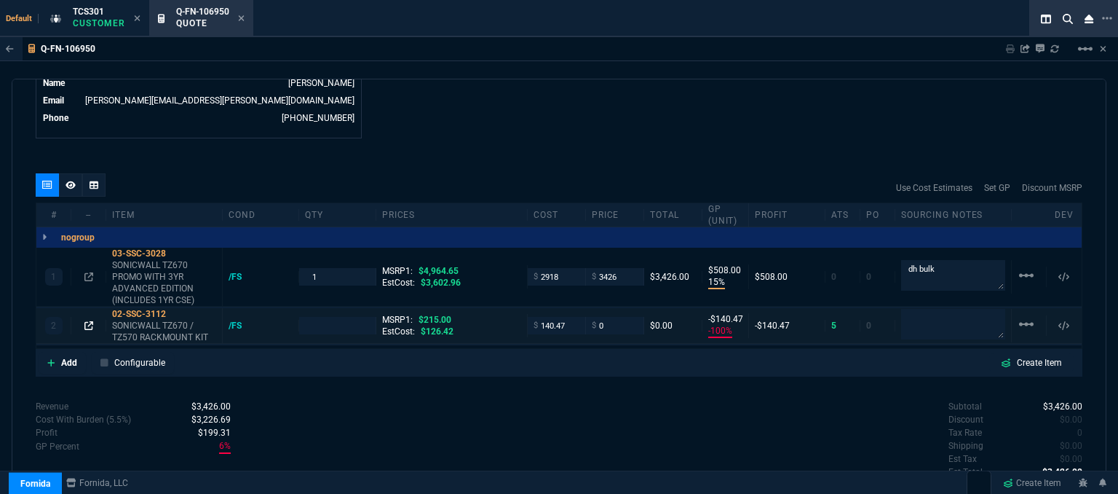
click at [87, 321] on icon at bounding box center [88, 325] width 9 height 9
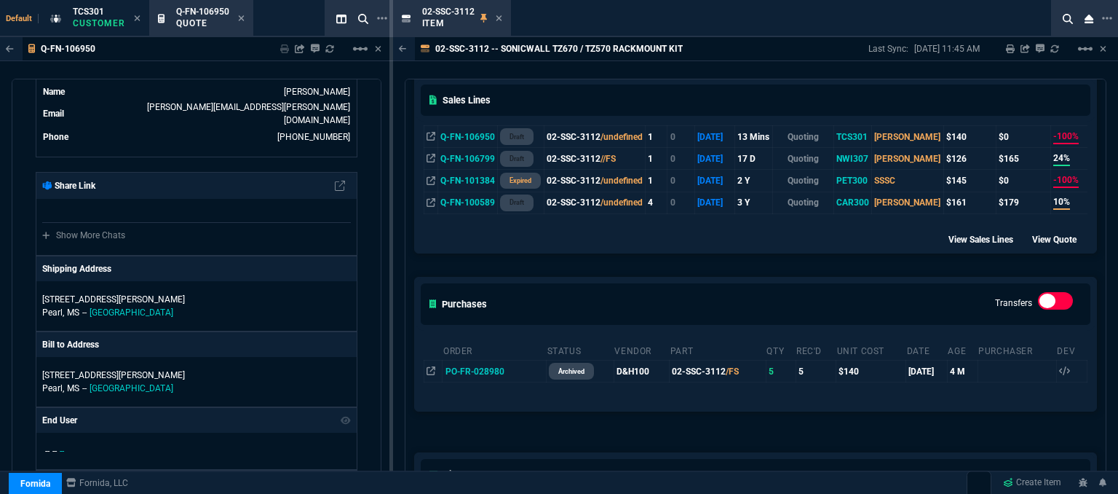
scroll to position [291, 0]
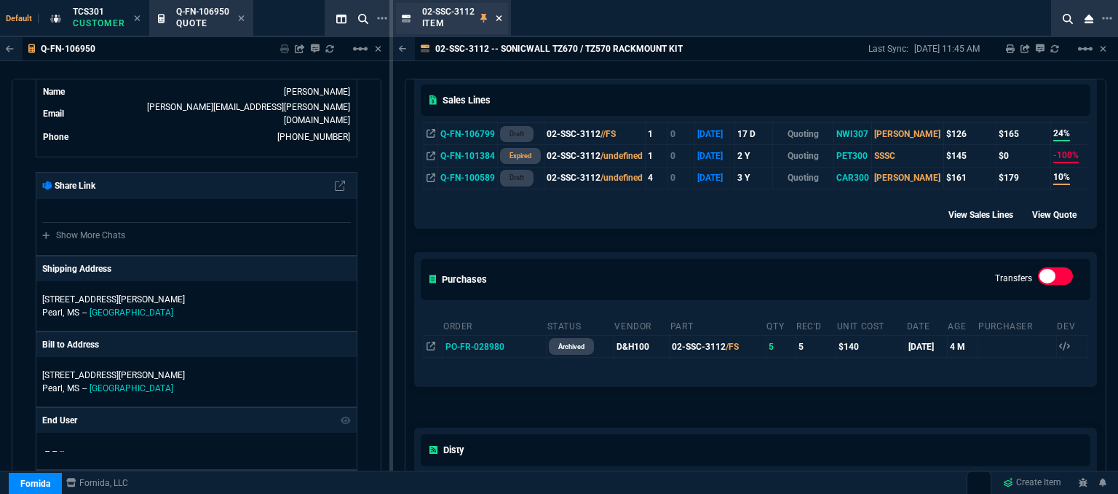
click at [500, 17] on icon at bounding box center [499, 18] width 6 height 6
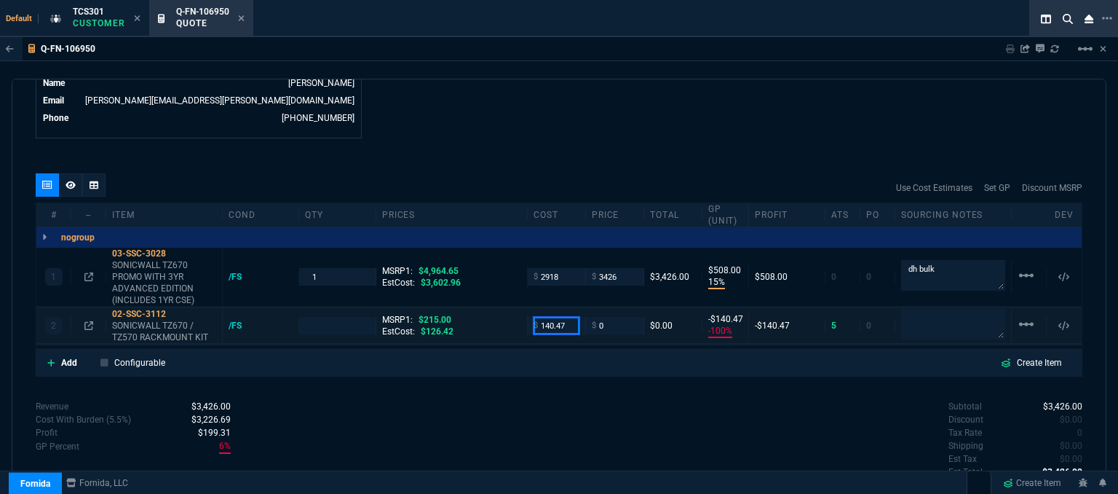
click at [563, 317] on input "140.47" at bounding box center [557, 325] width 46 height 17
type input "126.42"
click at [578, 360] on div "Add Configurable Create Item" at bounding box center [559, 363] width 1047 height 28
type input "1"
type input "126.42"
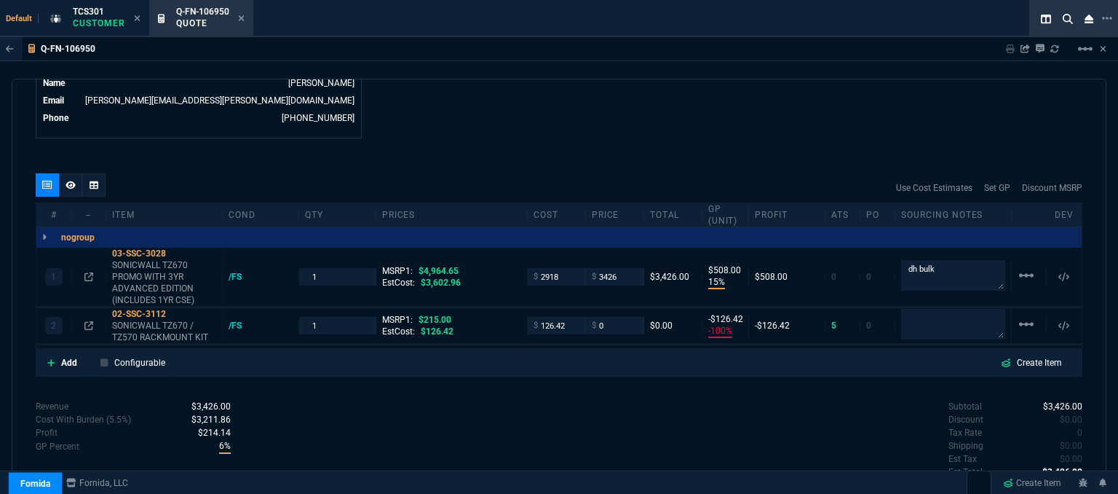
type input "-126"
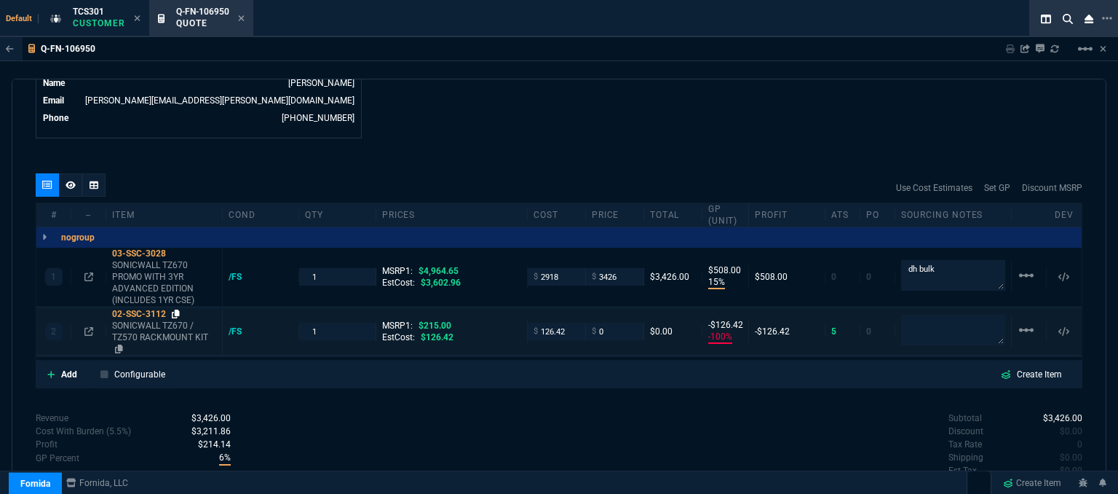
click at [178, 309] on icon at bounding box center [176, 313] width 8 height 9
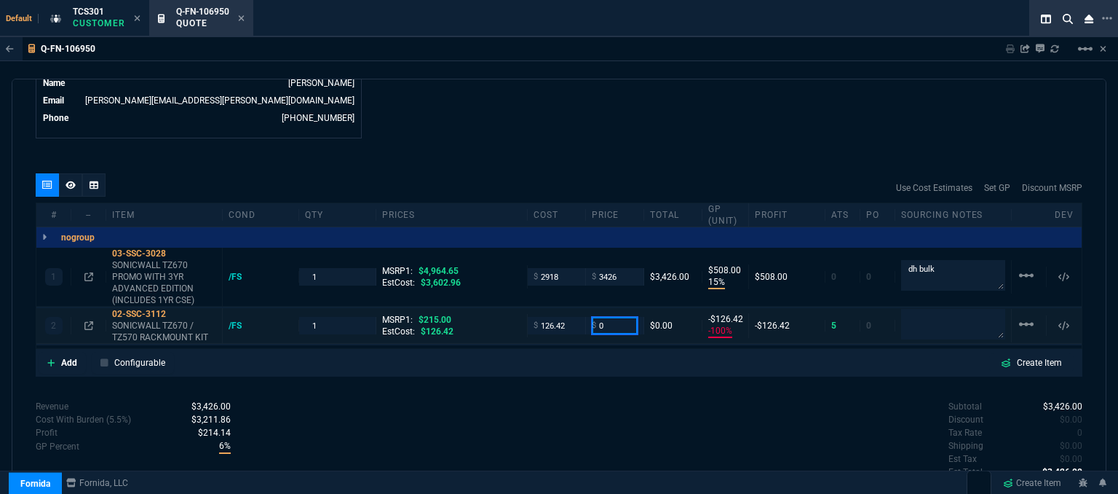
click at [612, 317] on input "0" at bounding box center [615, 325] width 46 height 17
type input "160"
click at [577, 75] on div "Q-FN-106950 Sharing Q-FN-106950 Link Dev Link Share on Teams linear_scale quote…" at bounding box center [559, 302] width 1118 height 531
type input "160"
type input "21"
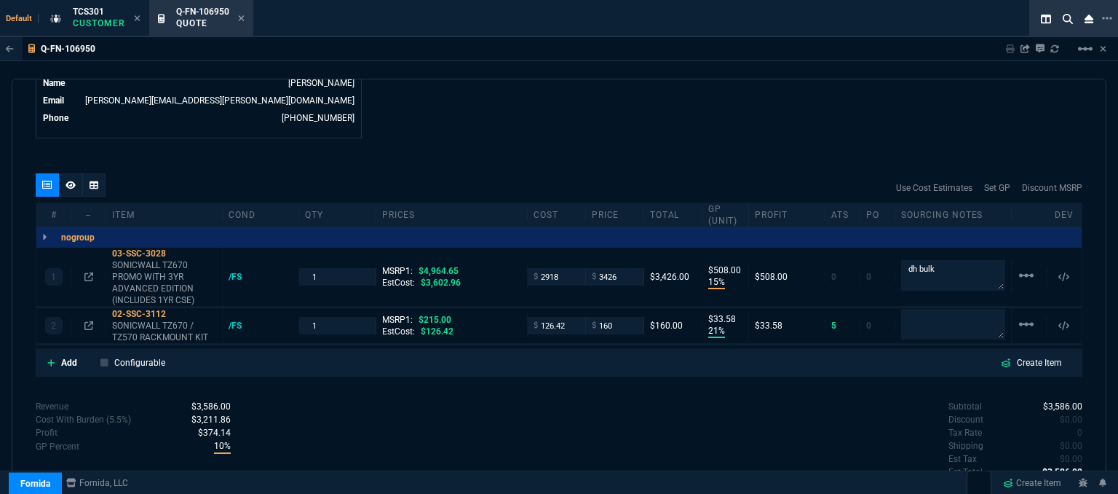
type input "34"
type input "26"
click at [612, 317] on input "160" at bounding box center [615, 325] width 46 height 17
type input "165"
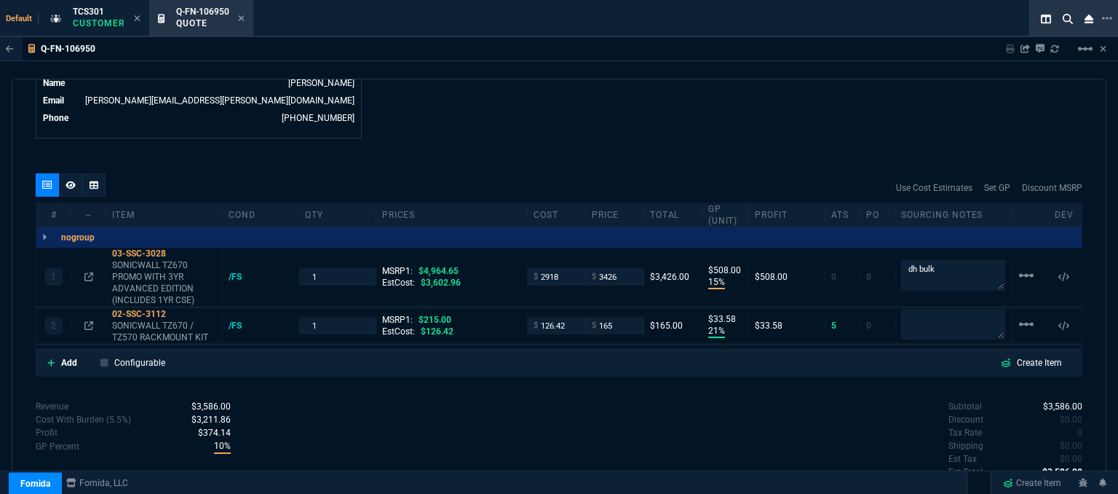
type input "165"
type input "23"
type input "39"
type input "23"
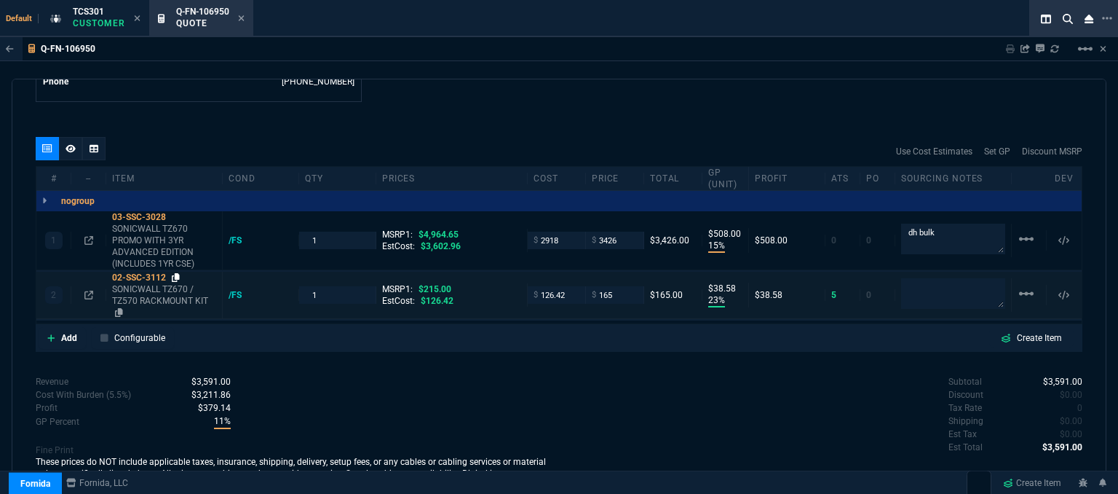
click at [175, 273] on icon at bounding box center [176, 277] width 8 height 9
click at [180, 273] on icon at bounding box center [176, 277] width 8 height 9
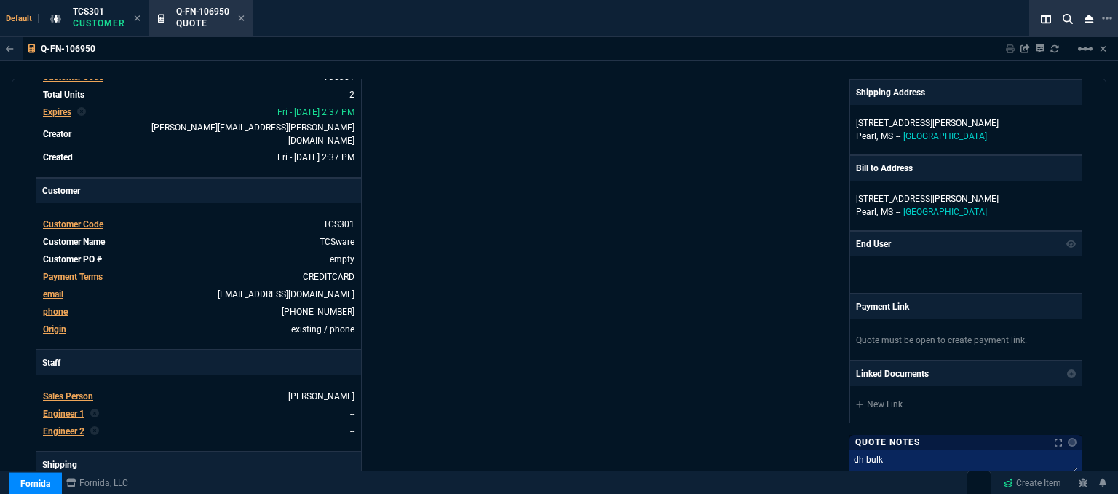
scroll to position [0, 0]
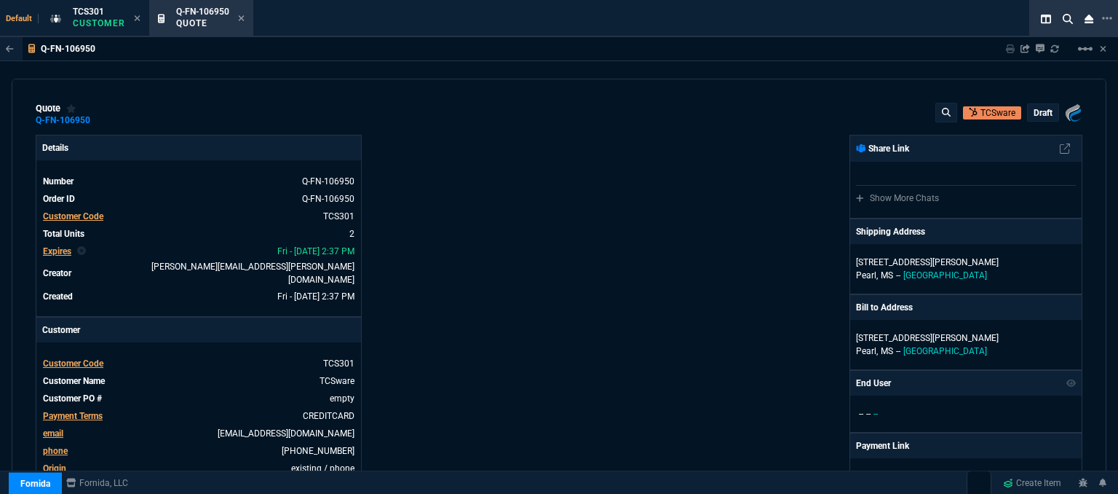
click at [1034, 114] on p "draft" at bounding box center [1043, 113] width 19 height 12
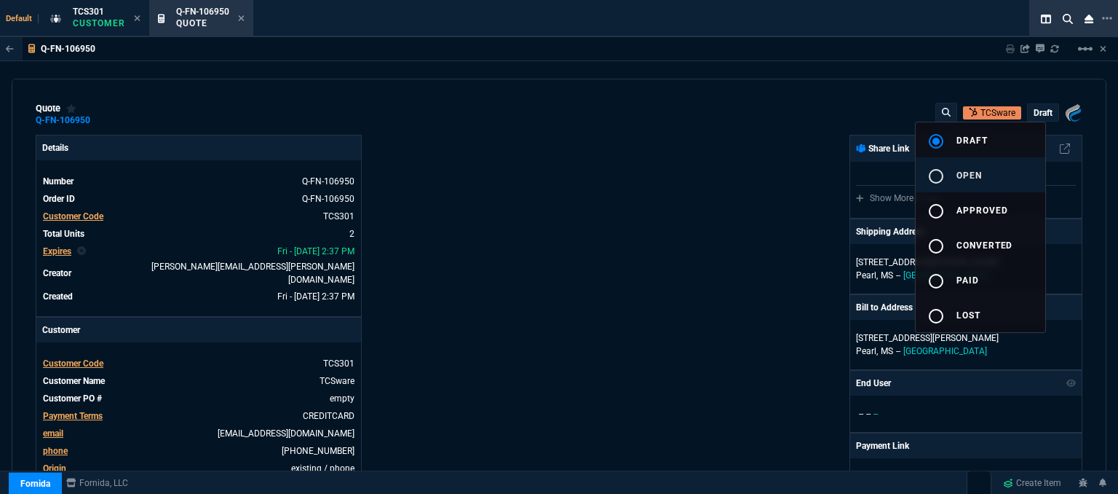
click at [987, 170] on button "radio_button_unchecked open" at bounding box center [981, 174] width 130 height 35
click at [762, 181] on div at bounding box center [559, 247] width 1118 height 494
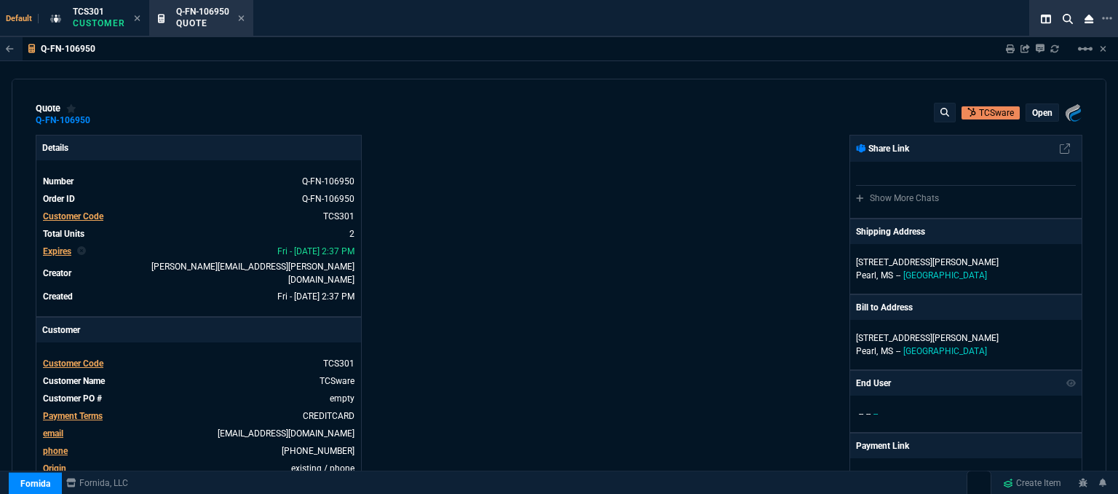
type input "15"
type input "508"
type input "4964.65"
type input "23"
type input "39"
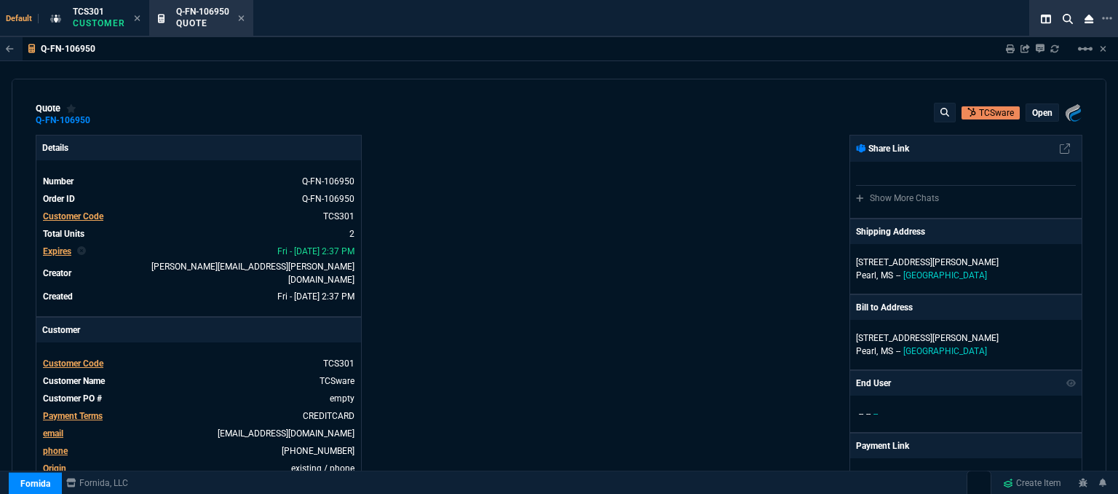
type input "215"
type input "31"
type input "23"
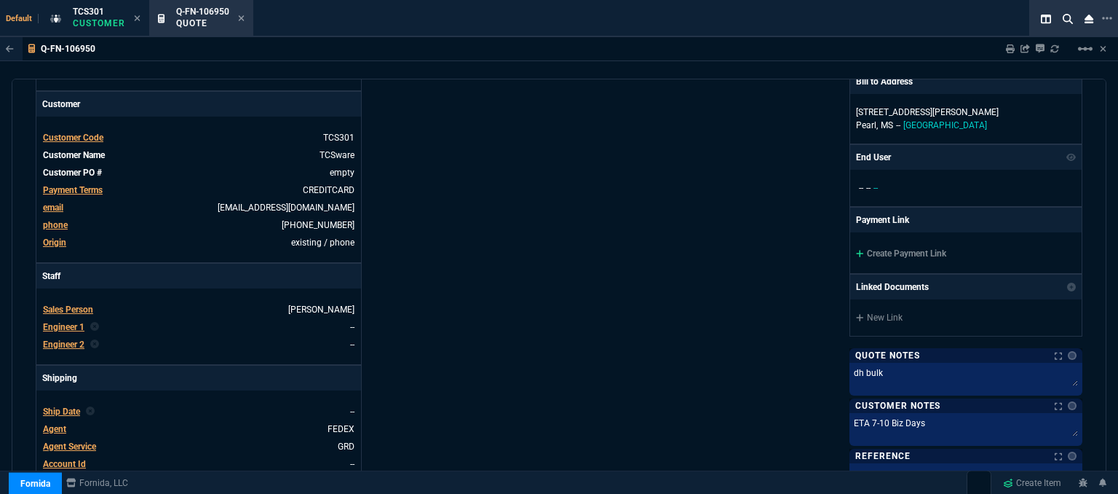
scroll to position [253, 0]
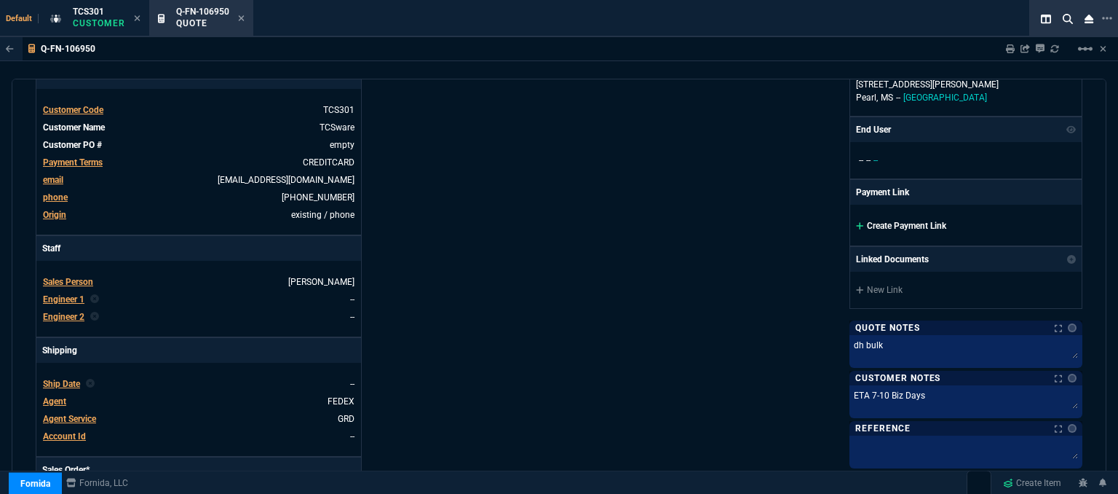
click at [856, 221] on icon at bounding box center [860, 225] width 8 height 9
click at [856, 222] on icon at bounding box center [860, 225] width 8 height 9
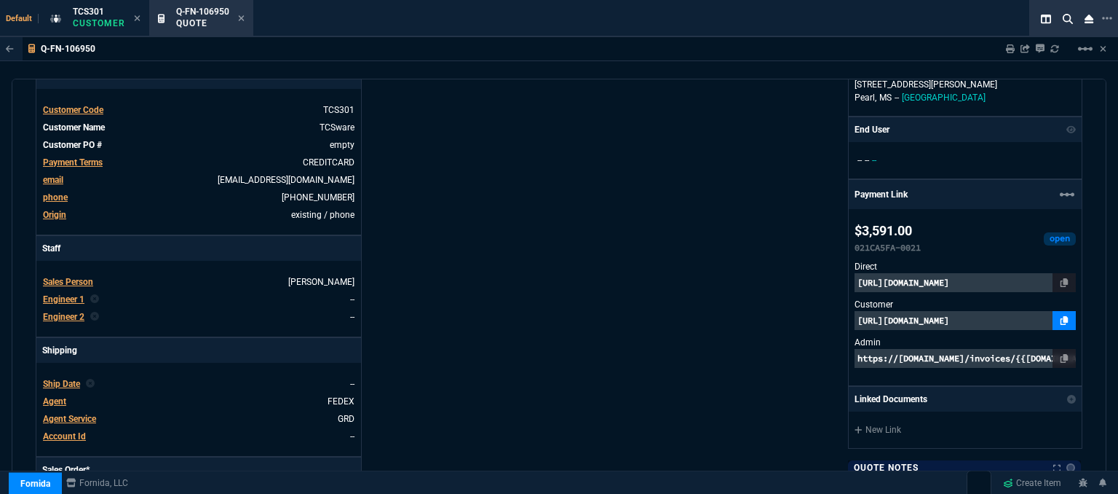
click at [1061, 317] on icon at bounding box center [1065, 320] width 8 height 9
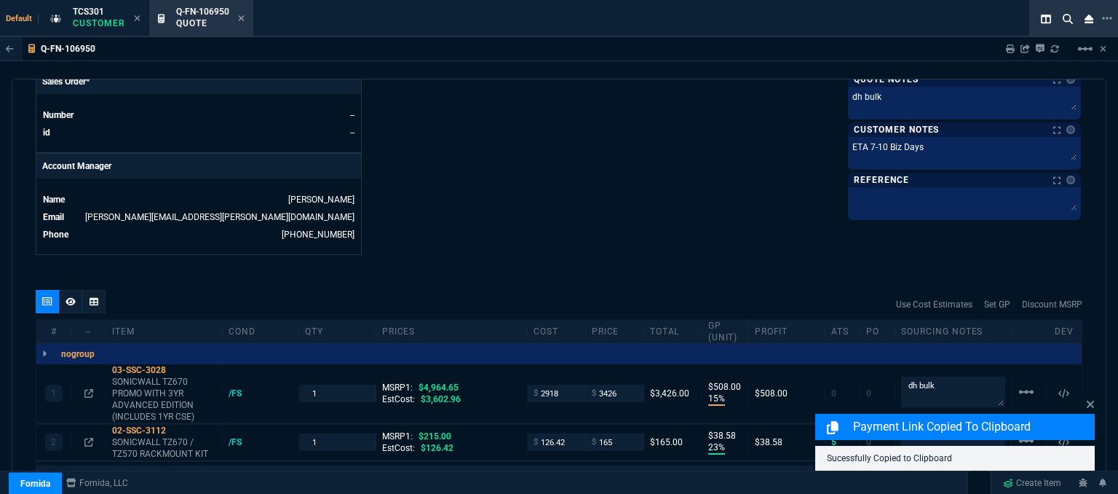
scroll to position [791, 0]
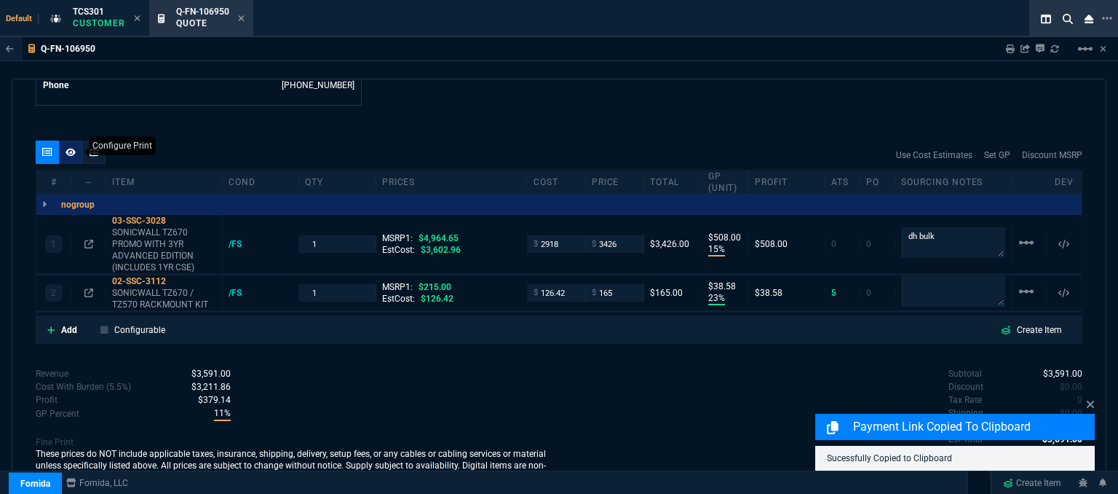
click at [71, 140] on div at bounding box center [70, 151] width 23 height 23
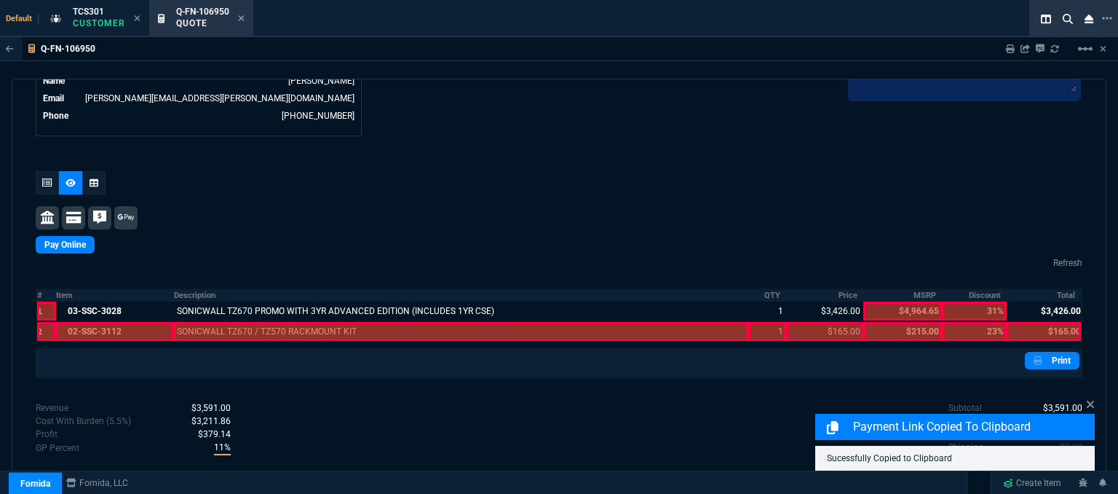
click at [123, 322] on div at bounding box center [114, 331] width 117 height 19
click at [280, 322] on div at bounding box center [461, 331] width 575 height 19
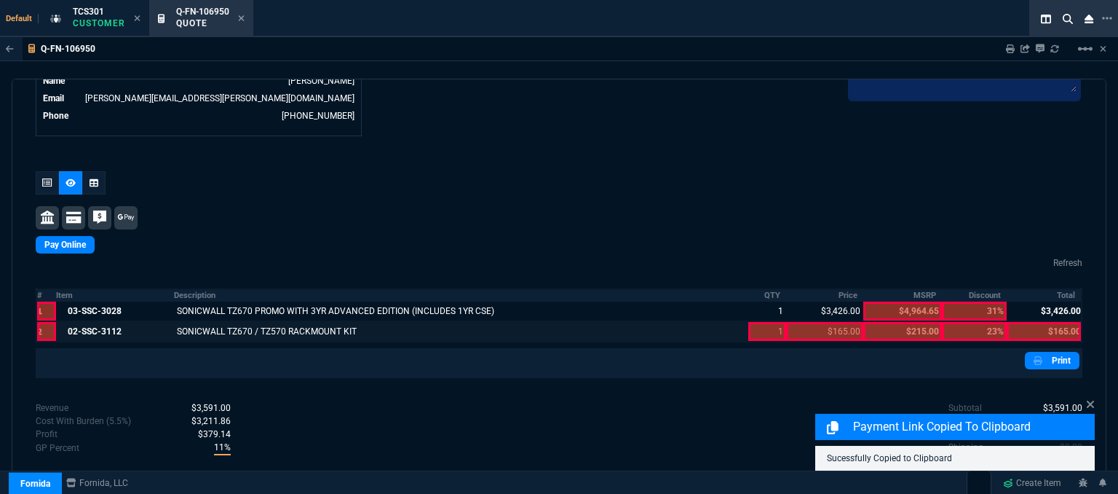
click at [763, 322] on div at bounding box center [766, 331] width 37 height 19
click at [828, 322] on div at bounding box center [824, 331] width 77 height 19
click at [1037, 322] on div at bounding box center [1044, 331] width 74 height 19
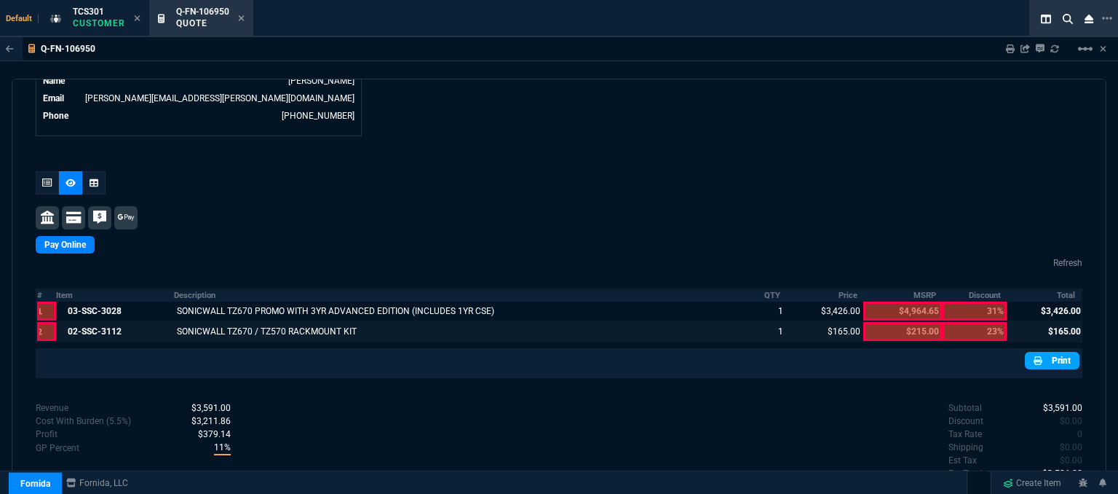
click at [1056, 352] on link "Print" at bounding box center [1052, 360] width 55 height 17
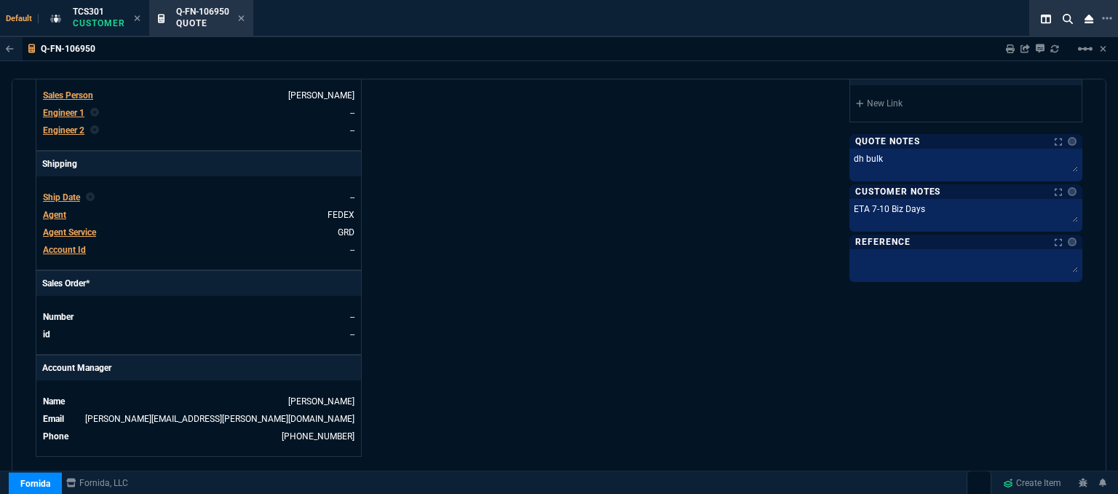
scroll to position [149, 0]
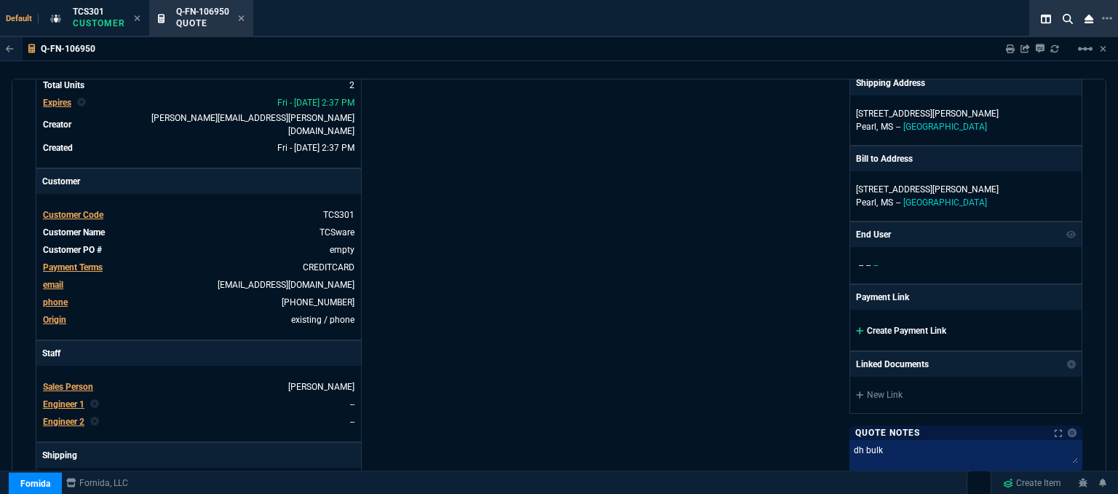
click at [856, 326] on icon at bounding box center [860, 330] width 8 height 9
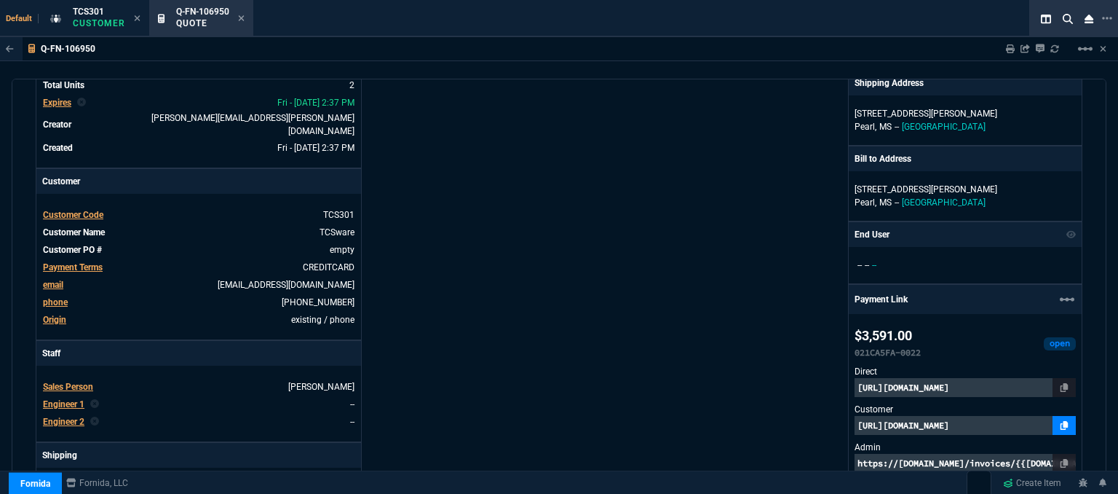
click at [1061, 426] on icon at bounding box center [1065, 425] width 8 height 9
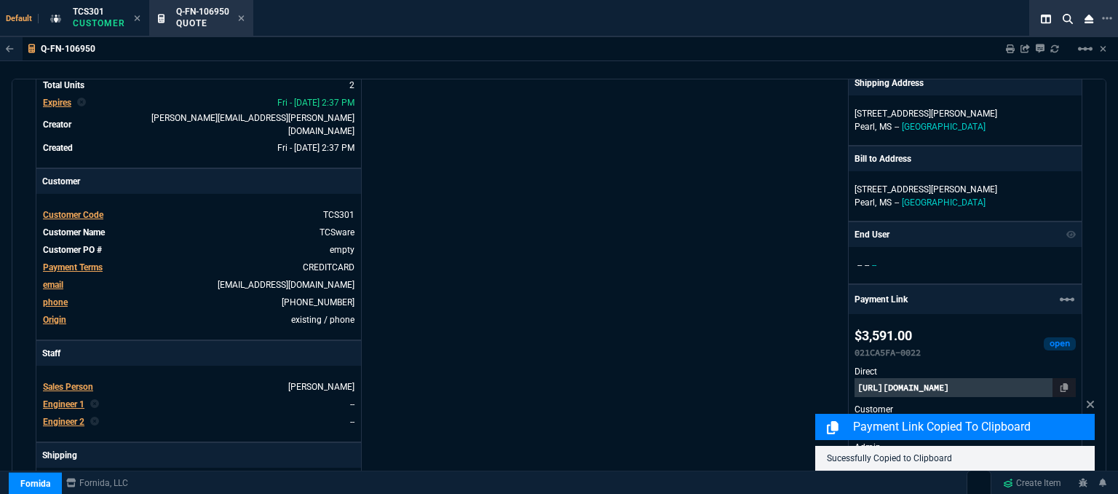
scroll to position [784, 0]
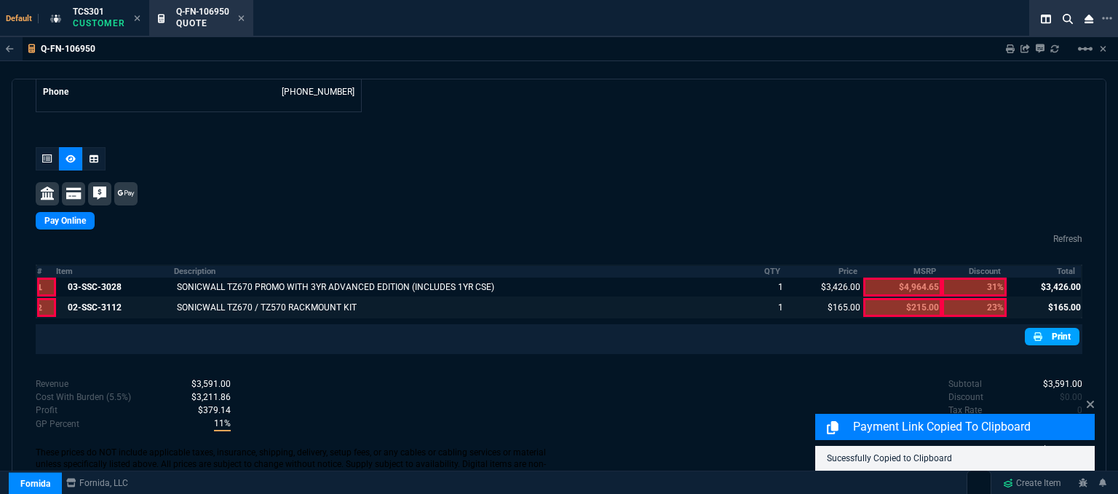
click at [1056, 328] on link "Print" at bounding box center [1052, 336] width 55 height 17
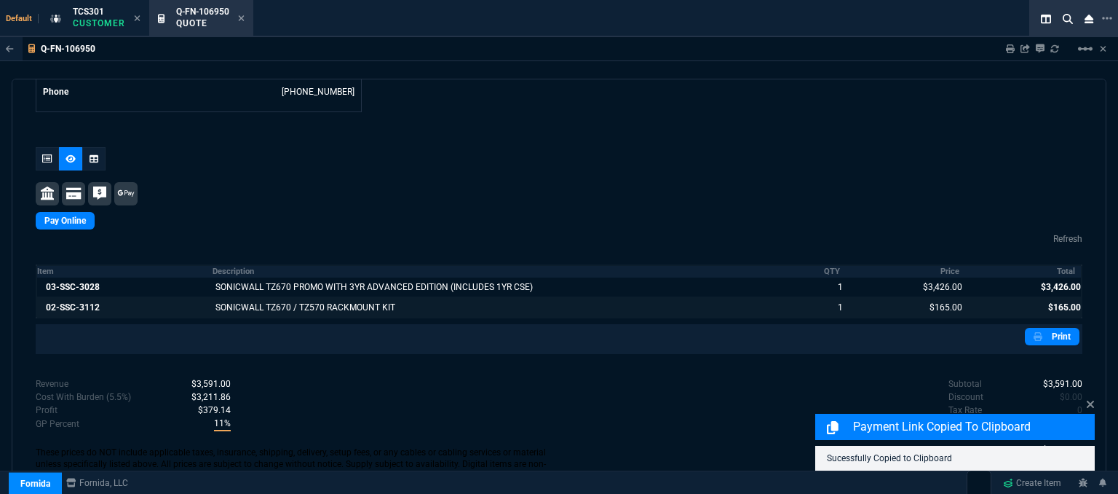
scroll to position [785, 0]
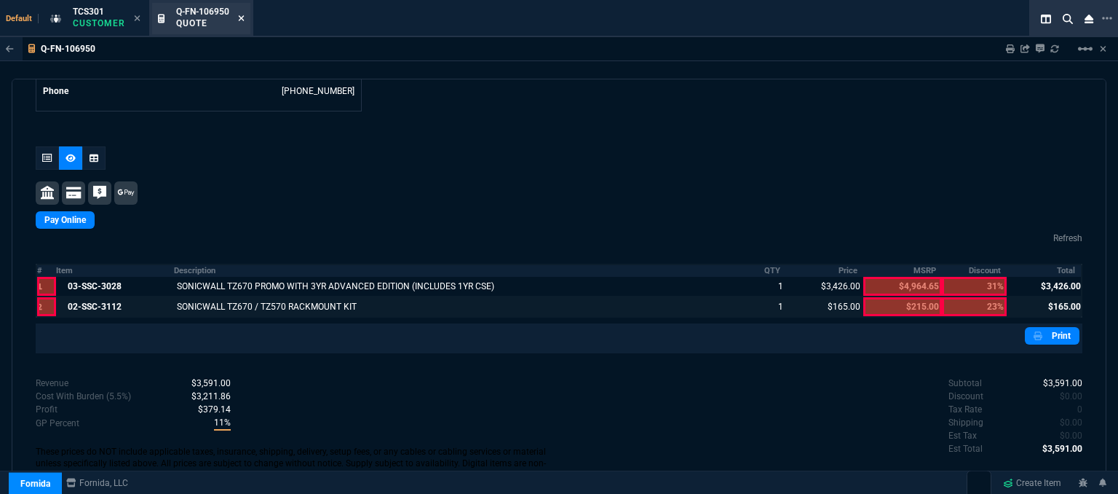
click at [244, 17] on icon at bounding box center [241, 18] width 7 height 9
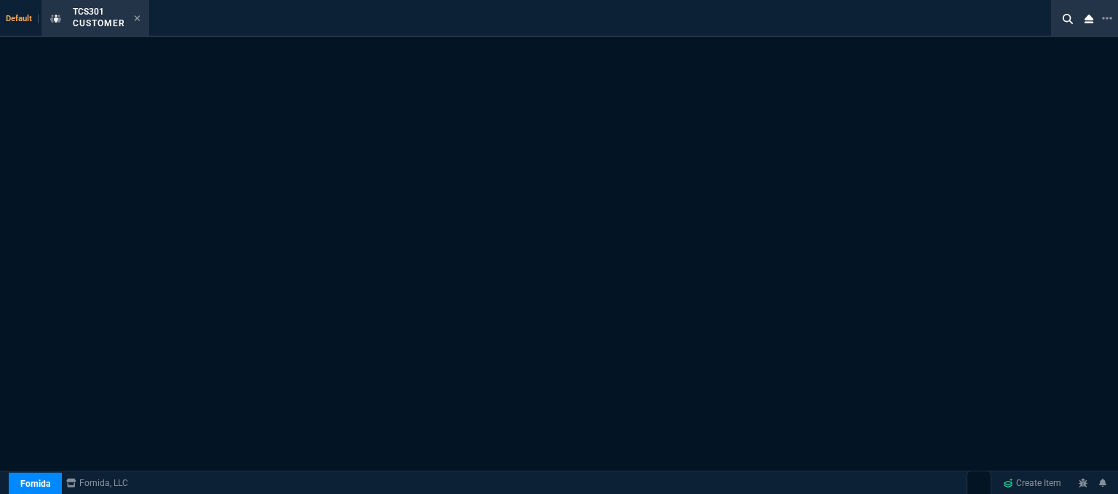
select select "1: quotes"
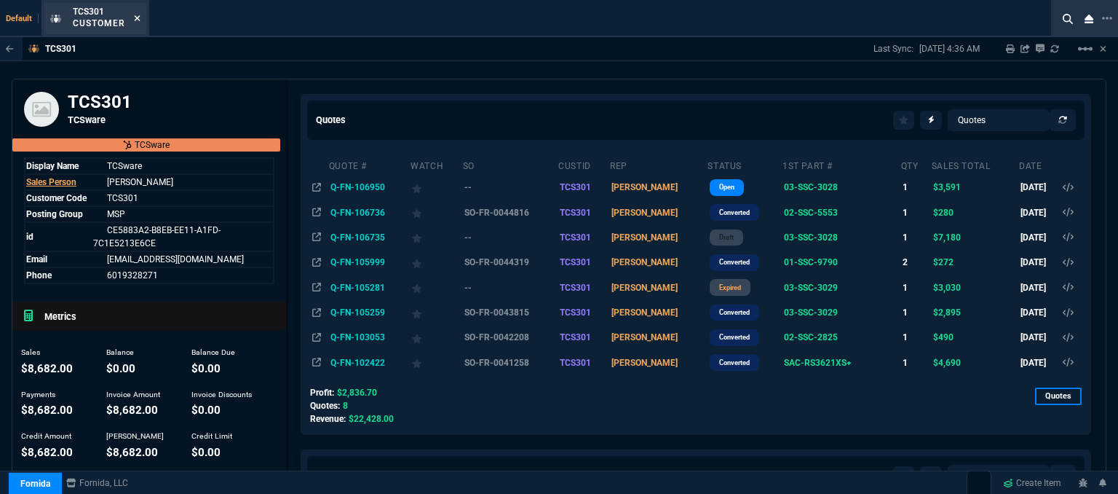
click at [140, 20] on div "TCS301 Customer" at bounding box center [95, 18] width 102 height 31
click at [137, 18] on icon at bounding box center [137, 18] width 6 height 6
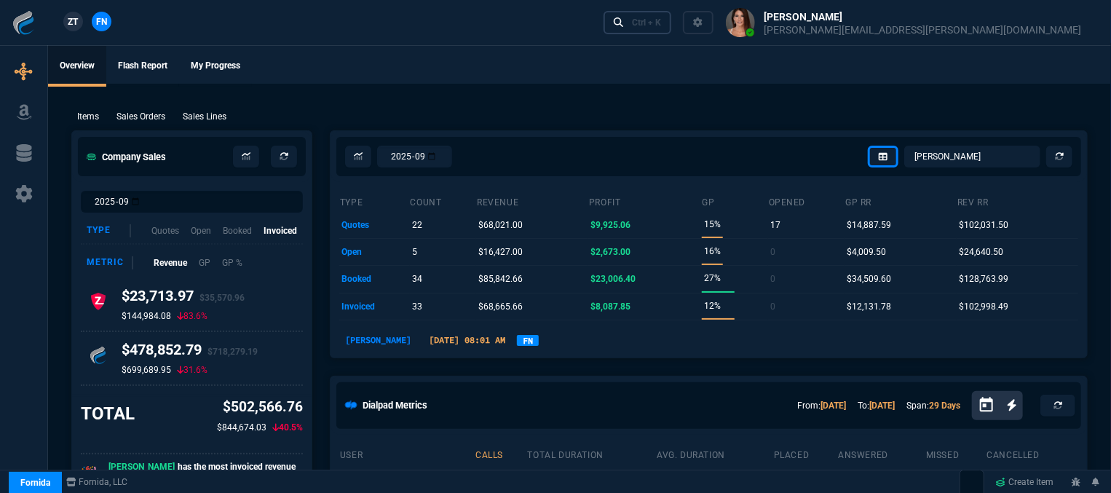
click at [661, 17] on div "Ctrl + K" at bounding box center [646, 23] width 29 height 12
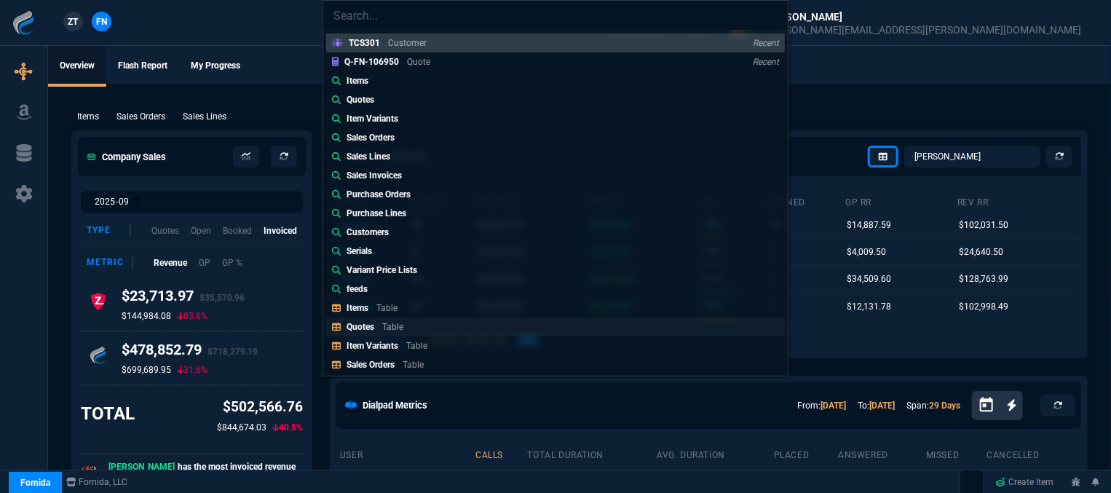
click at [416, 332] on link "Quotes Table" at bounding box center [555, 326] width 459 height 19
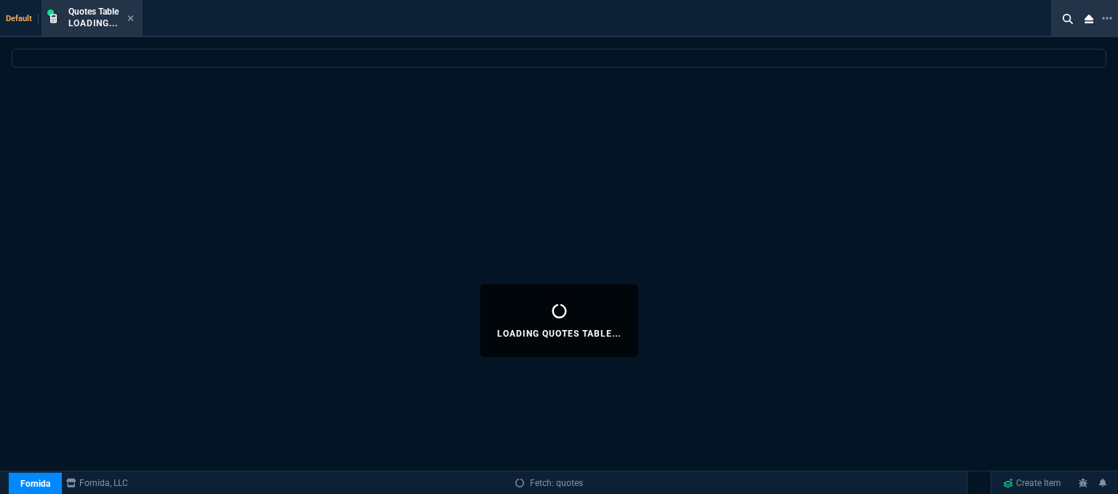
select select
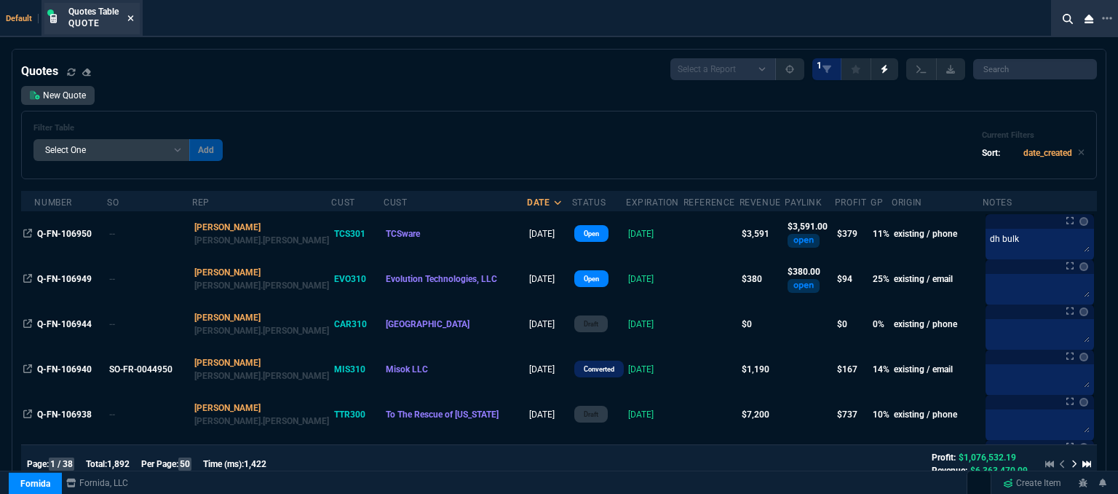
click at [132, 17] on icon at bounding box center [131, 18] width 6 height 6
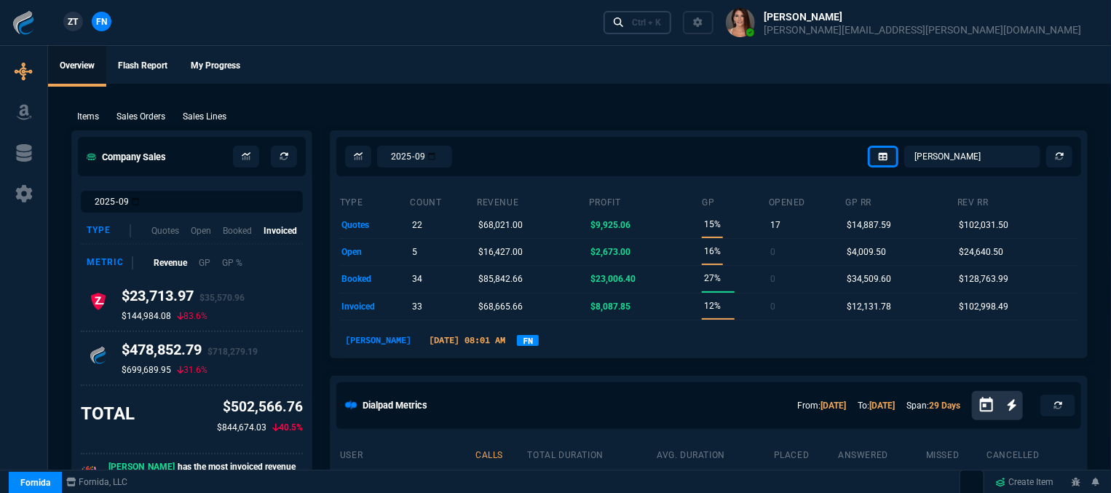
click at [661, 21] on div "Ctrl + K" at bounding box center [646, 23] width 29 height 12
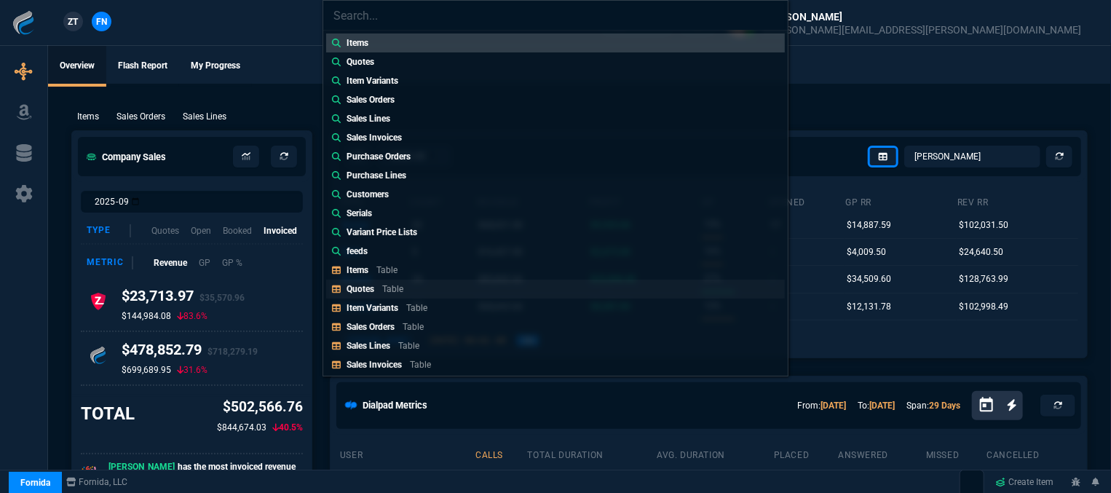
click at [419, 288] on link "Quotes Table" at bounding box center [555, 289] width 459 height 19
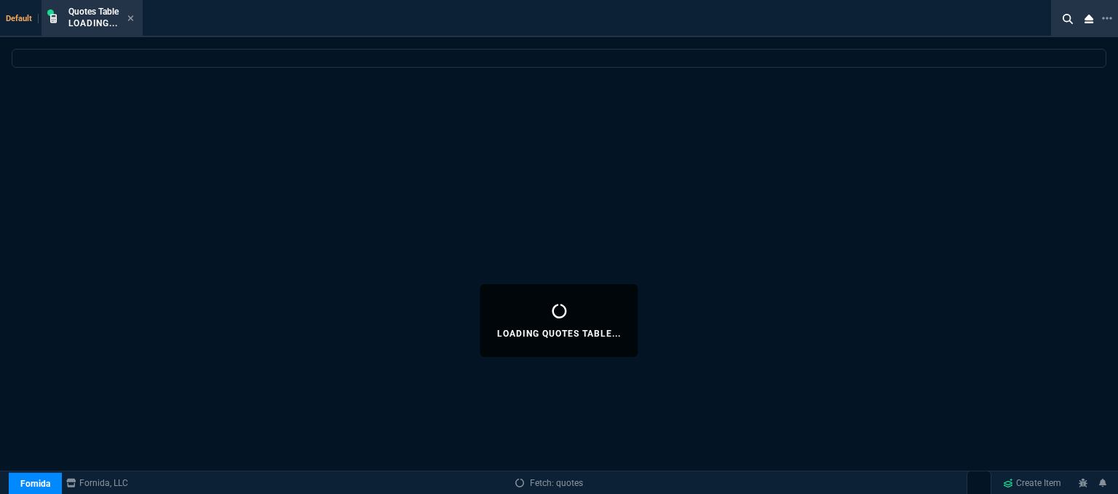
select select
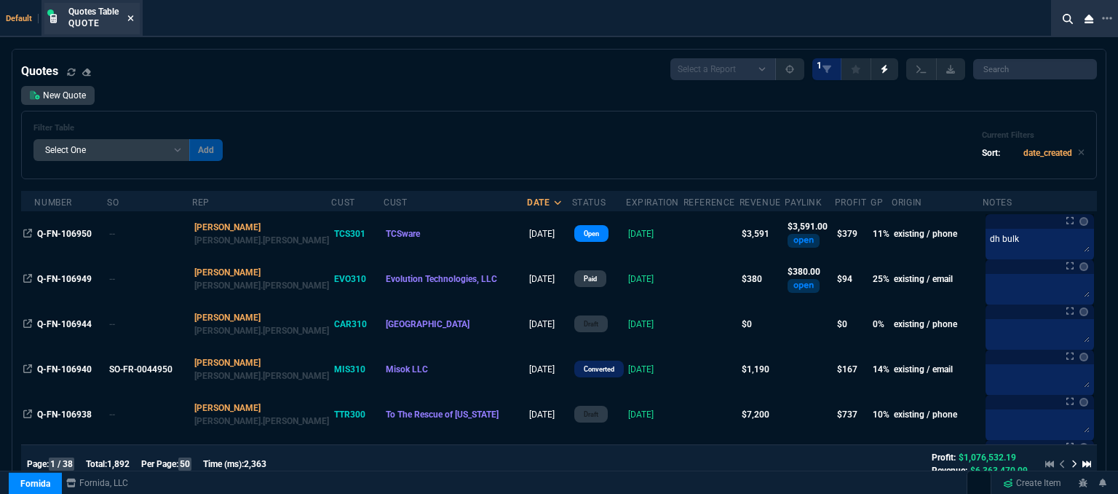
click at [132, 17] on icon at bounding box center [131, 18] width 6 height 6
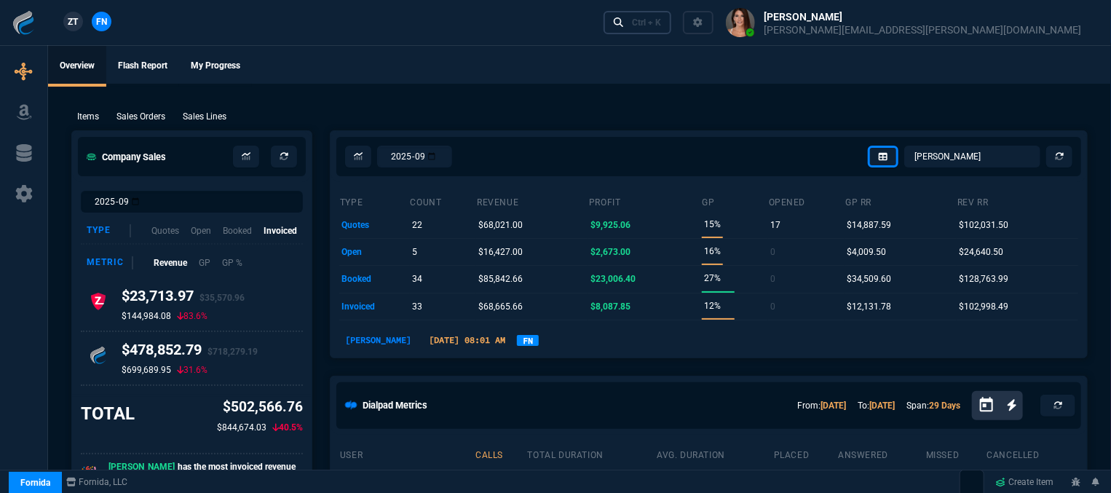
click at [672, 21] on link "Ctrl + K" at bounding box center [637, 22] width 68 height 23
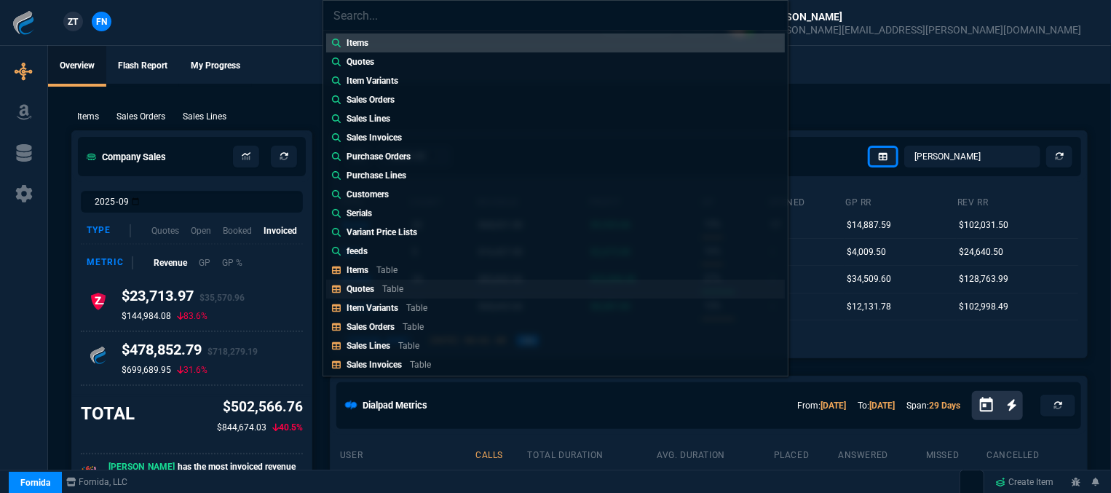
click at [435, 290] on link "Quotes Table" at bounding box center [555, 289] width 459 height 19
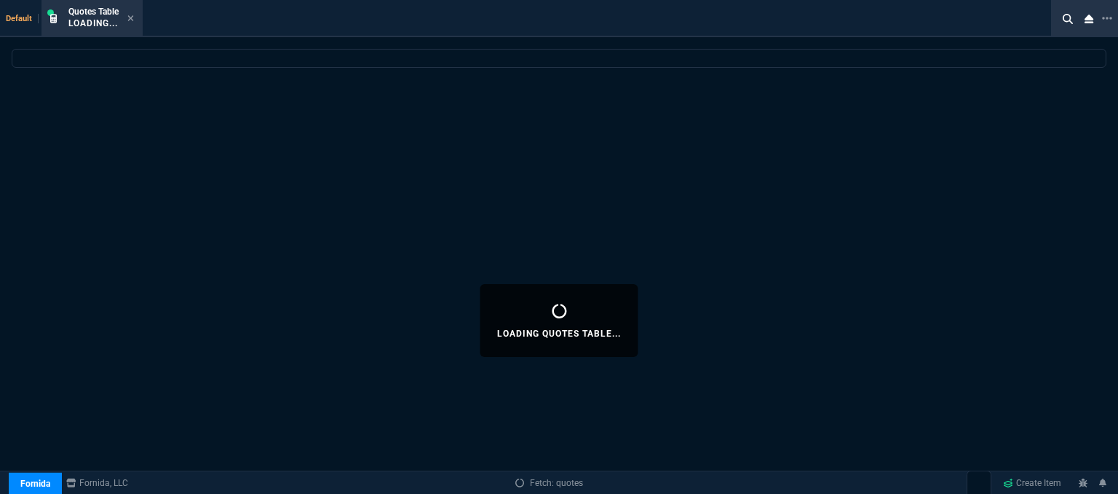
select select
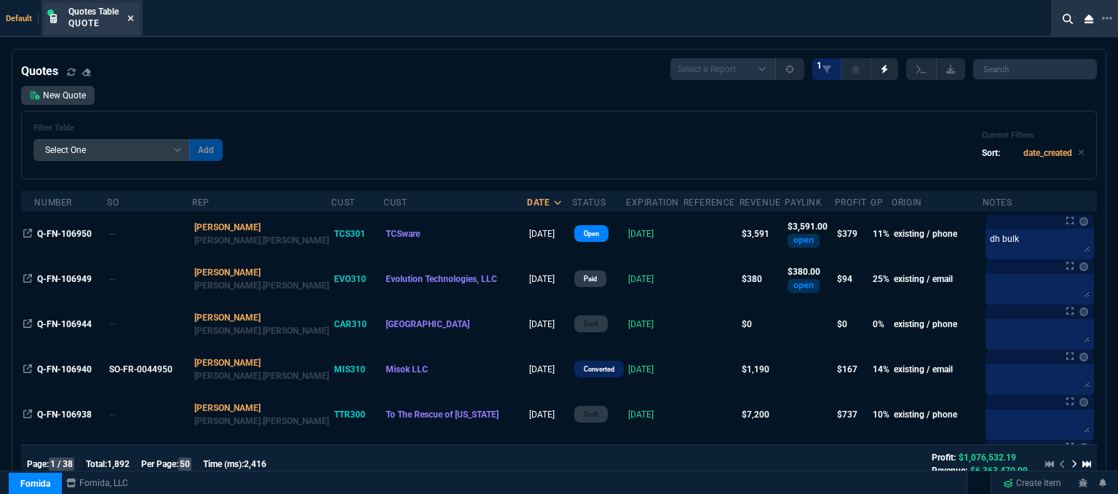
click at [129, 13] on nx-icon at bounding box center [130, 19] width 7 height 12
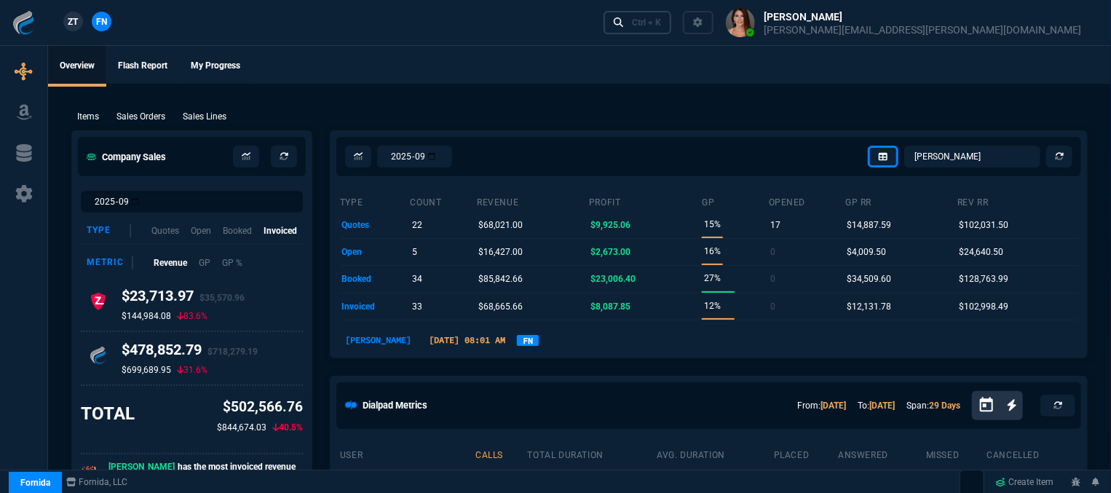
click at [661, 26] on div "Ctrl + K" at bounding box center [646, 23] width 29 height 12
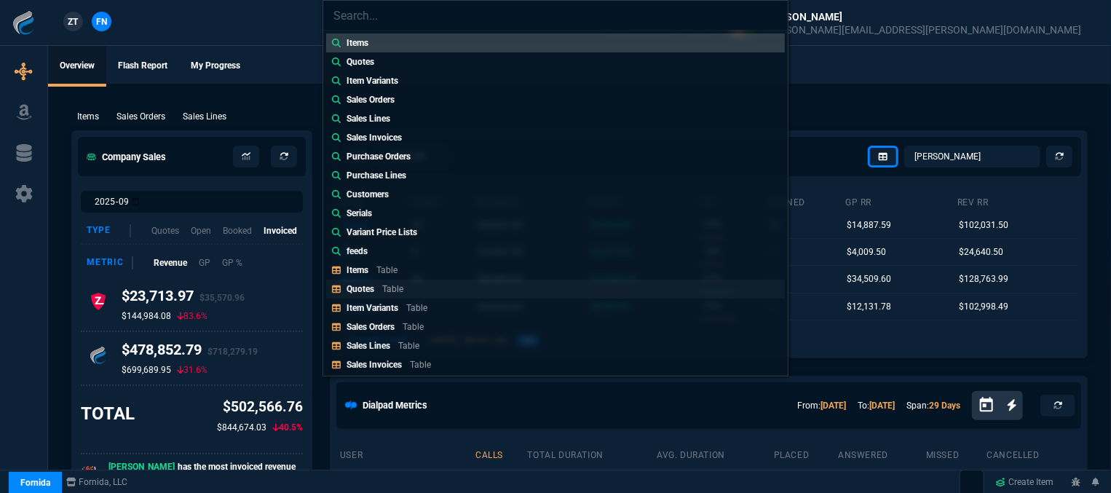
click at [390, 282] on div "Quotes Table" at bounding box center [378, 288] width 63 height 13
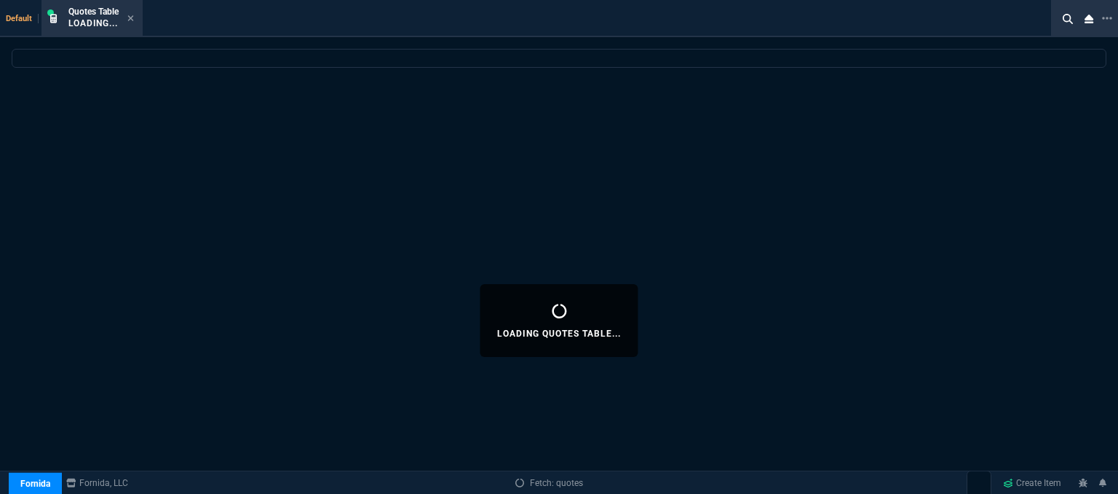
select select
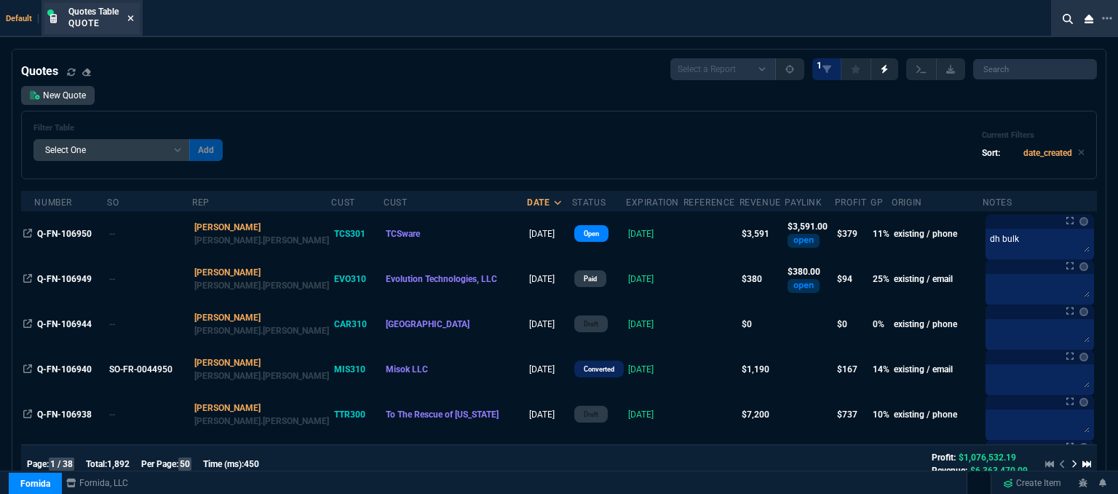
click at [134, 18] on icon at bounding box center [130, 18] width 7 height 9
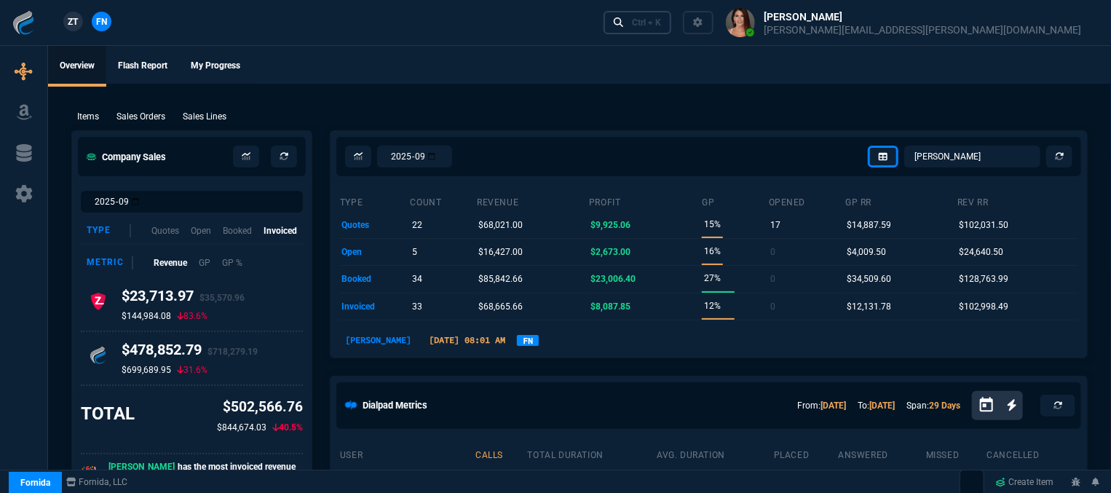
click at [661, 24] on div "Ctrl + K" at bounding box center [646, 23] width 29 height 12
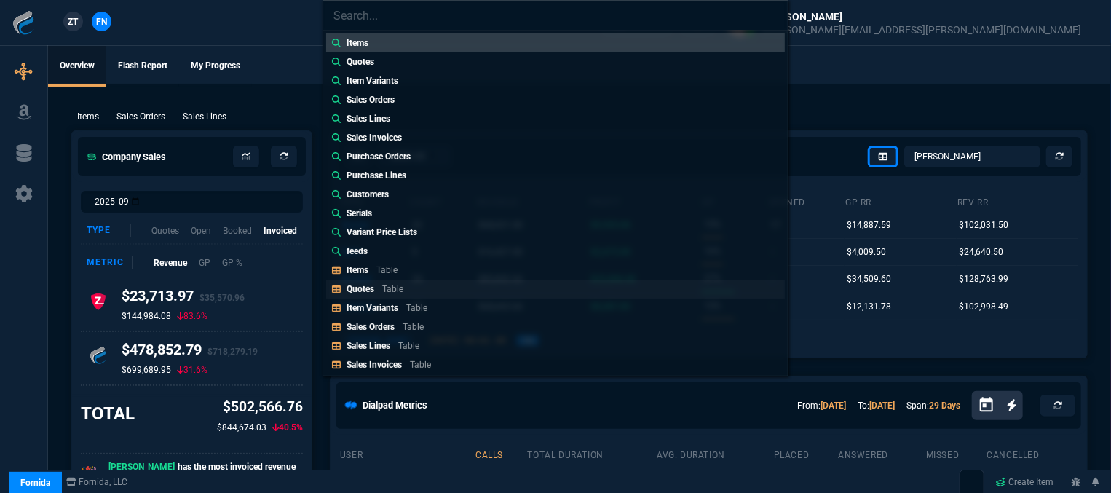
click at [443, 290] on link "Quotes Table" at bounding box center [555, 289] width 459 height 19
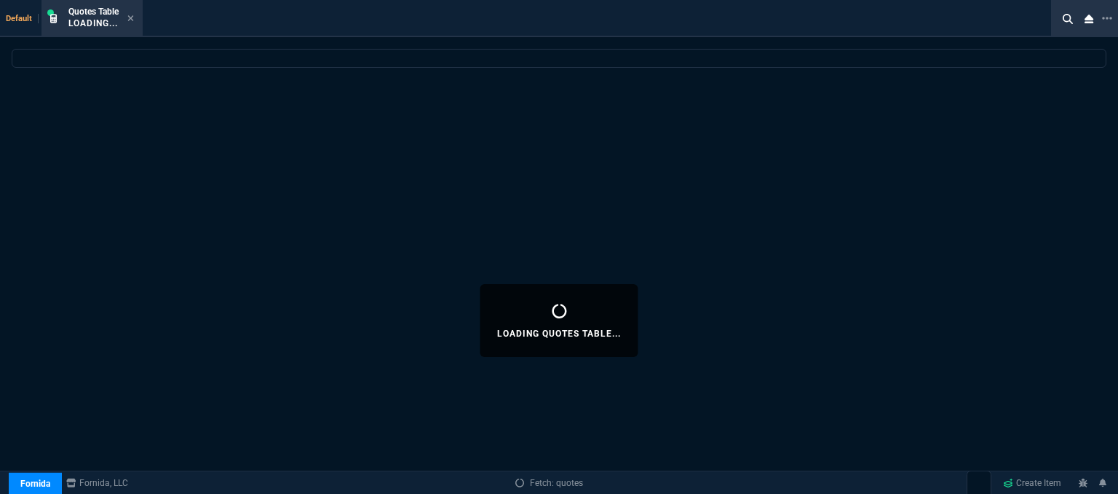
select select
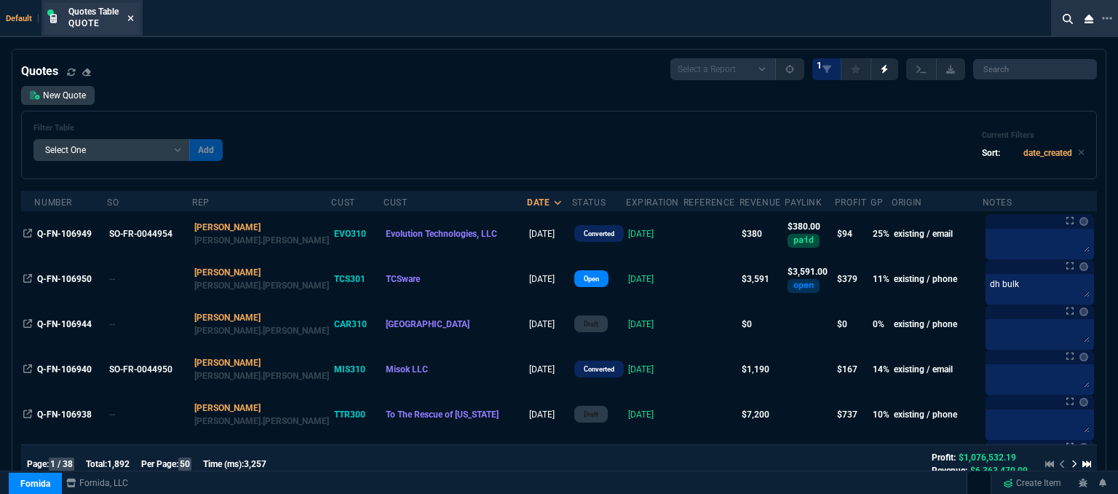
click at [131, 20] on icon at bounding box center [130, 18] width 7 height 9
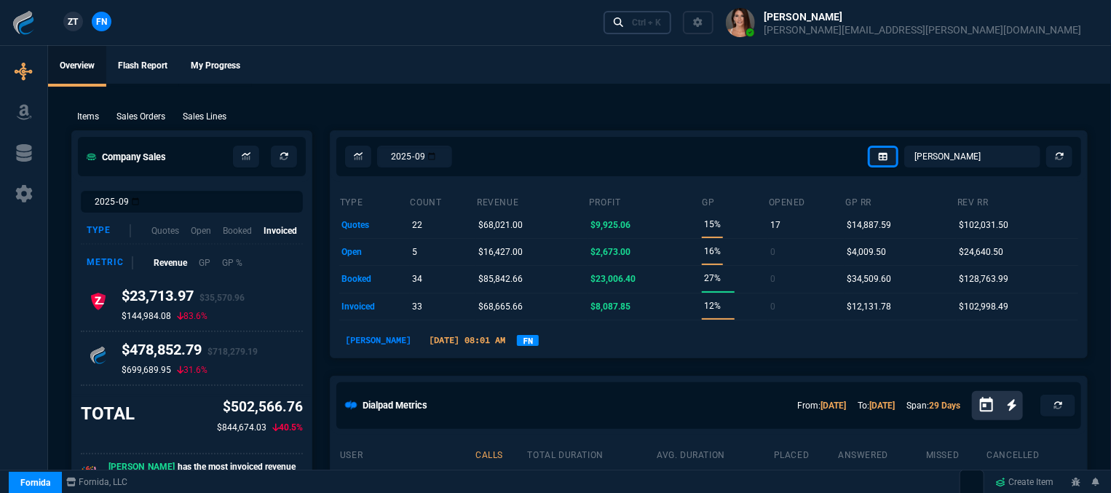
click at [661, 26] on div "Ctrl + K" at bounding box center [646, 23] width 29 height 12
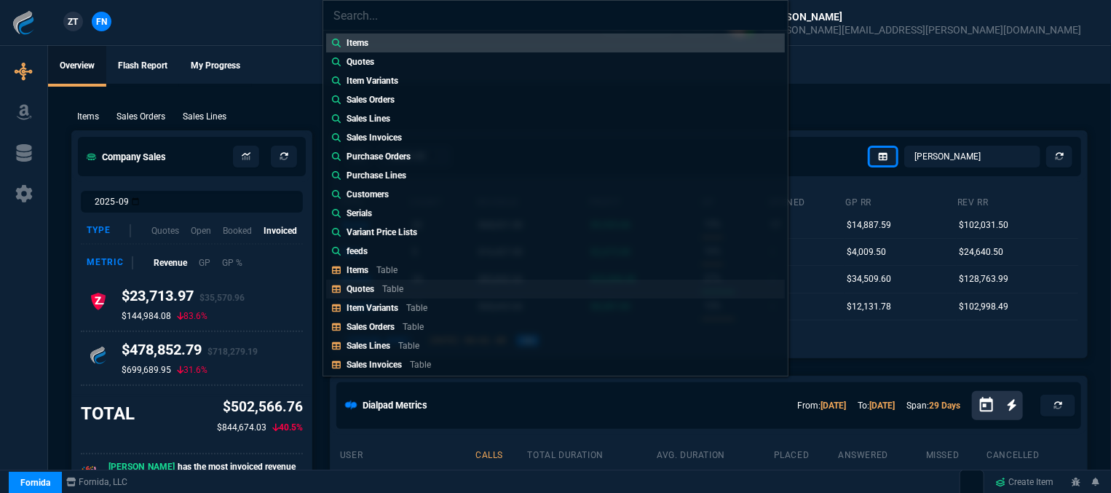
click at [411, 289] on link "Quotes Table" at bounding box center [555, 289] width 459 height 19
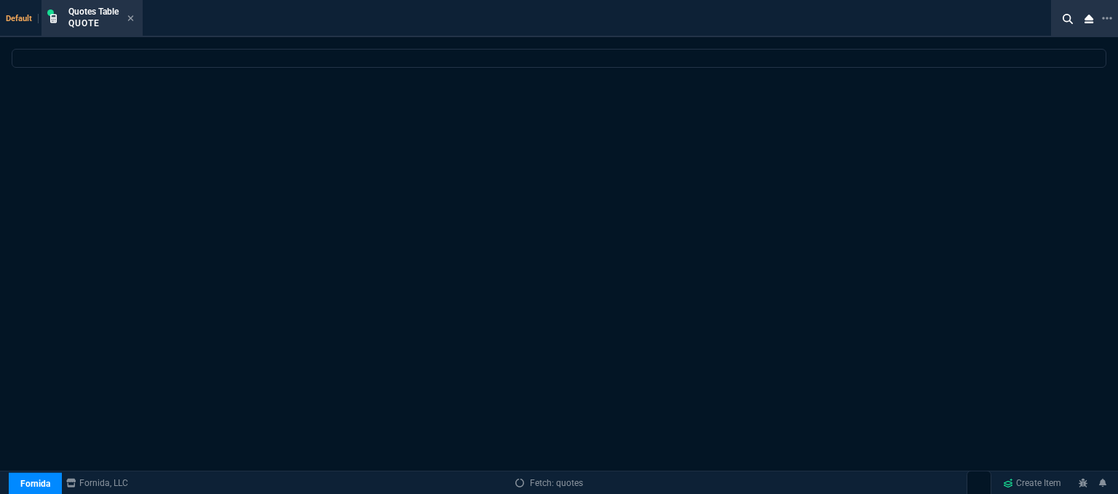
select select
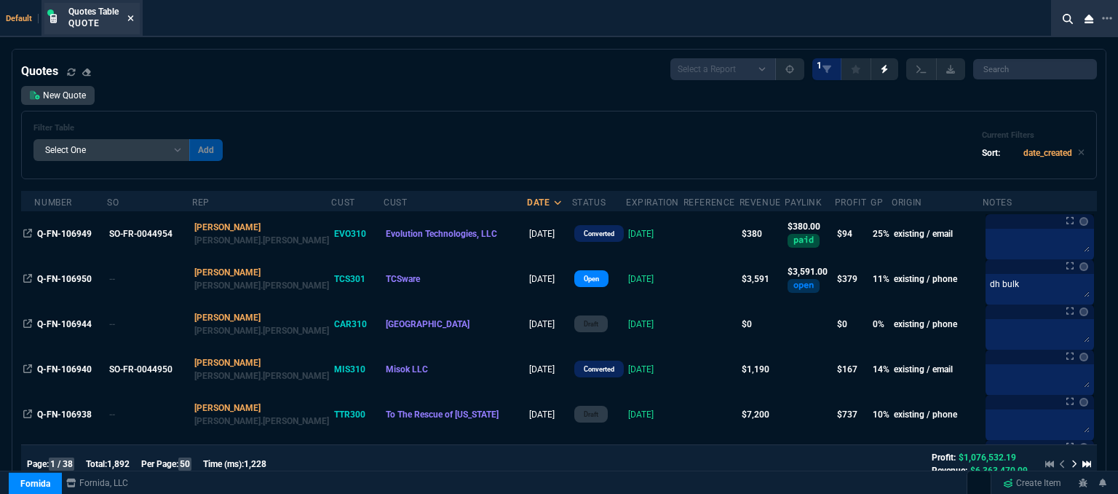
click at [132, 16] on icon at bounding box center [130, 18] width 7 height 9
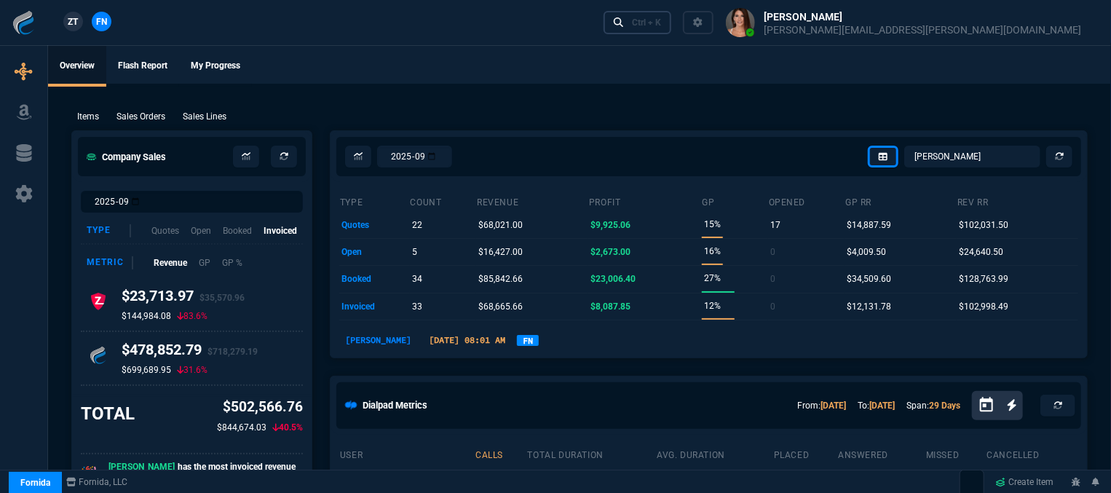
click at [661, 20] on div "Ctrl + K" at bounding box center [646, 23] width 29 height 12
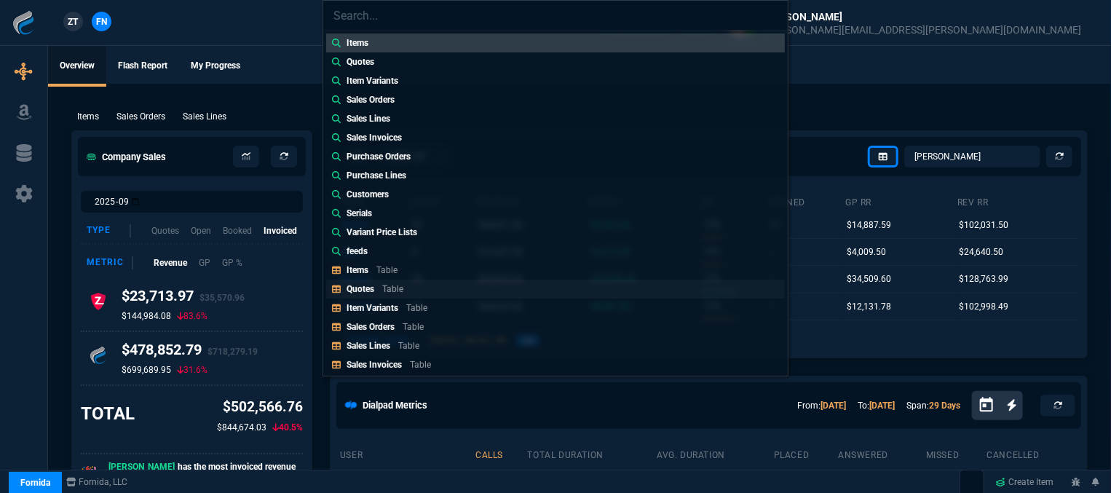
click at [406, 286] on div "Quotes Table" at bounding box center [378, 288] width 63 height 13
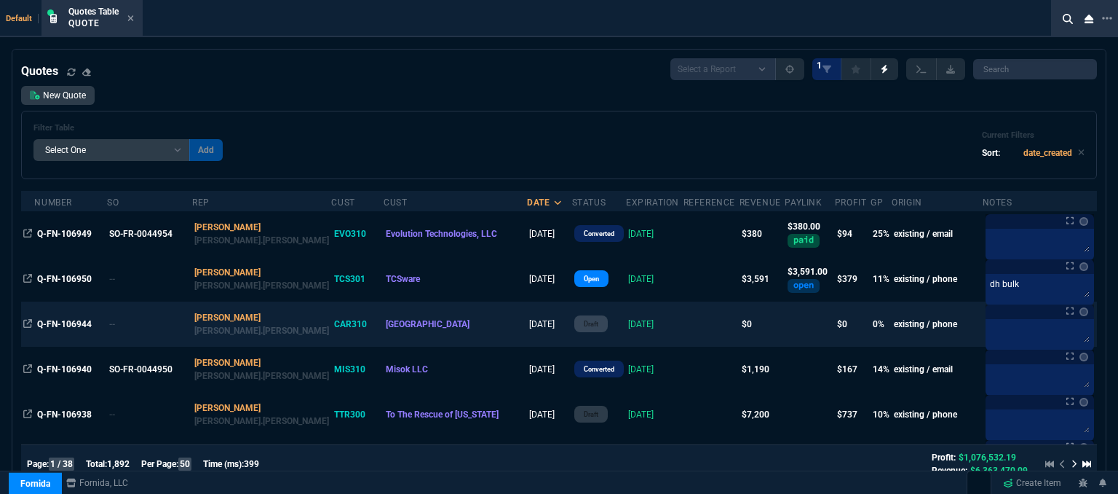
click at [647, 333] on td "[DATE]" at bounding box center [655, 323] width 58 height 45
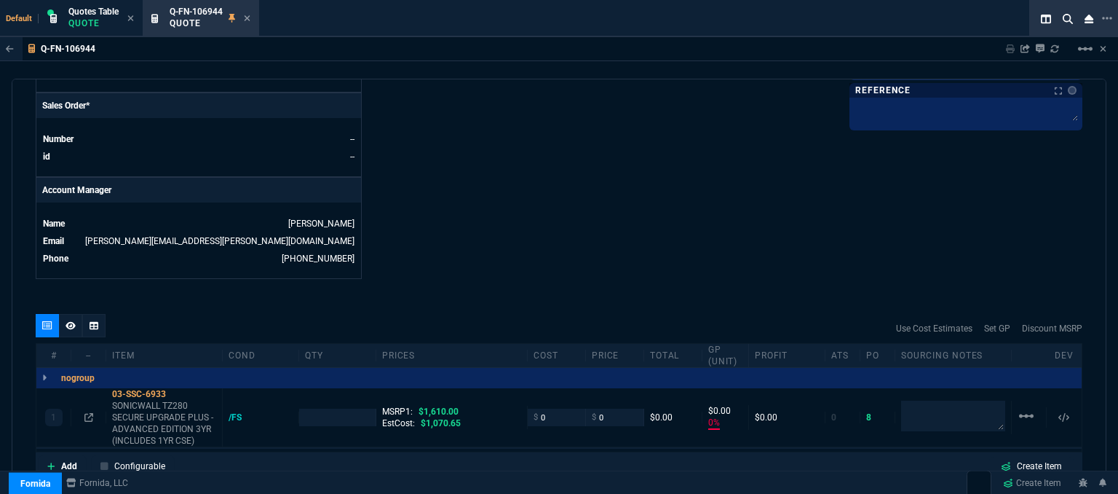
scroll to position [728, 0]
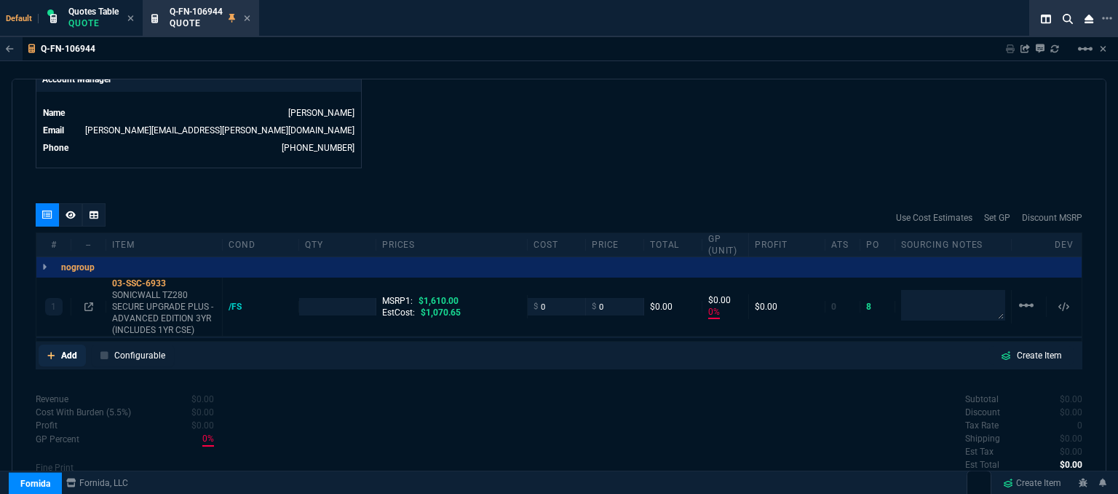
click at [55, 344] on link "Add" at bounding box center [62, 355] width 47 height 22
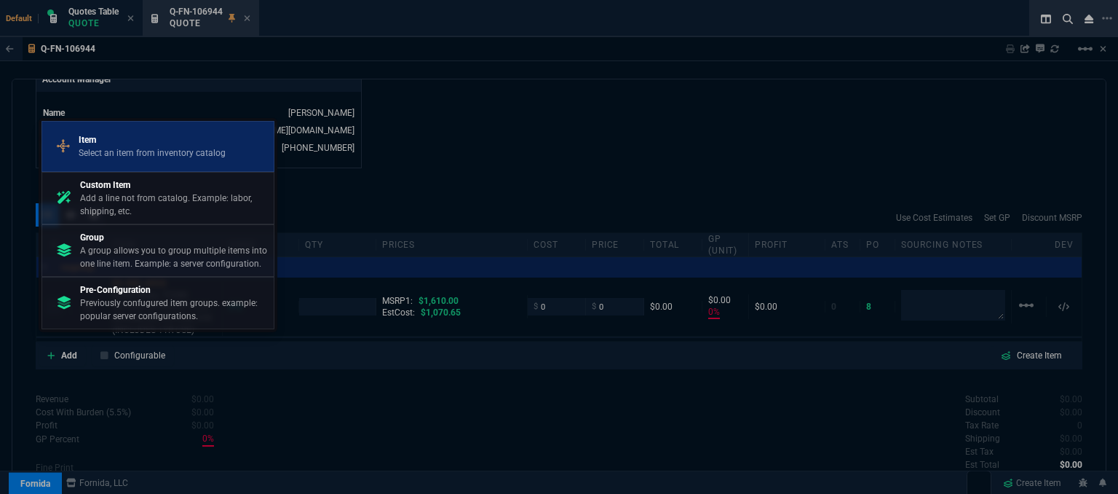
click at [144, 149] on p "Select an item from inventory catalog" at bounding box center [152, 152] width 147 height 13
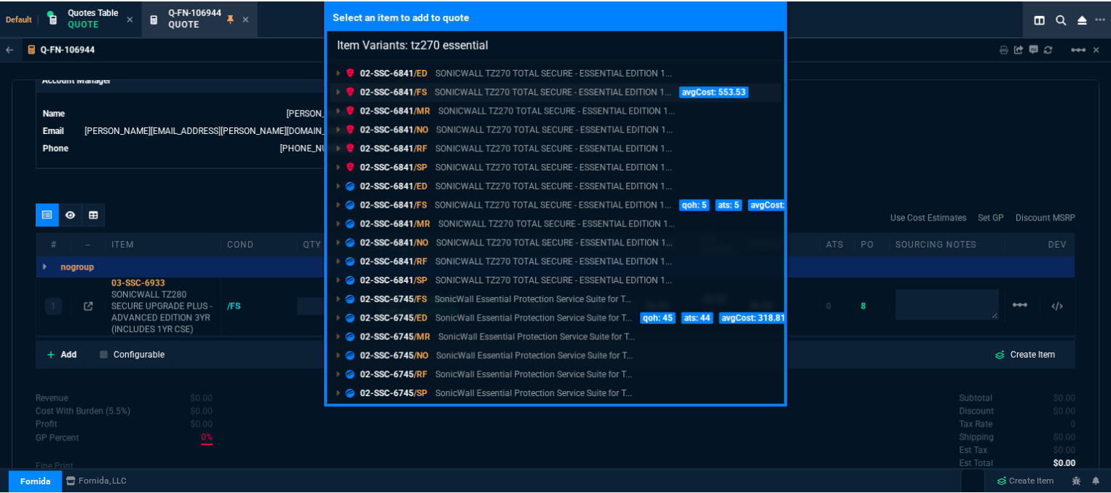
scroll to position [134, 0]
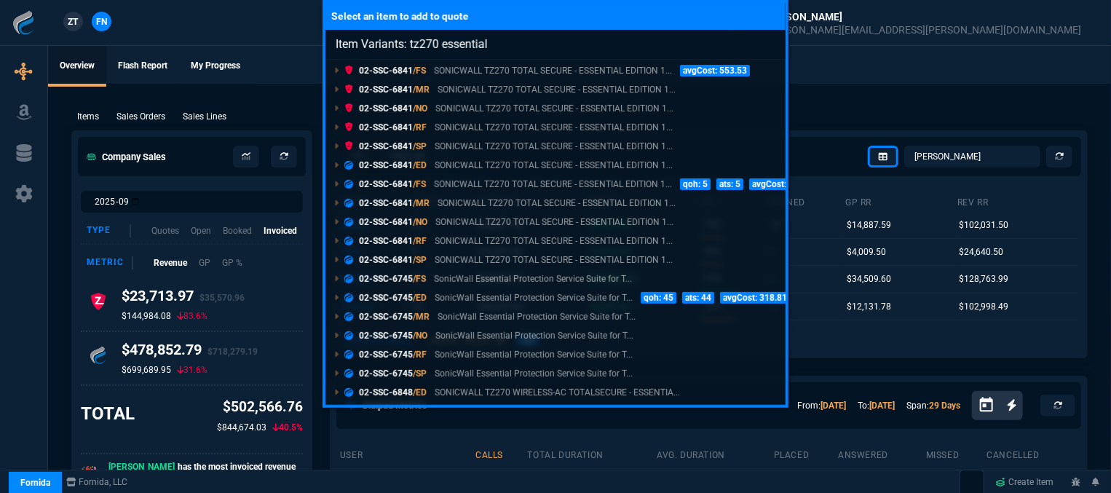
click at [850, 101] on div "Select an item to add to quote Item Variants: tz270 essential 02-SSC-7050 /ED 2…" at bounding box center [555, 246] width 1111 height 493
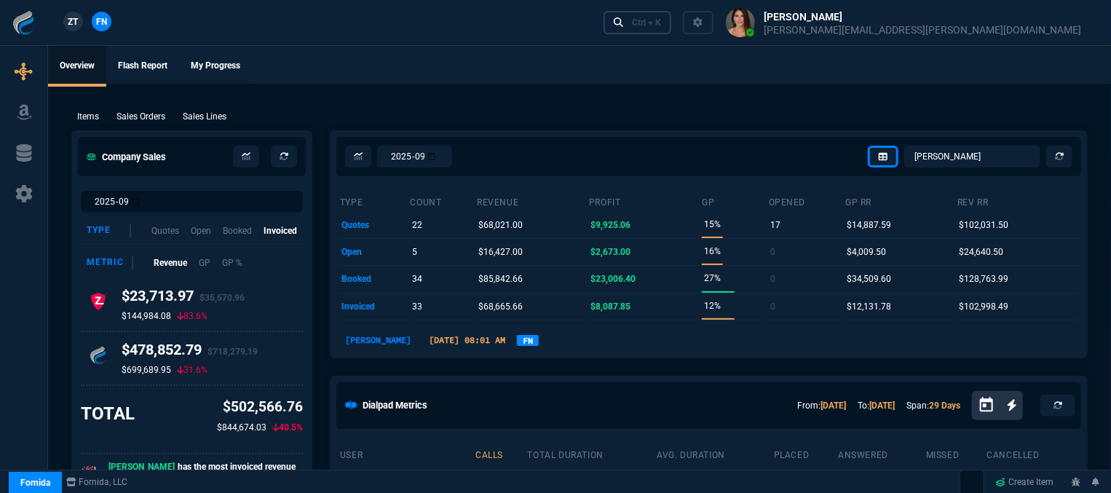
click at [661, 25] on div "Ctrl + K" at bounding box center [646, 23] width 29 height 12
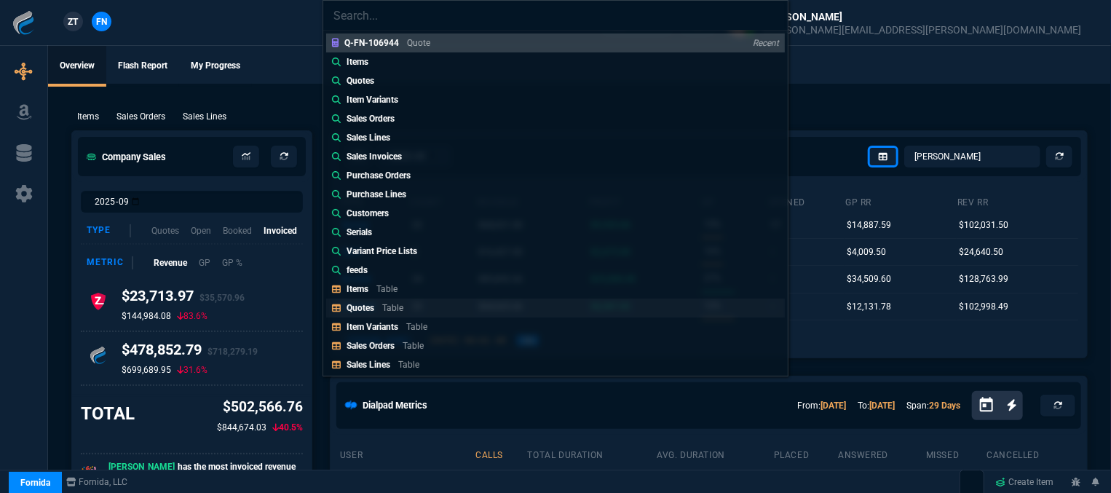
click at [441, 306] on link "Quotes Table" at bounding box center [555, 307] width 459 height 19
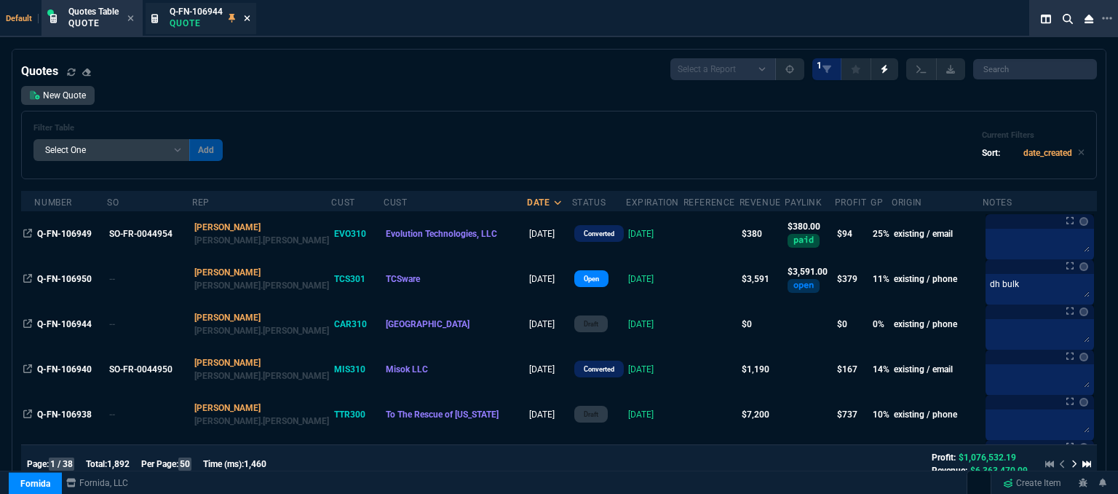
click at [250, 17] on icon at bounding box center [248, 18] width 6 height 6
click at [131, 15] on icon at bounding box center [130, 18] width 7 height 9
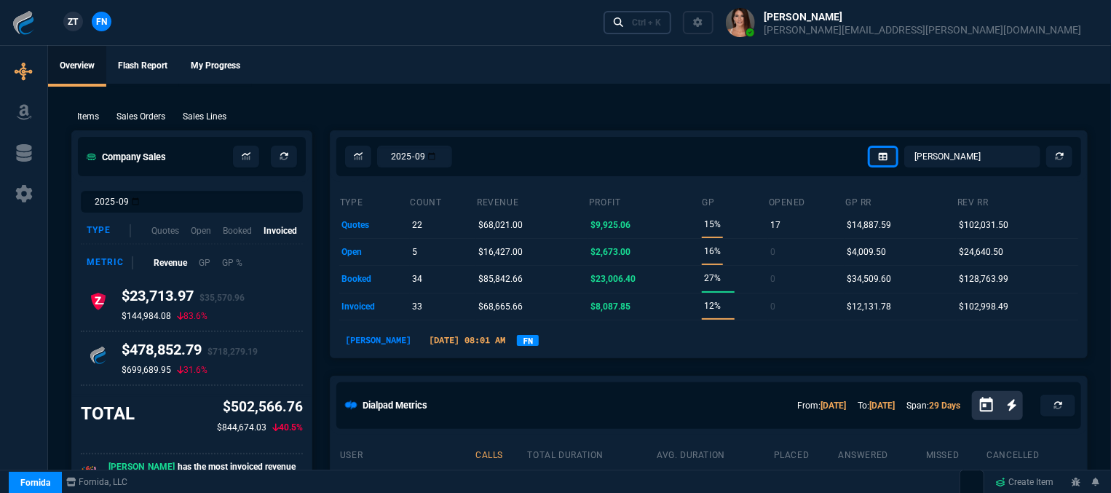
click at [661, 24] on div "Ctrl + K" at bounding box center [646, 23] width 29 height 12
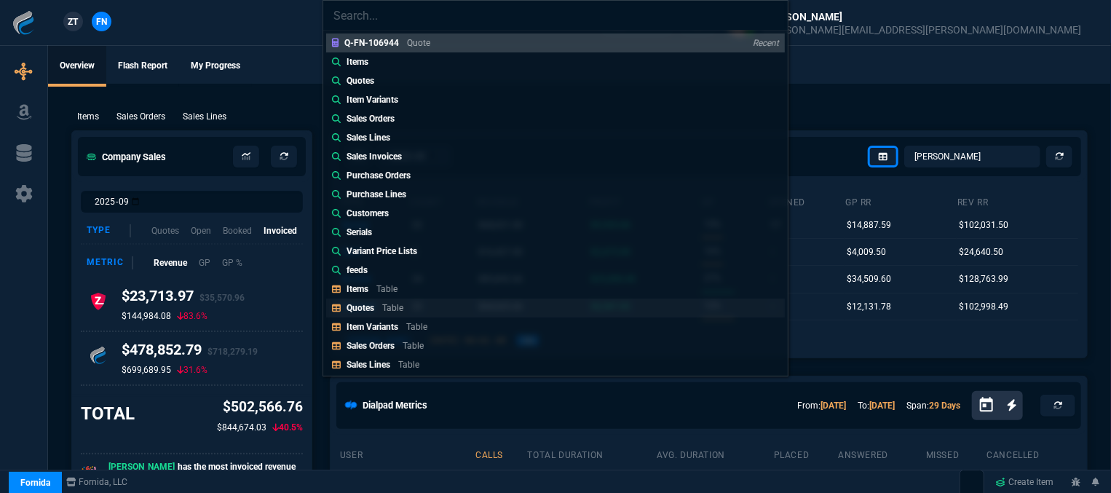
click at [398, 301] on div "Quotes Table" at bounding box center [378, 307] width 63 height 13
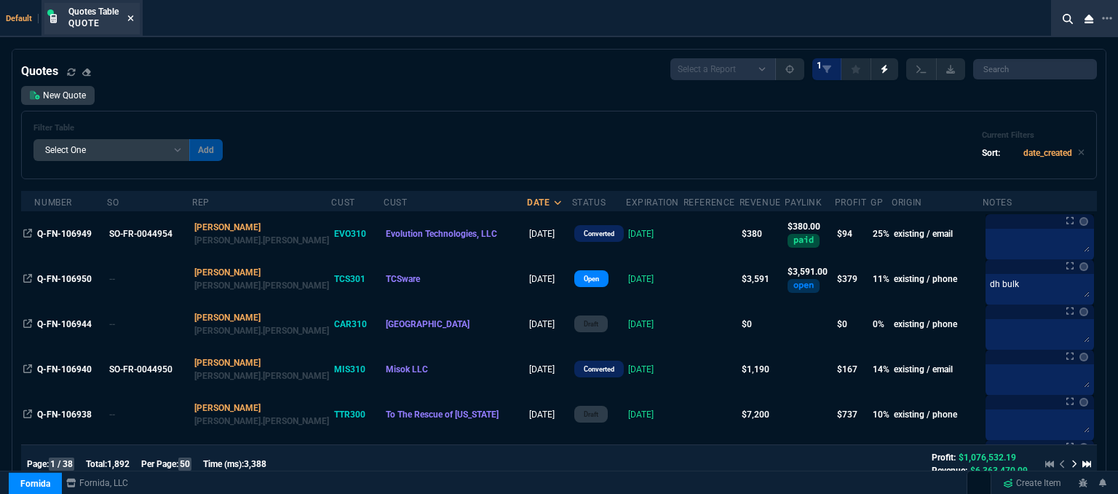
click at [132, 15] on icon at bounding box center [130, 18] width 7 height 9
